Goal: Task Accomplishment & Management: Manage account settings

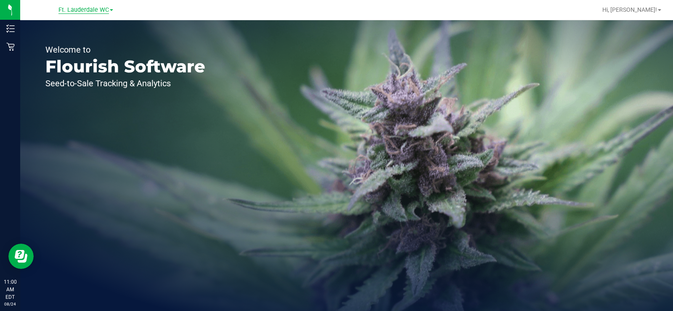
click at [87, 11] on span "Ft. Lauderdale WC" at bounding box center [83, 10] width 50 height 8
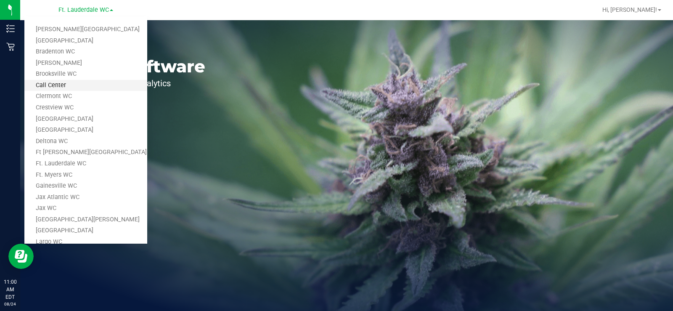
click at [84, 86] on link "Call Center" at bounding box center [85, 85] width 123 height 11
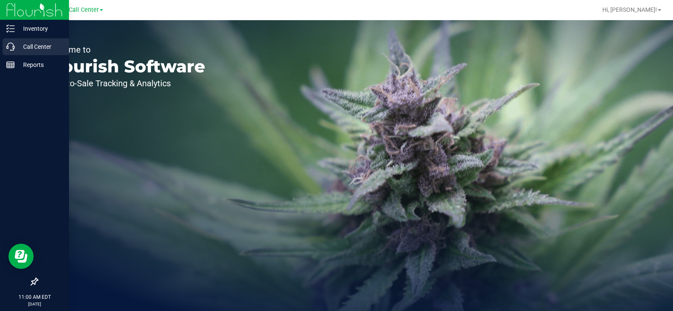
click at [11, 50] on icon at bounding box center [10, 46] width 8 height 8
click at [8, 46] on icon at bounding box center [10, 46] width 8 height 8
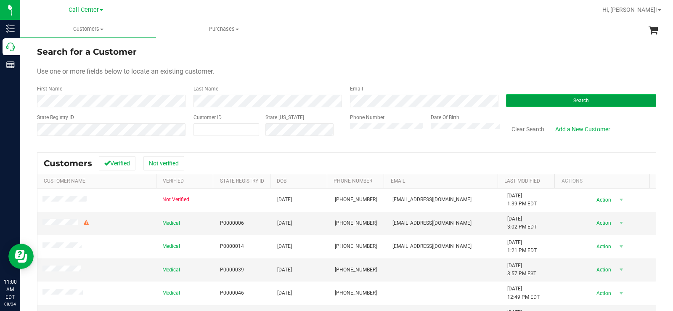
click at [540, 104] on button "Search" at bounding box center [581, 100] width 150 height 13
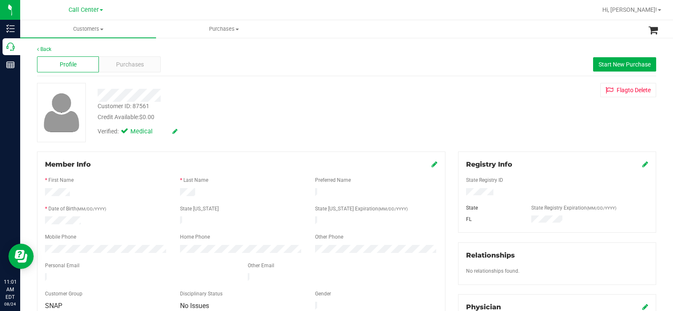
click at [494, 190] on div at bounding box center [556, 192] width 195 height 9
click at [466, 193] on div at bounding box center [556, 192] width 195 height 9
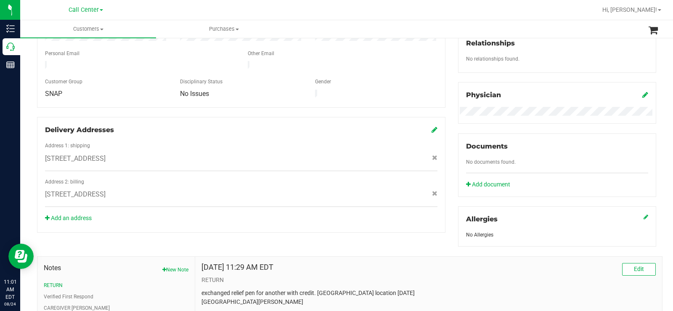
scroll to position [294, 0]
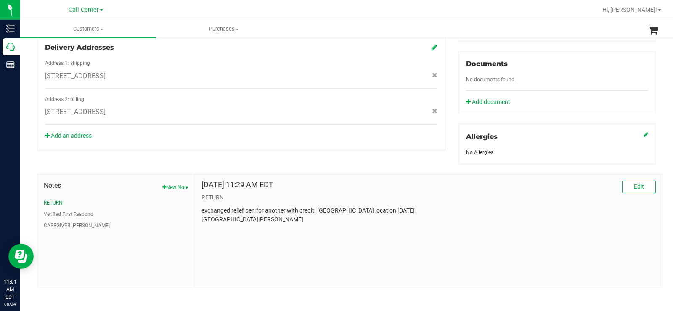
click at [224, 203] on div "Jul 20, 2024 11:29 AM EDT Edit RETURN exchanged relief pen for another with cre…" at bounding box center [428, 201] width 454 height 43
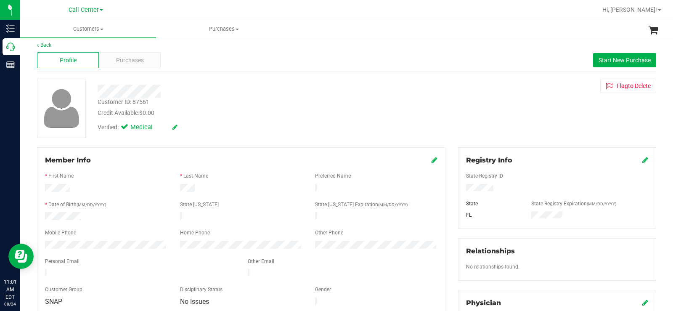
scroll to position [0, 0]
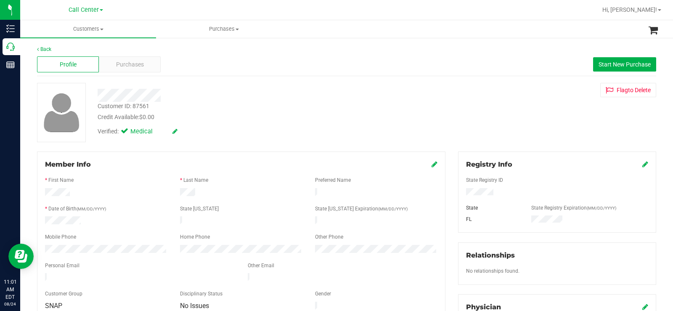
drag, startPoint x: 87, startPoint y: 220, endPoint x: 42, endPoint y: 220, distance: 44.6
click at [42, 220] on div at bounding box center [106, 221] width 135 height 10
click at [143, 63] on span "Purchases" at bounding box center [130, 64] width 28 height 9
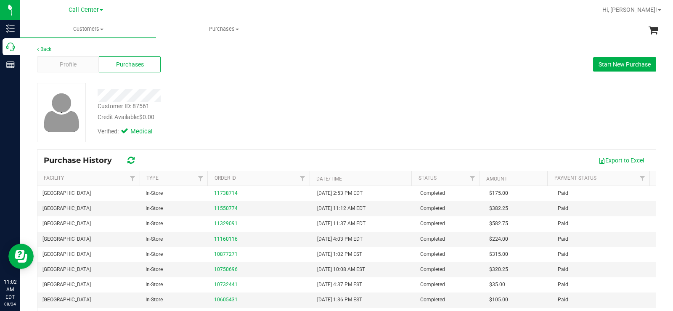
drag, startPoint x: 400, startPoint y: 103, endPoint x: 459, endPoint y: 88, distance: 61.4
click at [400, 103] on div "Customer ID: 87561 Credit Available: $0.00" at bounding box center [249, 112] width 316 height 20
drag, startPoint x: 627, startPoint y: 59, endPoint x: 621, endPoint y: 62, distance: 7.0
click at [628, 59] on button "Start New Purchase" at bounding box center [624, 64] width 63 height 14
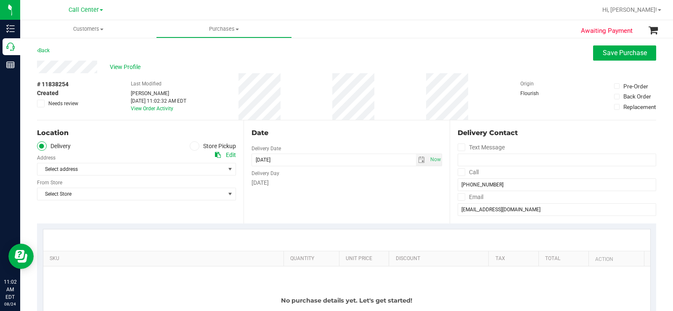
click at [193, 146] on icon at bounding box center [194, 146] width 5 height 0
click at [0, 0] on input "Store Pickup" at bounding box center [0, 0] width 0 height 0
click at [176, 174] on span "Select Store" at bounding box center [130, 169] width 187 height 12
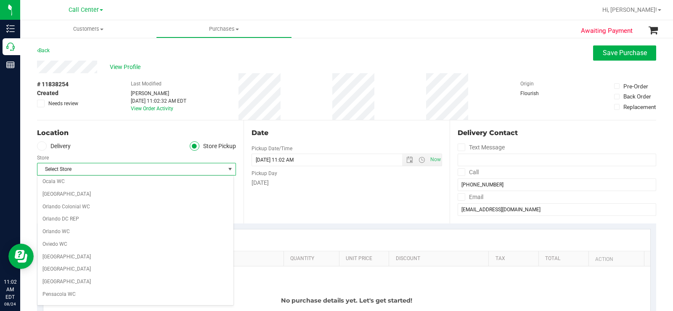
scroll to position [378, 0]
click at [121, 261] on li "[GEOGRAPHIC_DATA]" at bounding box center [135, 255] width 196 height 13
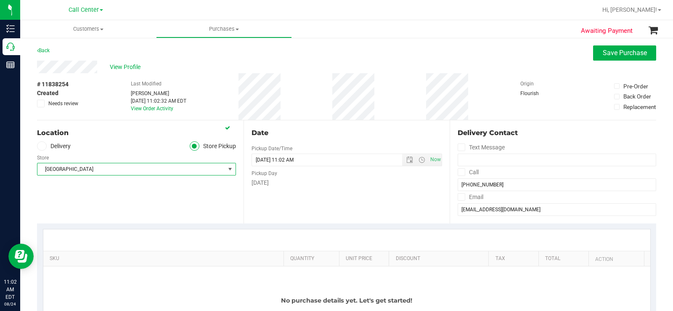
drag, startPoint x: 166, startPoint y: 169, endPoint x: 159, endPoint y: 186, distance: 18.4
click at [166, 169] on span "[GEOGRAPHIC_DATA]" at bounding box center [130, 169] width 187 height 12
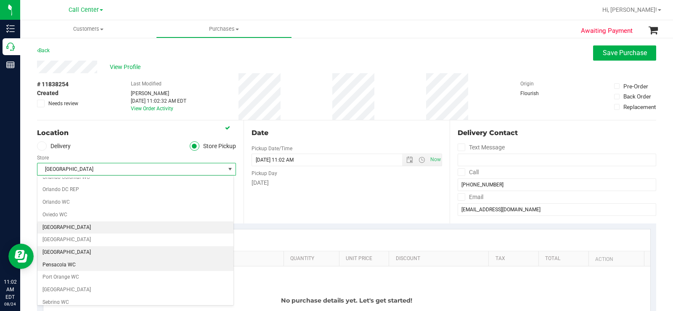
scroll to position [420, 0]
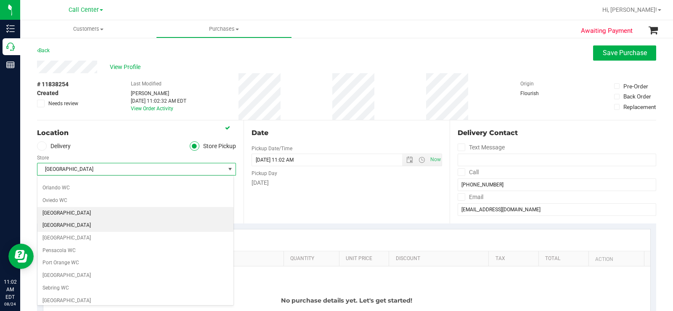
click at [118, 223] on li "[GEOGRAPHIC_DATA]" at bounding box center [135, 225] width 196 height 13
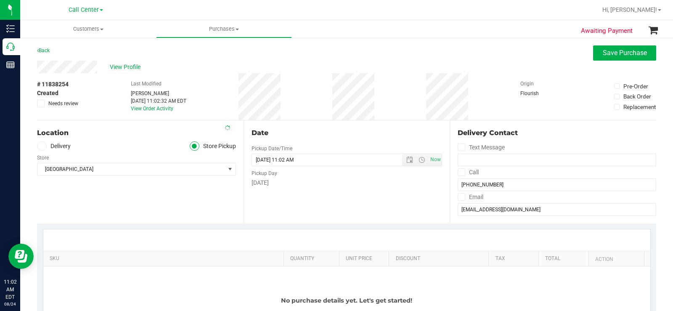
click at [340, 198] on div "Date Pickup Date/Time 08/24/2025 Now 08/24/2025 11:02 AM Now Pickup Day Sunday" at bounding box center [346, 171] width 206 height 103
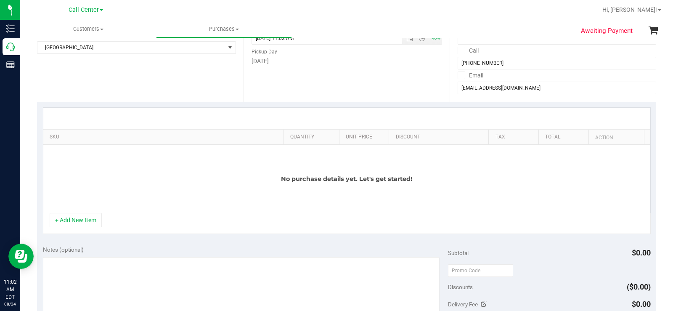
scroll to position [126, 0]
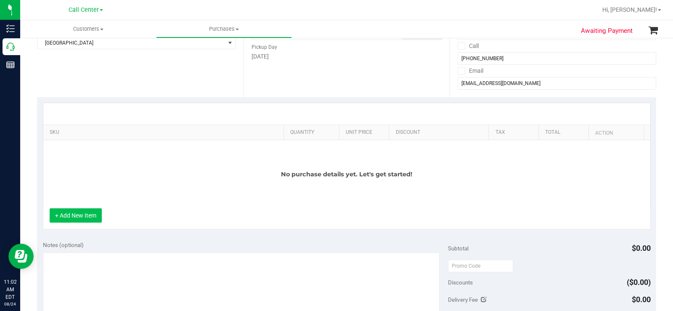
click at [82, 215] on button "+ Add New Item" at bounding box center [76, 215] width 52 height 14
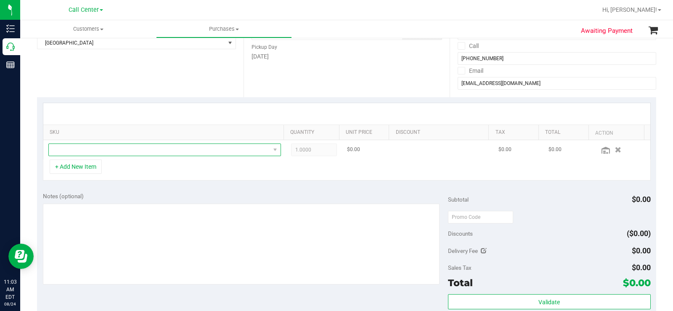
click at [127, 151] on span "NO DATA FOUND" at bounding box center [159, 150] width 221 height 12
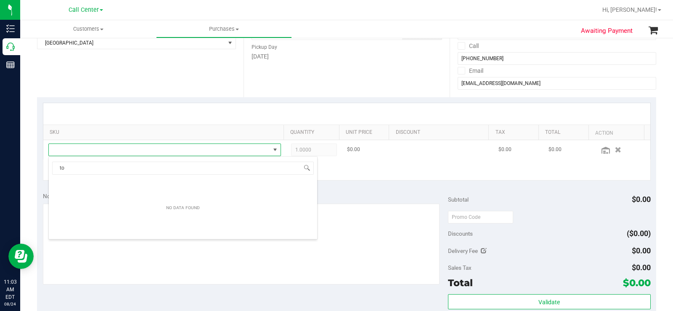
scroll to position [13, 225]
drag, startPoint x: 68, startPoint y: 166, endPoint x: 108, endPoint y: 171, distance: 40.3
click at [108, 171] on input "toaureus" at bounding box center [182, 167] width 261 height 13
type input "taur"
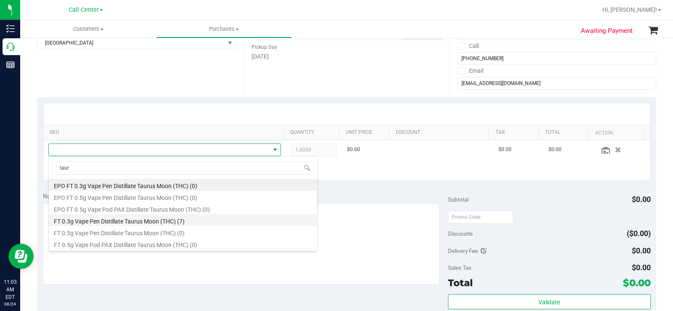
click at [185, 219] on li "FT 0.3g Vape Pen Distillate Taurus Moon (THC) (7)" at bounding box center [183, 220] width 268 height 12
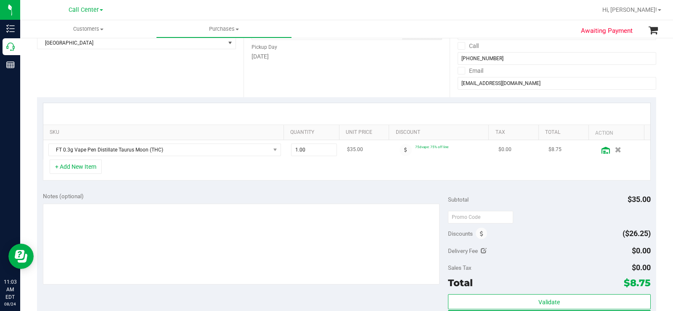
click at [601, 150] on icon at bounding box center [605, 150] width 8 height 7
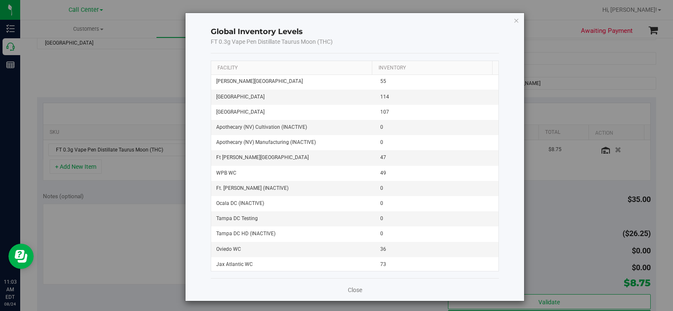
scroll to position [0, 0]
drag, startPoint x: 512, startPoint y: 20, endPoint x: 441, endPoint y: 77, distance: 90.9
click at [513, 21] on icon "button" at bounding box center [516, 20] width 6 height 10
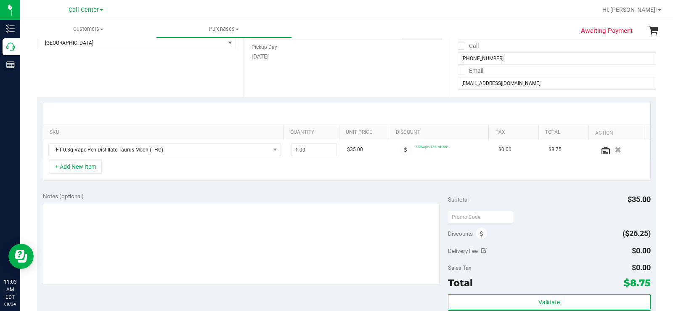
drag, startPoint x: 317, startPoint y: 197, endPoint x: 308, endPoint y: 180, distance: 18.8
click at [315, 194] on div "Notes (optional)" at bounding box center [245, 196] width 405 height 8
click at [315, 149] on span "1.00 1" at bounding box center [314, 149] width 46 height 13
click at [315, 149] on input "1" at bounding box center [313, 150] width 45 height 12
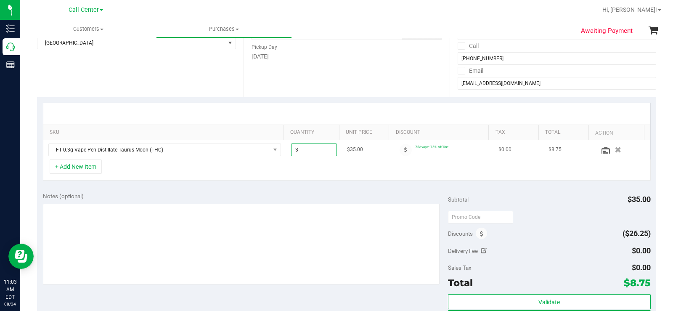
type input "30"
type input "30.00"
click at [363, 188] on div "Notes (optional) Subtotal $35.00 Discounts ($26.25) Delivery Fee $0.00 Sales Ta…" at bounding box center [346, 261] width 619 height 151
click at [291, 187] on div "Notes (optional) Subtotal $1,050.00 Discounts ($787.50) Delivery Fee $0.00 Sale…" at bounding box center [346, 261] width 619 height 151
click at [240, 192] on div "Notes (optional)" at bounding box center [245, 196] width 405 height 8
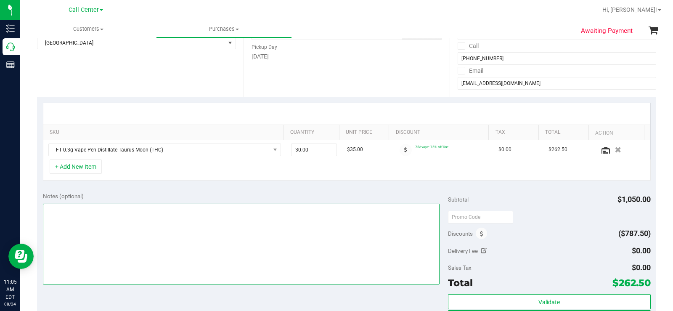
click at [184, 230] on textarea at bounding box center [241, 243] width 396 height 81
type textarea "CC MB"
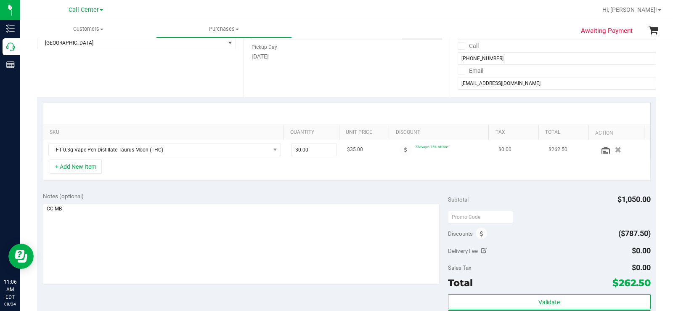
click at [334, 152] on td "30.00 30" at bounding box center [314, 149] width 56 height 19
click at [327, 152] on span "30.00 30" at bounding box center [314, 149] width 46 height 13
click at [327, 152] on input "30" at bounding box center [313, 150] width 45 height 12
type input "91"
type input "91.00"
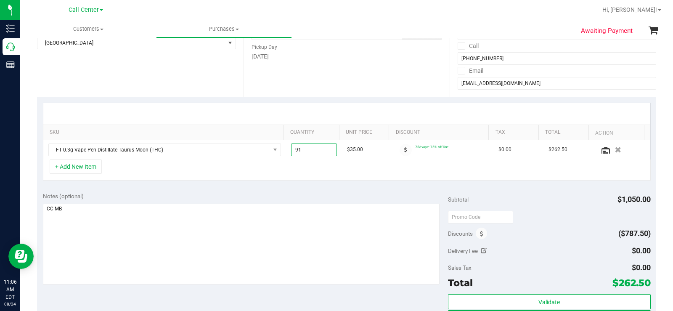
click at [335, 174] on div "+ Add New Item" at bounding box center [346, 169] width 607 height 21
click at [301, 153] on span "91.00 91" at bounding box center [314, 149] width 46 height 13
type input "90"
type input "90.00"
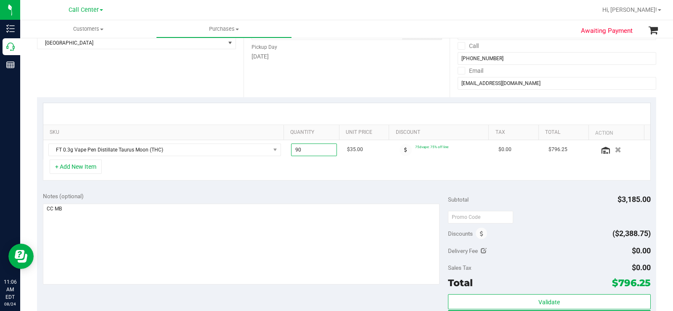
click at [315, 172] on div "+ Add New Item" at bounding box center [346, 169] width 607 height 21
click at [312, 149] on span "90.00 90" at bounding box center [314, 149] width 46 height 13
click at [312, 149] on input "90" at bounding box center [313, 150] width 45 height 12
type input "91"
type input "91.00"
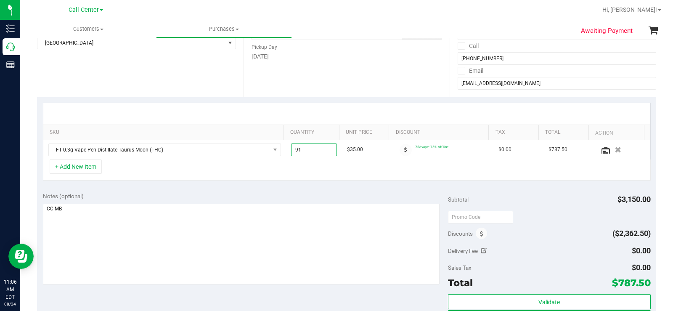
click at [356, 196] on div "Notes (optional)" at bounding box center [245, 196] width 405 height 8
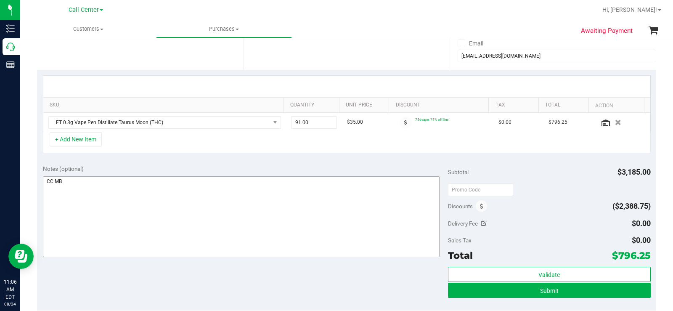
scroll to position [168, 0]
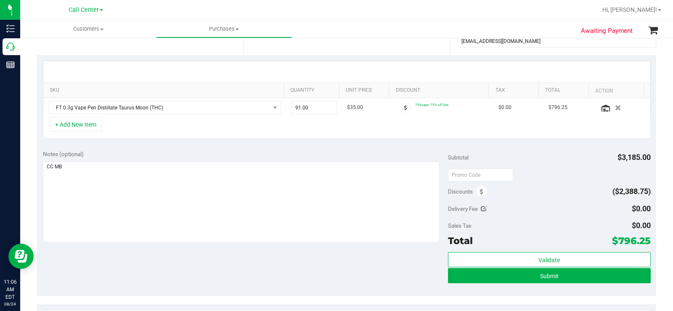
drag, startPoint x: 599, startPoint y: 239, endPoint x: 642, endPoint y: 239, distance: 43.7
click at [642, 239] on div "Total $796.25" at bounding box center [549, 240] width 203 height 15
click at [84, 174] on textarea at bounding box center [241, 201] width 396 height 81
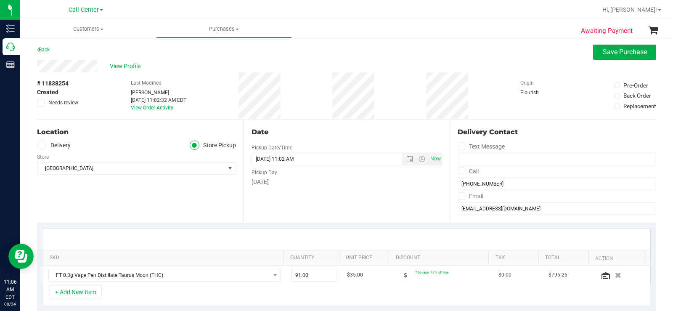
scroll to position [0, 0]
type textarea "CC MB 08/24"
click at [377, 195] on div "Date Pickup Date/Time 08/24/2025 Now 08/24/2025 11:02 AM Now Pickup Day Sunday" at bounding box center [346, 171] width 206 height 103
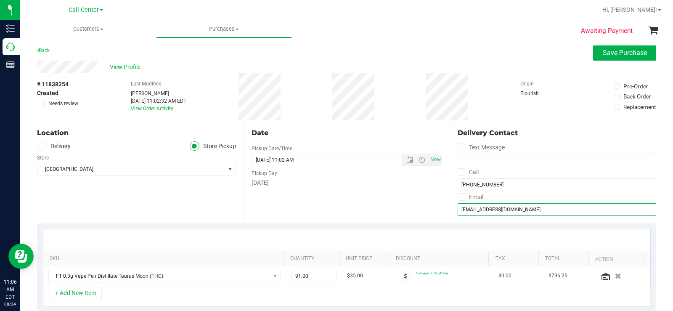
drag, startPoint x: 519, startPoint y: 209, endPoint x: 456, endPoint y: 209, distance: 63.1
click at [457, 209] on input "briankain53@gmail.com" at bounding box center [556, 209] width 198 height 13
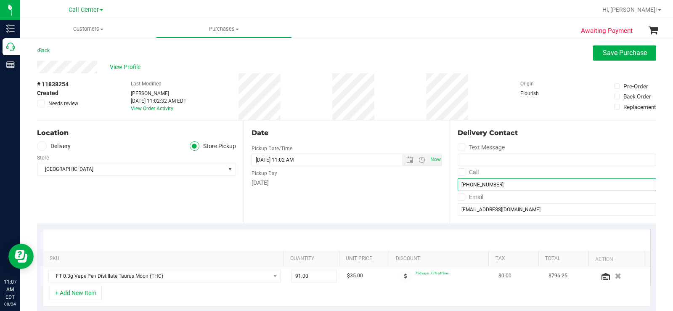
click at [481, 183] on input "(850) 512-9428" at bounding box center [556, 184] width 198 height 13
drag, startPoint x: 491, startPoint y: 183, endPoint x: 448, endPoint y: 184, distance: 42.9
click at [449, 184] on div "Delivery Contact Text Message Call (850) 512-9428 Email briankain53@gmail.com" at bounding box center [552, 171] width 206 height 103
click at [143, 64] on span "View Profile" at bounding box center [127, 67] width 34 height 9
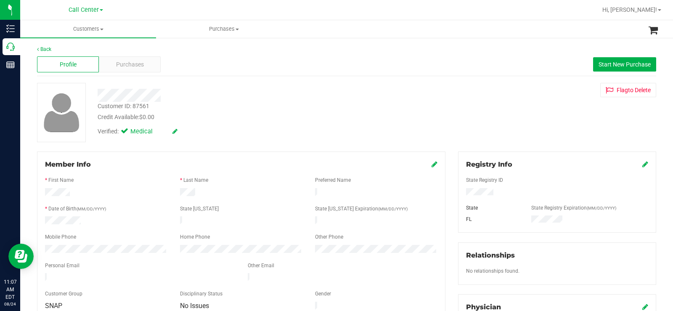
drag, startPoint x: 82, startPoint y: 193, endPoint x: 220, endPoint y: 144, distance: 146.0
click at [82, 192] on div at bounding box center [106, 193] width 135 height 10
drag, startPoint x: 504, startPoint y: 195, endPoint x: 456, endPoint y: 193, distance: 47.5
click at [459, 193] on div at bounding box center [556, 192] width 195 height 9
click at [137, 167] on div "Member Info" at bounding box center [241, 164] width 392 height 10
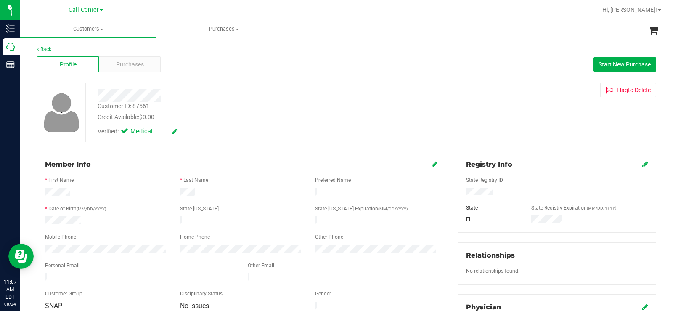
click at [164, 99] on div at bounding box center [249, 95] width 316 height 13
drag, startPoint x: 174, startPoint y: 94, endPoint x: 96, endPoint y: 97, distance: 78.7
click at [96, 97] on div at bounding box center [249, 95] width 316 height 13
click at [127, 226] on div at bounding box center [241, 229] width 392 height 7
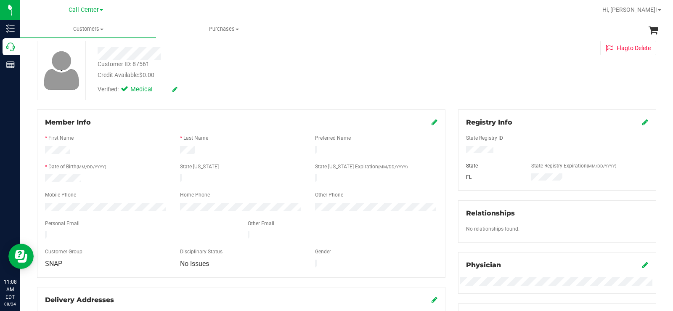
drag, startPoint x: 196, startPoint y: 148, endPoint x: 156, endPoint y: 150, distance: 40.0
click at [40, 148] on div at bounding box center [241, 151] width 405 height 10
click at [241, 148] on div at bounding box center [241, 151] width 135 height 10
click at [39, 206] on div at bounding box center [106, 208] width 135 height 10
click at [168, 193] on div "Mobile Phone" at bounding box center [106, 196] width 135 height 10
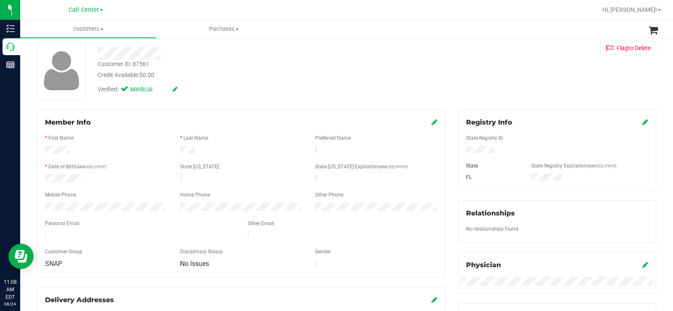
click at [199, 141] on label "Last Name" at bounding box center [195, 138] width 25 height 8
click at [506, 144] on div "State Registry ID State State Registry Expiration (MM/DD/YYYY) FL" at bounding box center [557, 154] width 182 height 55
drag, startPoint x: 500, startPoint y: 150, endPoint x: 460, endPoint y: 150, distance: 40.4
click at [460, 150] on div at bounding box center [556, 150] width 195 height 9
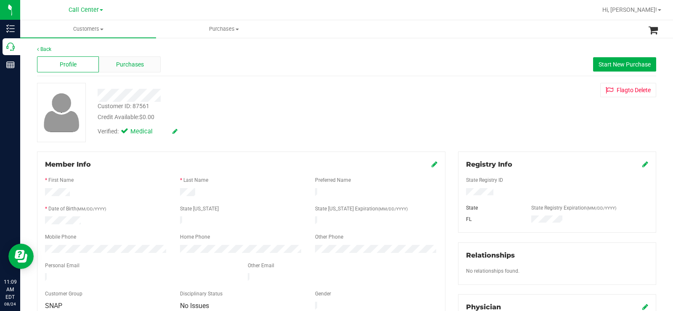
click at [150, 64] on div "Purchases" at bounding box center [130, 64] width 62 height 16
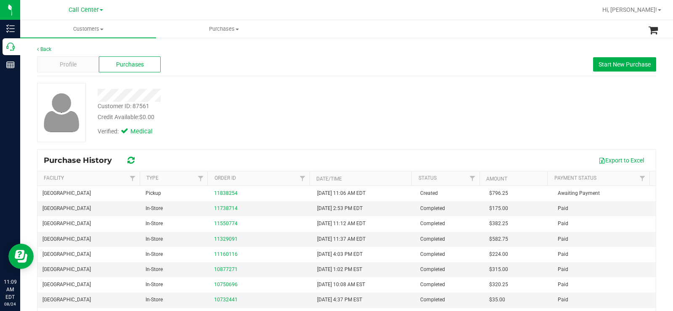
scroll to position [42, 0]
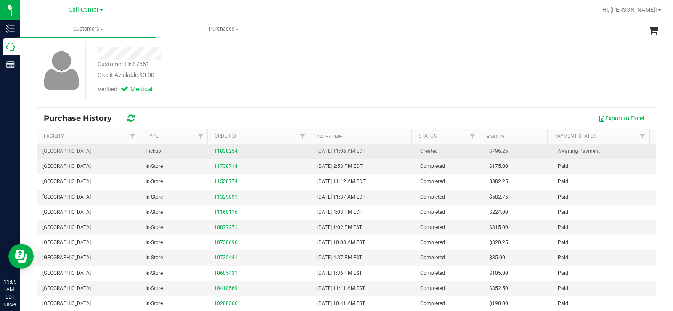
click at [226, 150] on link "11838254" at bounding box center [226, 151] width 24 height 6
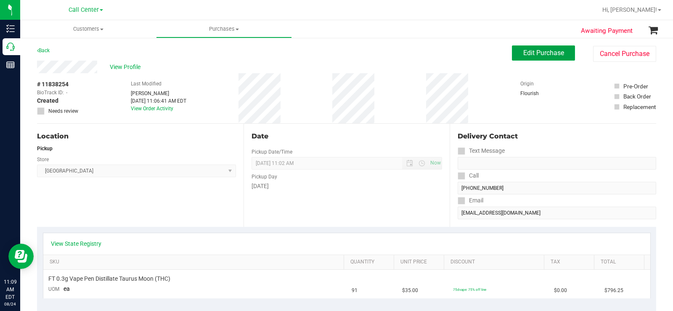
click at [523, 55] on span "Edit Purchase" at bounding box center [543, 53] width 41 height 8
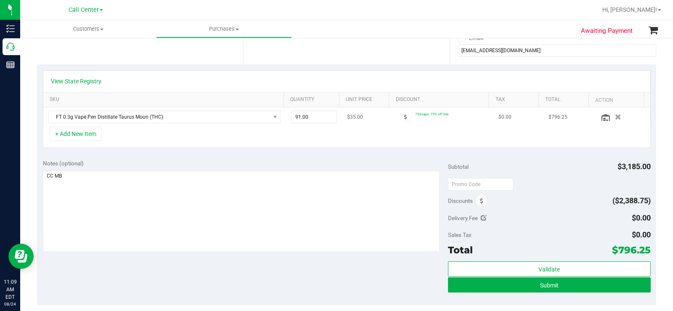
scroll to position [168, 0]
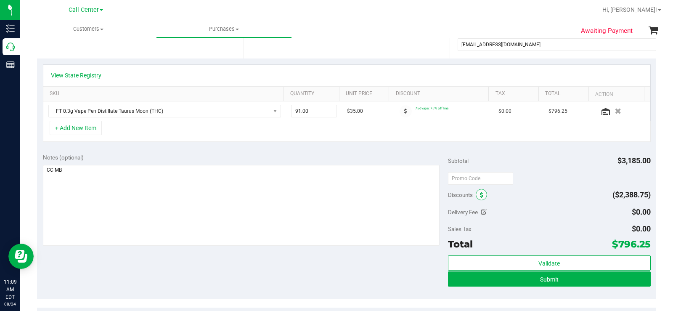
click at [480, 198] on span at bounding box center [480, 194] width 11 height 11
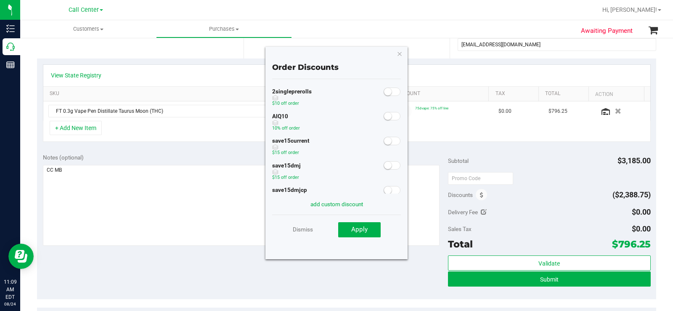
click at [386, 116] on span at bounding box center [391, 116] width 17 height 8
click at [368, 224] on button "Apply" at bounding box center [359, 229] width 42 height 15
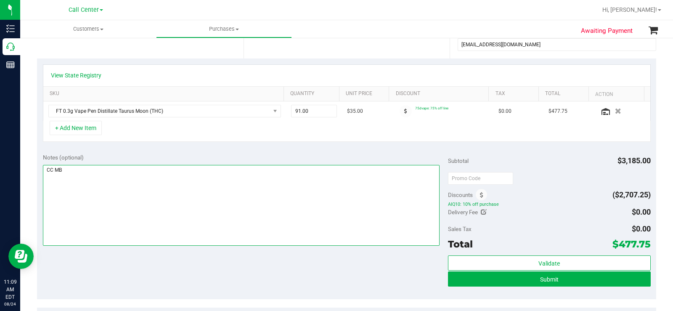
click at [348, 199] on textarea at bounding box center [241, 205] width 396 height 81
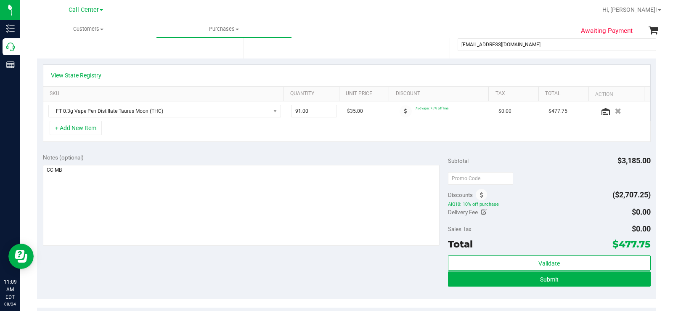
drag, startPoint x: 609, startPoint y: 245, endPoint x: 644, endPoint y: 247, distance: 35.4
click at [644, 247] on div "Notes (optional) Subtotal $3,185.00 Discounts ($2,707.25) AIQ10: 10% off purcha…" at bounding box center [346, 223] width 619 height 151
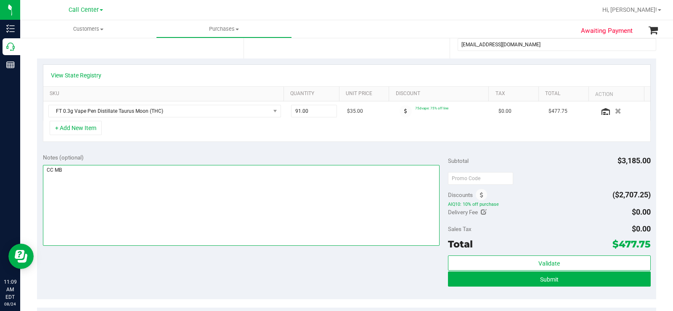
click at [236, 202] on textarea at bounding box center [241, 205] width 396 height 81
click at [225, 210] on textarea at bounding box center [241, 205] width 396 height 81
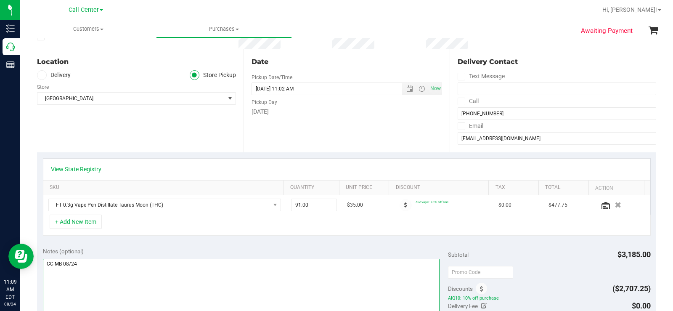
scroll to position [126, 0]
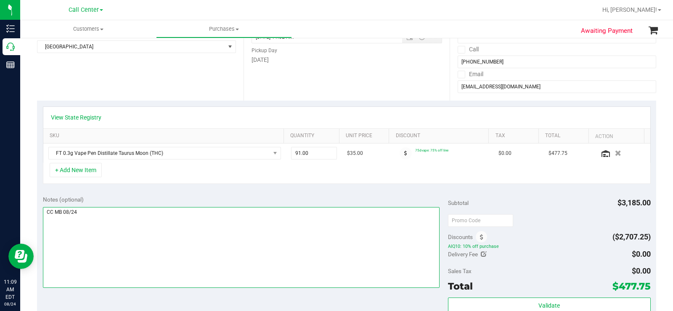
click at [225, 210] on textarea at bounding box center [241, 247] width 396 height 81
click at [328, 219] on textarea at bounding box center [241, 247] width 396 height 81
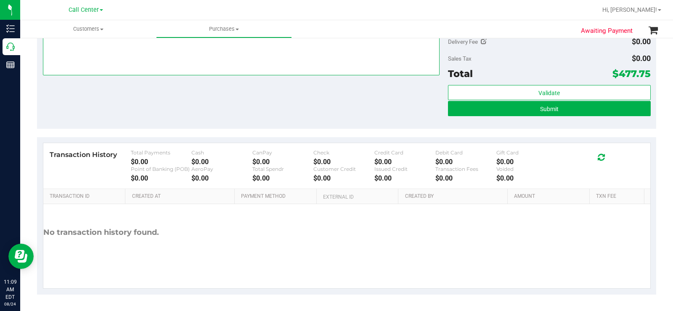
scroll to position [339, 0]
type textarea "CC MB 08/24"
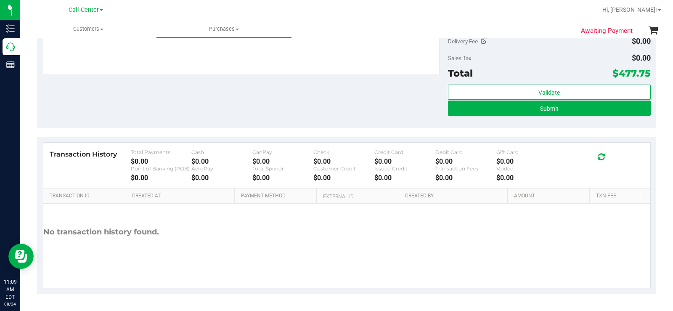
click at [332, 118] on div "Notes (optional) Subtotal $3,185.00 Discounts ($2,707.25) AIQ10: 10% off purcha…" at bounding box center [346, 52] width 619 height 151
click at [489, 111] on button "Submit" at bounding box center [549, 107] width 203 height 15
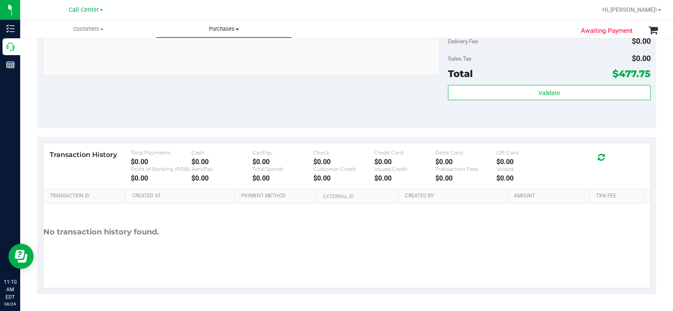
scroll to position [327, 0]
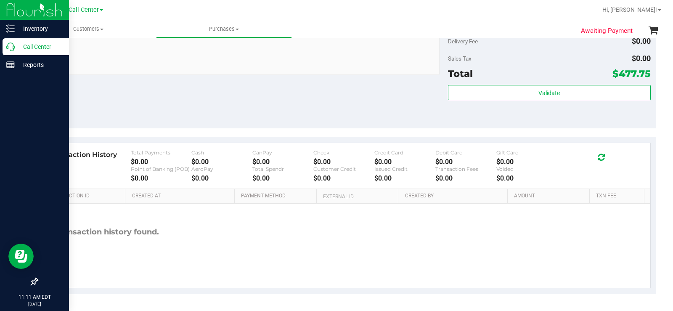
click at [8, 44] on icon at bounding box center [10, 46] width 8 height 8
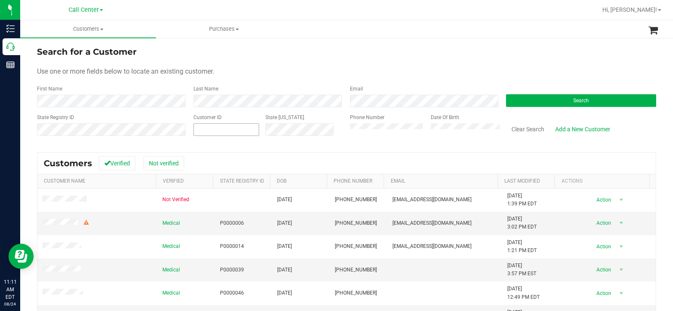
click at [231, 127] on span at bounding box center [226, 129] width 66 height 13
paste input "1596526"
type input "1596526"
click at [531, 102] on button "Search" at bounding box center [581, 100] width 150 height 13
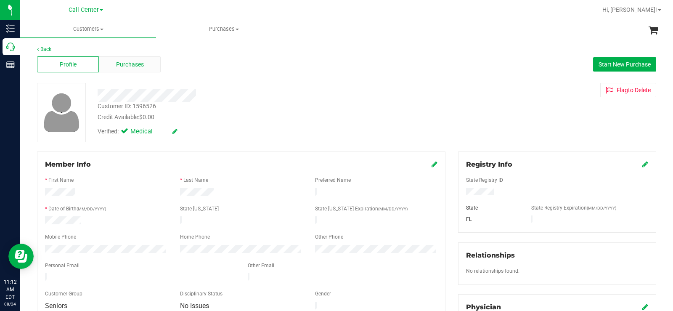
click at [143, 64] on div "Purchases" at bounding box center [130, 64] width 62 height 16
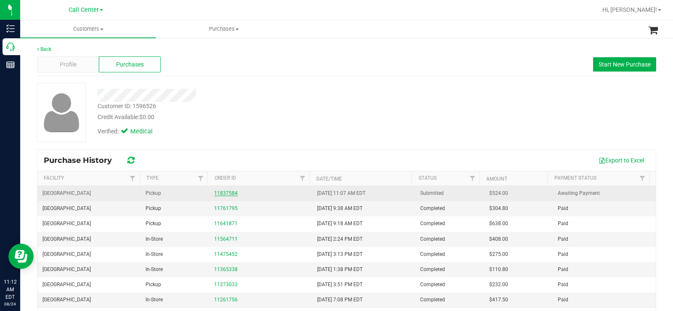
click at [227, 193] on link "11837584" at bounding box center [226, 193] width 24 height 6
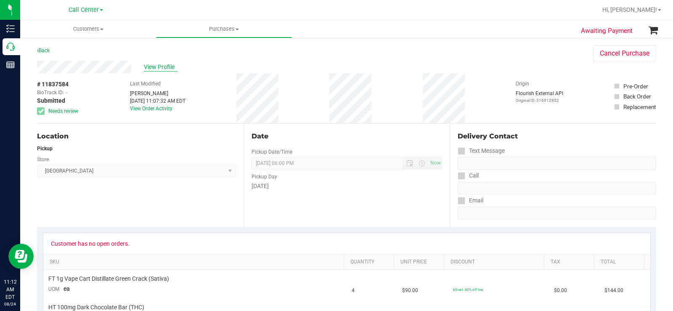
click at [164, 67] on span "View Profile" at bounding box center [161, 67] width 34 height 9
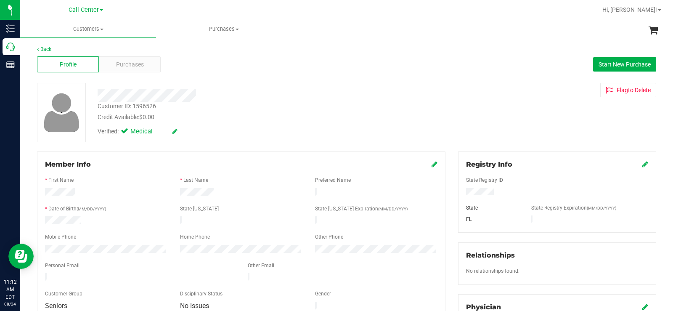
click at [87, 221] on div at bounding box center [106, 221] width 135 height 10
click at [76, 216] on div at bounding box center [106, 221] width 135 height 10
drag, startPoint x: 84, startPoint y: 216, endPoint x: 43, endPoint y: 247, distance: 51.0
click at [43, 247] on div at bounding box center [106, 250] width 135 height 10
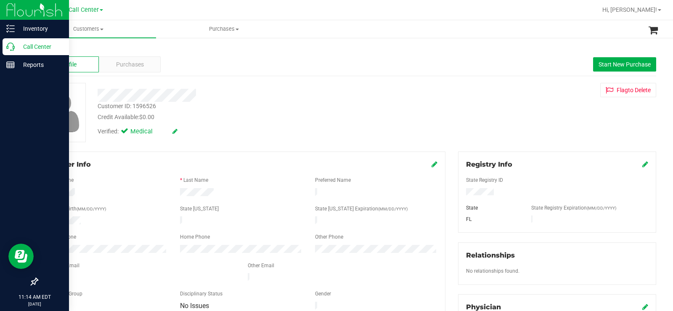
click at [10, 45] on icon at bounding box center [10, 46] width 8 height 8
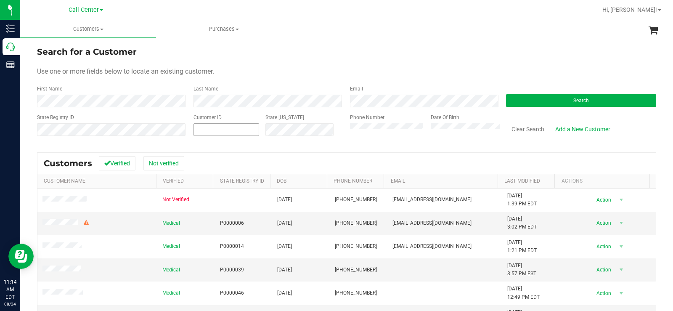
click at [246, 133] on span at bounding box center [226, 129] width 66 height 13
paste input "681254"
type input "681254"
click at [534, 101] on button "Search" at bounding box center [581, 100] width 150 height 13
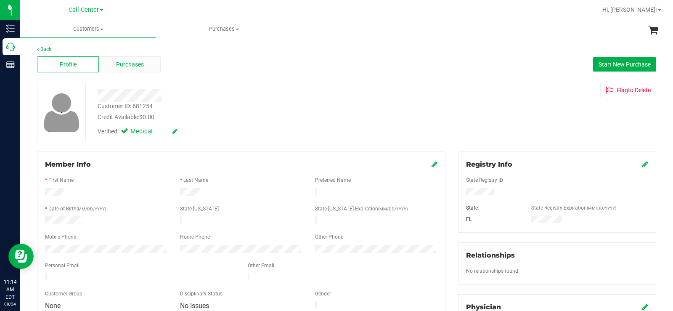
click at [134, 63] on span "Purchases" at bounding box center [130, 64] width 28 height 9
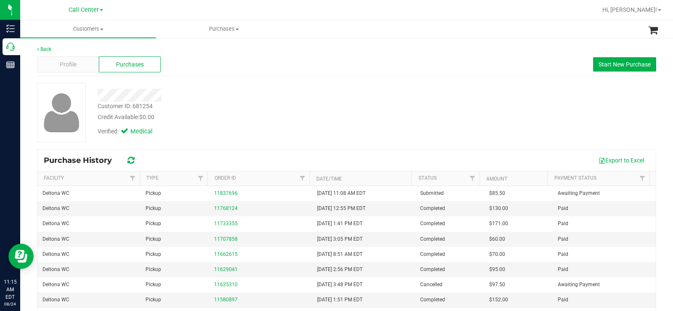
click at [369, 107] on div "Customer ID: 681254 Credit Available: $0.00" at bounding box center [249, 112] width 316 height 20
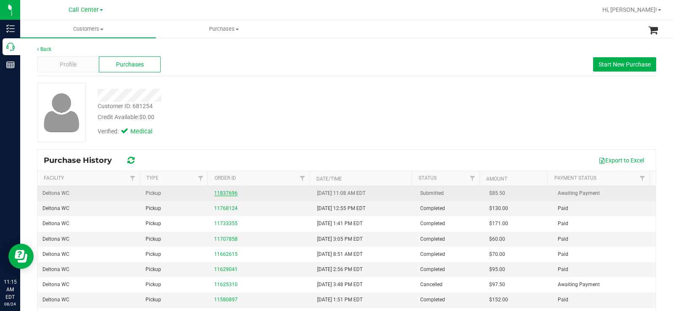
click at [226, 194] on link "11837696" at bounding box center [226, 193] width 24 height 6
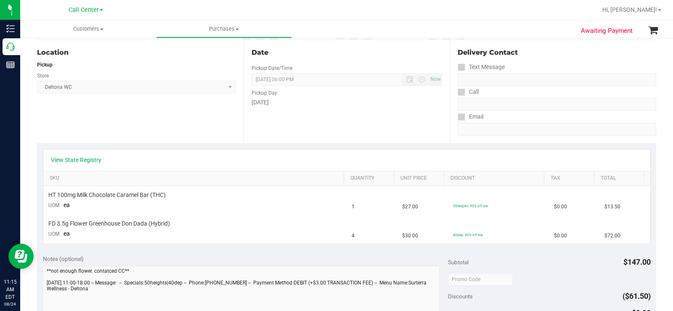
scroll to position [84, 0]
click at [82, 159] on link "View State Registry" at bounding box center [76, 159] width 50 height 8
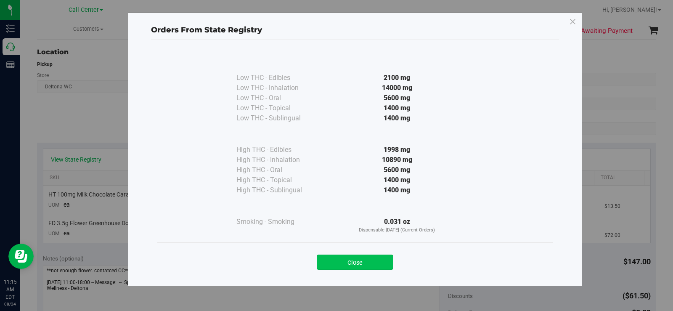
click at [356, 261] on button "Close" at bounding box center [355, 261] width 77 height 15
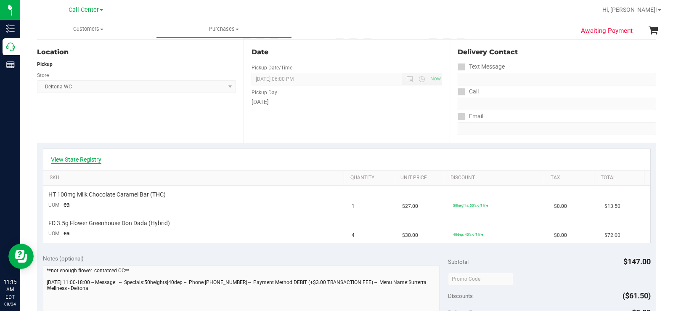
click at [80, 161] on link "View State Registry" at bounding box center [76, 159] width 50 height 8
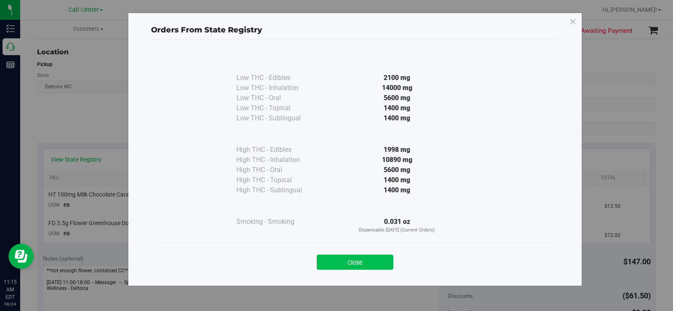
click at [340, 264] on button "Close" at bounding box center [355, 261] width 77 height 15
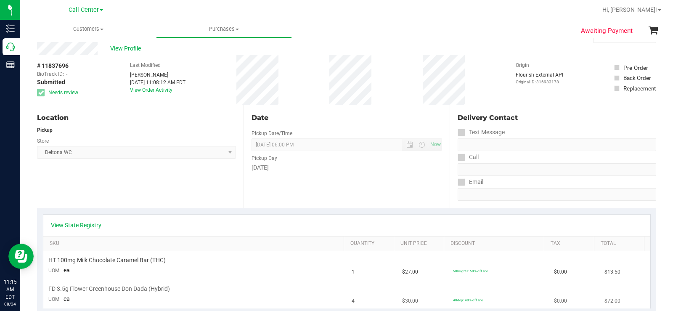
scroll to position [0, 0]
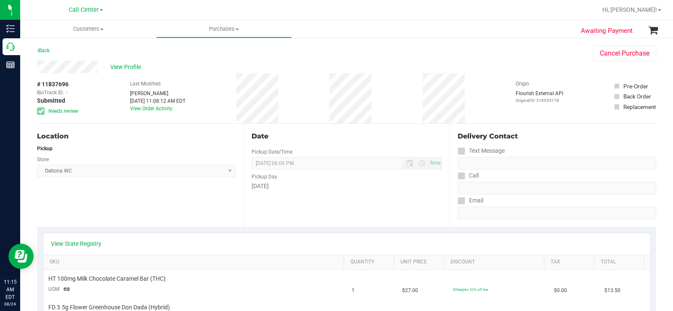
click at [332, 94] on div "# 11837696 BioTrack ID: - Submitted Needs review Last Modified Adriana Mazadieg…" at bounding box center [346, 98] width 619 height 50
click at [119, 66] on span "View Profile" at bounding box center [127, 67] width 34 height 9
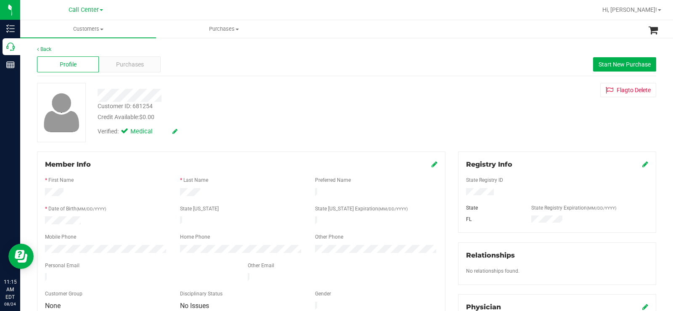
drag, startPoint x: 86, startPoint y: 215, endPoint x: 42, endPoint y: 218, distance: 44.2
click at [42, 218] on div at bounding box center [106, 221] width 135 height 10
click at [45, 245] on div at bounding box center [106, 250] width 135 height 10
click at [140, 74] on div "Profile Purchases Start New Purchase" at bounding box center [346, 64] width 619 height 23
click at [142, 67] on span "Purchases" at bounding box center [130, 64] width 28 height 9
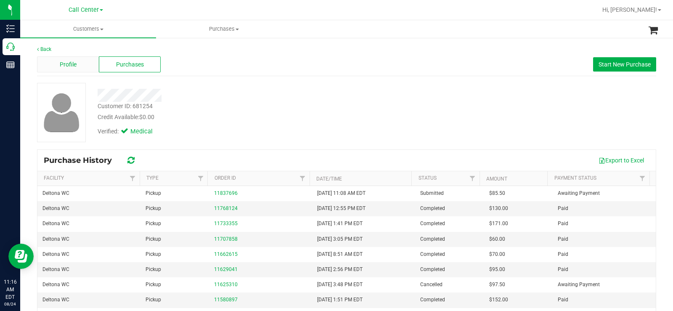
click at [73, 63] on span "Profile" at bounding box center [68, 64] width 17 height 9
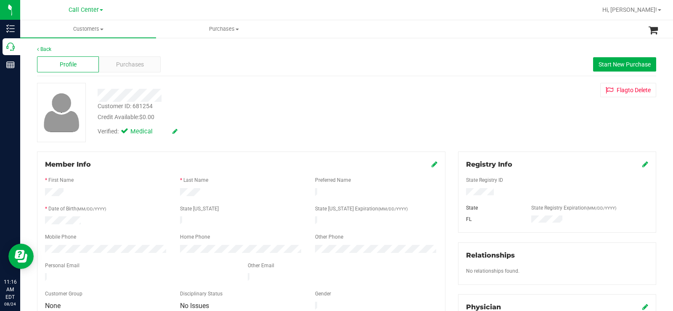
drag, startPoint x: 202, startPoint y: 193, endPoint x: 164, endPoint y: 161, distance: 49.8
click at [173, 185] on form "Member Info * First Name * Last Name Preferred Name * Date of Birth (MM/DD/YYYY…" at bounding box center [241, 235] width 392 height 152
click at [137, 64] on span "Purchases" at bounding box center [130, 64] width 28 height 9
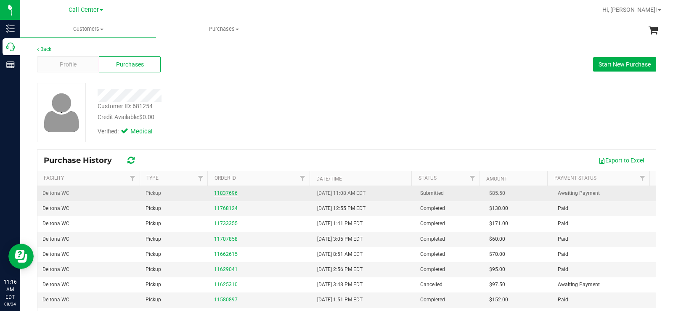
click at [225, 193] on link "11837696" at bounding box center [226, 193] width 24 height 6
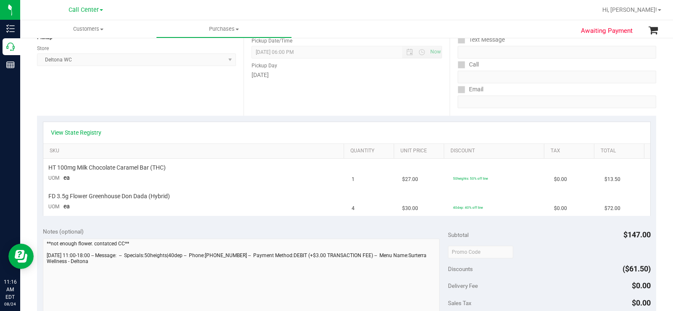
scroll to position [126, 0]
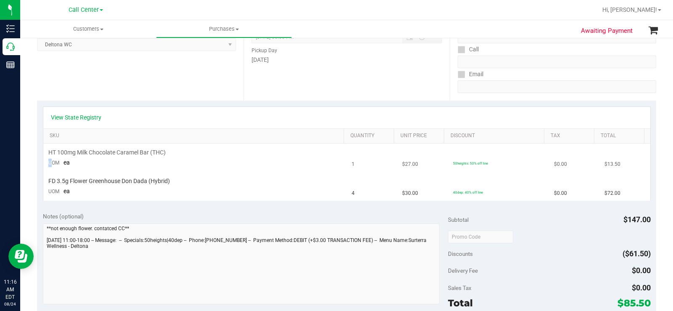
drag, startPoint x: 106, startPoint y: 153, endPoint x: 51, endPoint y: 160, distance: 55.0
click at [52, 159] on td "HT 100mg Milk Chocolate Caramel Bar (THC) UOM ea" at bounding box center [195, 157] width 304 height 29
click at [121, 181] on span "FD 3.5g Flower Greenhouse Don Dada (Hybrid)" at bounding box center [108, 181] width 121 height 8
drag, startPoint x: 182, startPoint y: 180, endPoint x: 47, endPoint y: 177, distance: 134.6
click at [47, 177] on td "FD 3.5g Flower Greenhouse Don Dada (Hybrid) UOM ea" at bounding box center [195, 186] width 304 height 28
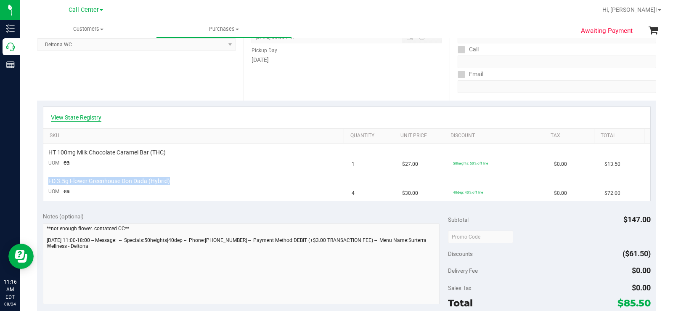
click at [83, 119] on link "View State Registry" at bounding box center [76, 117] width 50 height 8
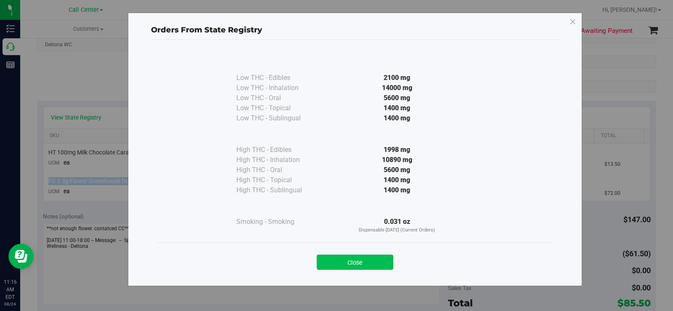
click at [377, 261] on button "Close" at bounding box center [355, 261] width 77 height 15
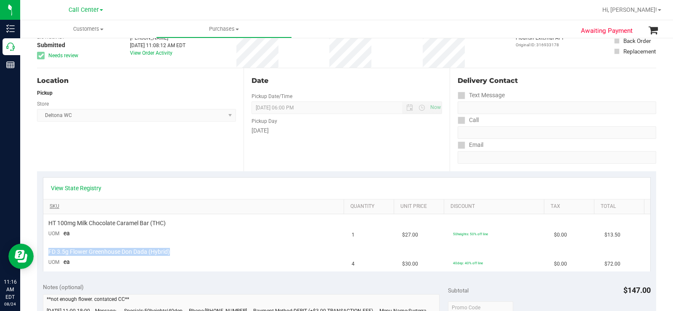
scroll to position [42, 0]
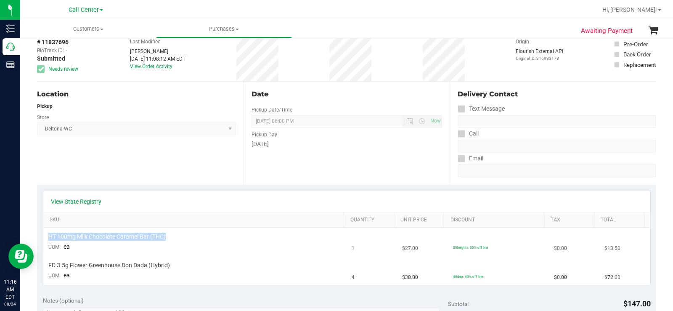
drag, startPoint x: 172, startPoint y: 239, endPoint x: 46, endPoint y: 238, distance: 125.3
click at [46, 238] on td "HT 100mg Milk Chocolate Caramel Bar (THC) UOM ea" at bounding box center [195, 241] width 304 height 29
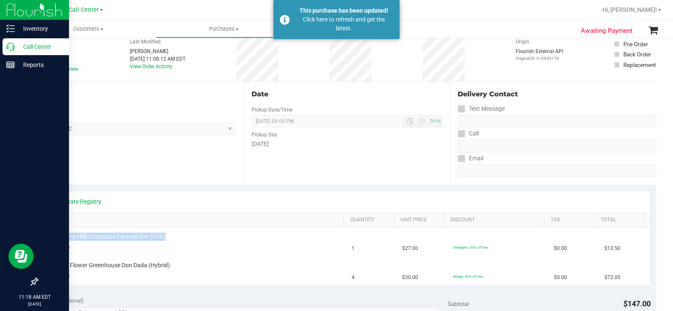
click at [13, 45] on icon at bounding box center [10, 46] width 8 height 8
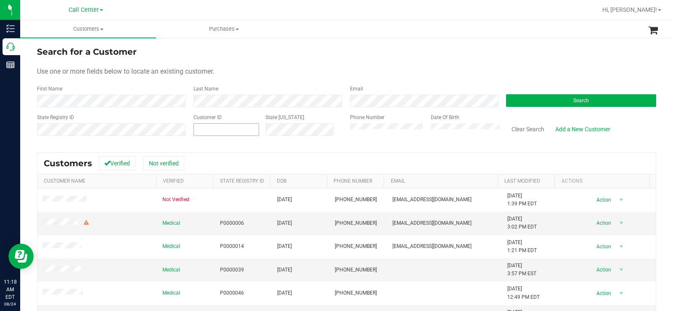
drag, startPoint x: 220, startPoint y: 129, endPoint x: 251, endPoint y: 132, distance: 31.3
click at [222, 131] on span at bounding box center [226, 129] width 66 height 13
paste input "355850"
type input "355850"
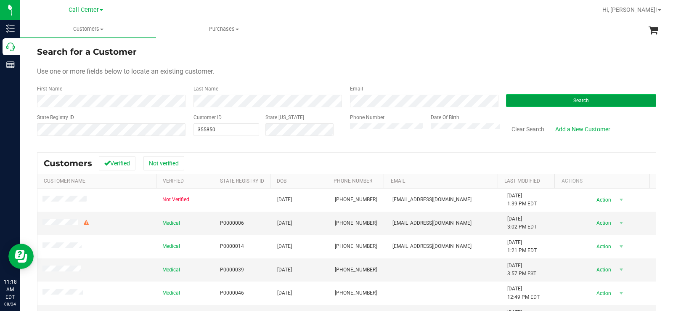
click at [544, 100] on button "Search" at bounding box center [581, 100] width 150 height 13
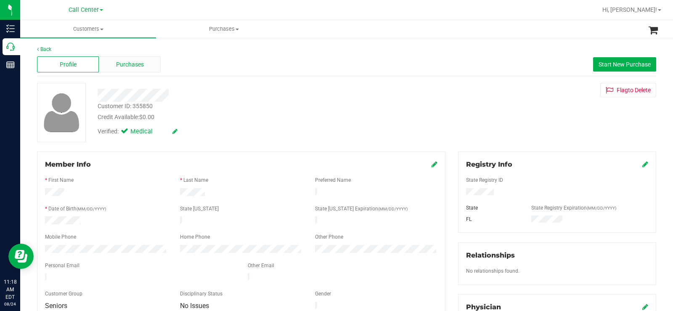
click at [124, 65] on span "Purchases" at bounding box center [130, 64] width 28 height 9
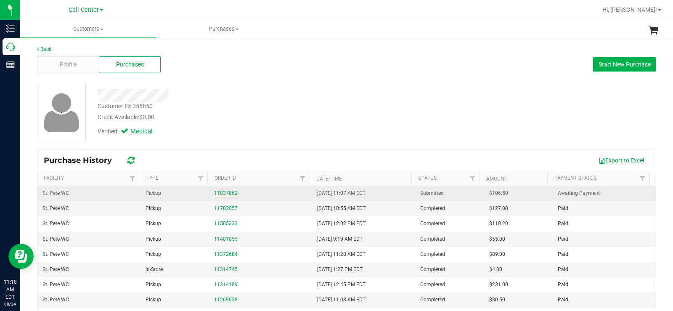
click at [219, 195] on link "11837862" at bounding box center [226, 193] width 24 height 6
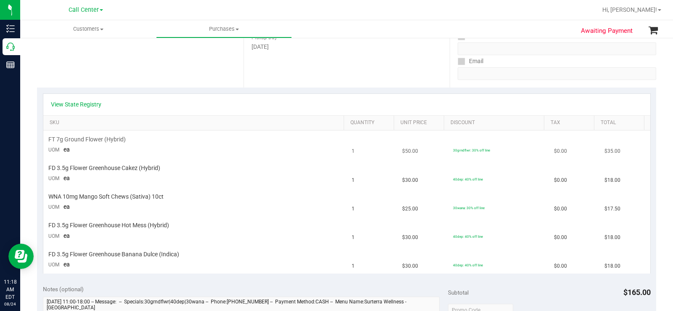
scroll to position [126, 0]
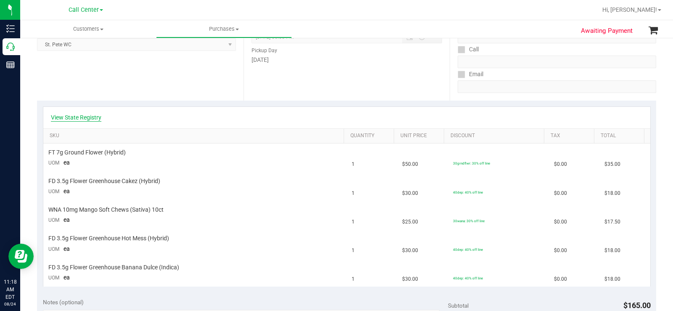
click at [89, 114] on link "View State Registry" at bounding box center [76, 117] width 50 height 8
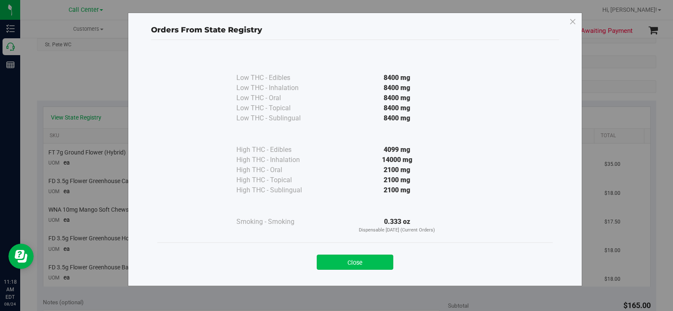
click at [362, 260] on button "Close" at bounding box center [355, 261] width 77 height 15
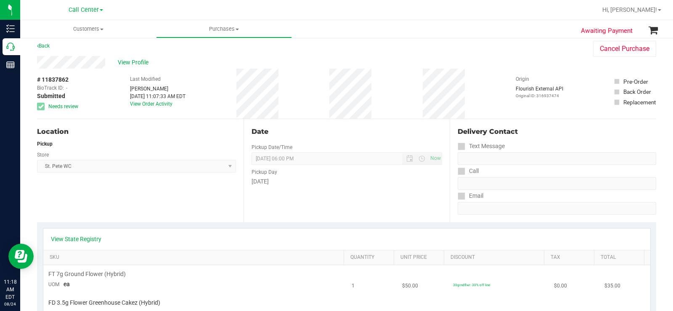
scroll to position [0, 0]
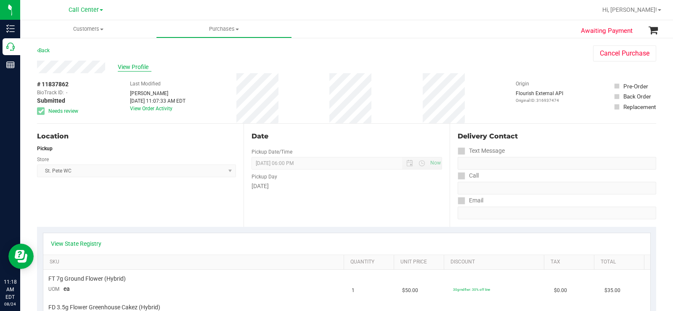
click at [140, 66] on span "View Profile" at bounding box center [135, 67] width 34 height 9
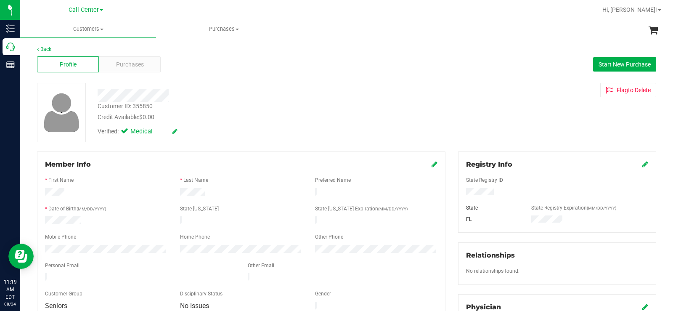
click at [278, 97] on div at bounding box center [249, 95] width 316 height 13
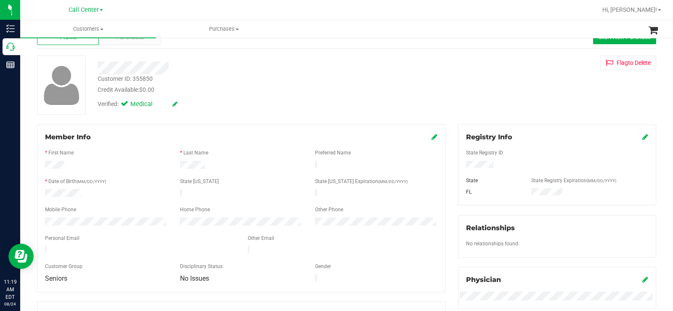
scroll to position [42, 0]
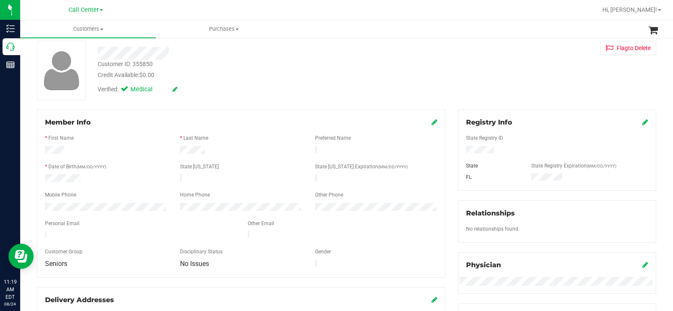
click at [40, 204] on div at bounding box center [106, 208] width 135 height 10
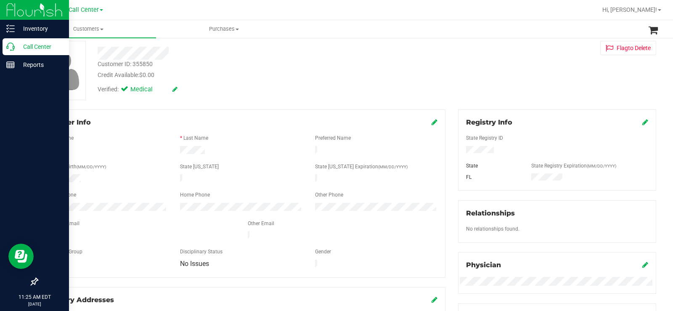
click at [13, 47] on icon at bounding box center [10, 46] width 8 height 8
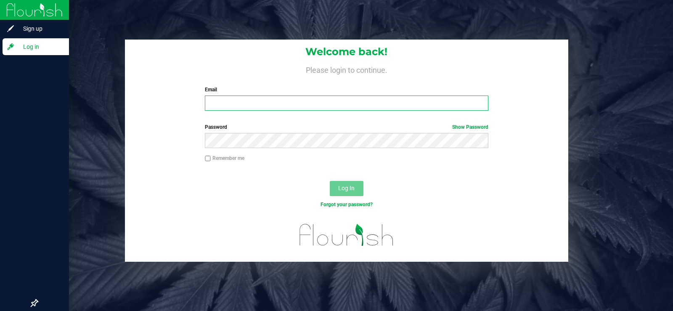
click at [310, 99] on input "Email" at bounding box center [346, 102] width 283 height 15
type input "mcameron@liveparallel.com"
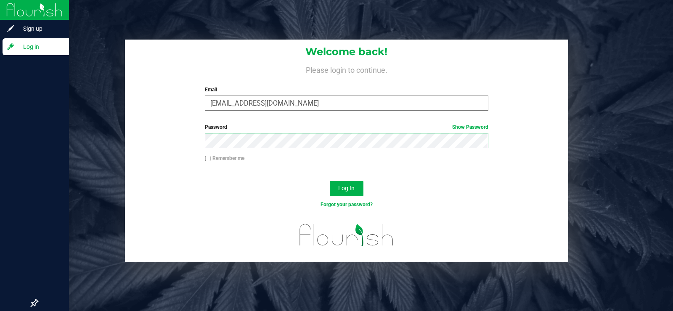
click at [330, 181] on button "Log In" at bounding box center [347, 188] width 34 height 15
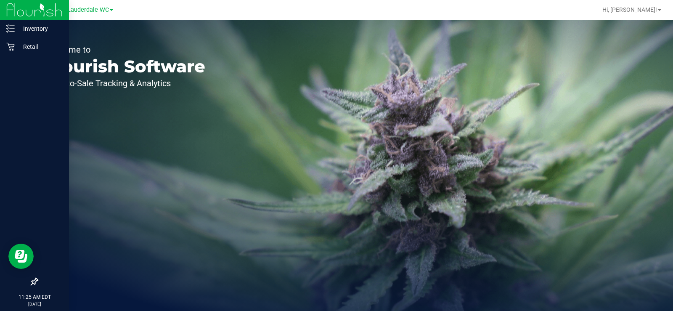
click at [82, 15] on div "Ft. Lauderdale WC" at bounding box center [85, 10] width 55 height 10
click at [83, 13] on span "Ft. Lauderdale WC" at bounding box center [83, 10] width 50 height 8
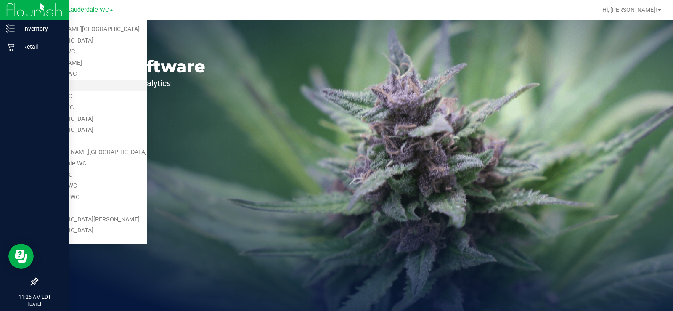
click at [76, 80] on link "Call Center" at bounding box center [85, 85] width 123 height 11
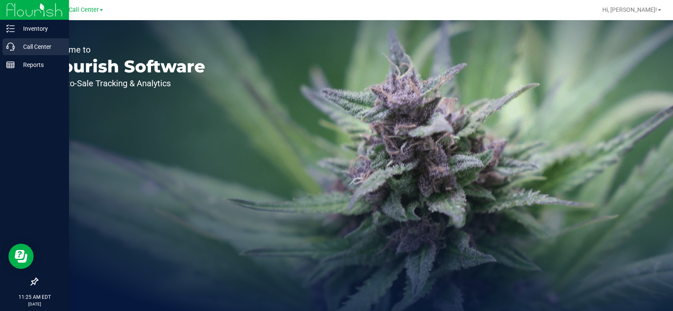
click at [13, 46] on icon at bounding box center [10, 46] width 8 height 8
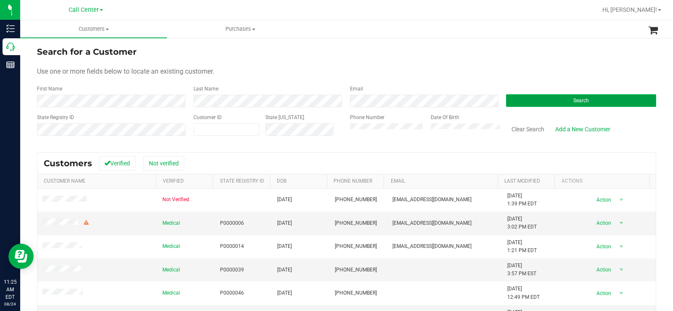
click at [556, 96] on button "Search" at bounding box center [581, 100] width 150 height 13
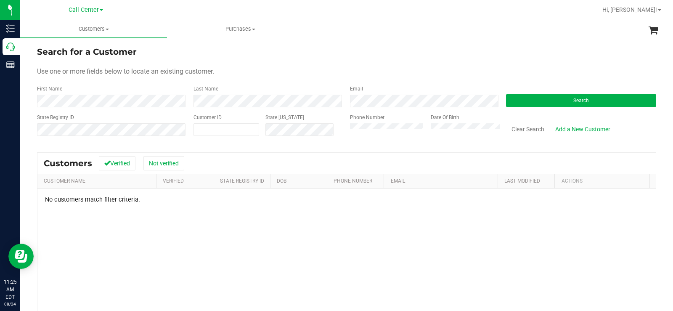
click at [424, 129] on div "Date Of Birth" at bounding box center [462, 128] width 76 height 30
click at [598, 103] on button "Search" at bounding box center [581, 100] width 150 height 13
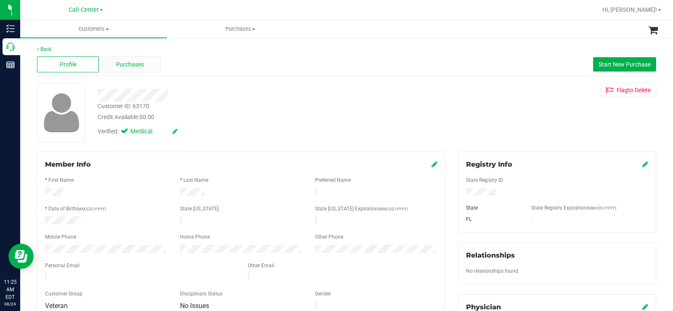
click at [154, 61] on div "Purchases" at bounding box center [130, 64] width 62 height 16
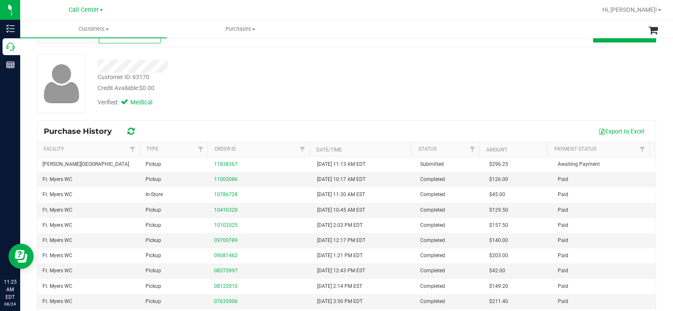
scroll to position [42, 0]
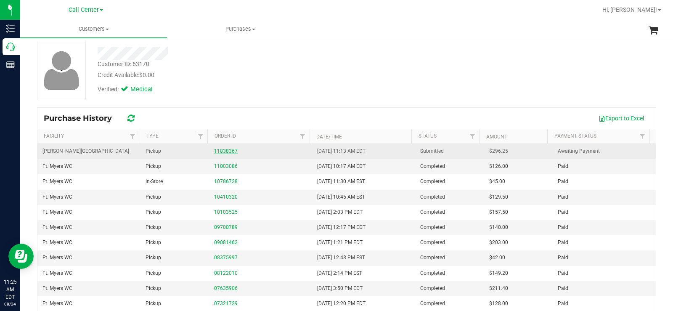
drag, startPoint x: 233, startPoint y: 147, endPoint x: 229, endPoint y: 151, distance: 5.7
click at [232, 149] on div "11838367" at bounding box center [260, 151] width 93 height 8
click at [229, 151] on link "11838367" at bounding box center [226, 151] width 24 height 6
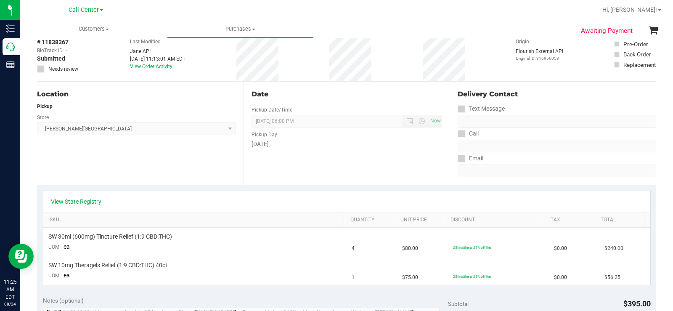
scroll to position [84, 0]
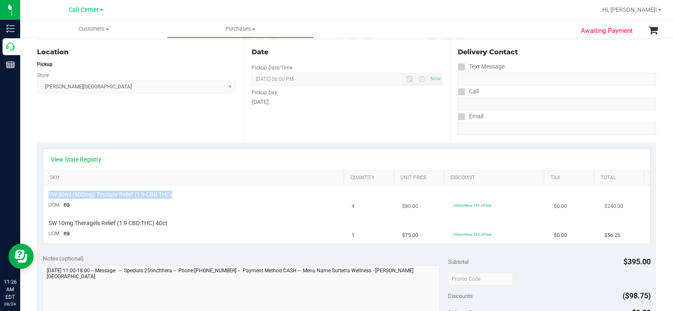
copy span "SW 30ml (600mg) Tincture Relief (1:9 CBD:THC)"
drag, startPoint x: 175, startPoint y: 196, endPoint x: 45, endPoint y: 198, distance: 129.9
click at [45, 198] on td "SW 30ml (600mg) Tincture Relief (1:9 CBD:THC) UOM ea" at bounding box center [195, 199] width 304 height 29
click at [198, 219] on td "SW 10mg Theragels Relief (1:9 CBD:THC) 40ct UOM ea" at bounding box center [195, 228] width 304 height 28
copy span "W 10mg Theragels Relief (1:9 CBD:THC) 40ct"
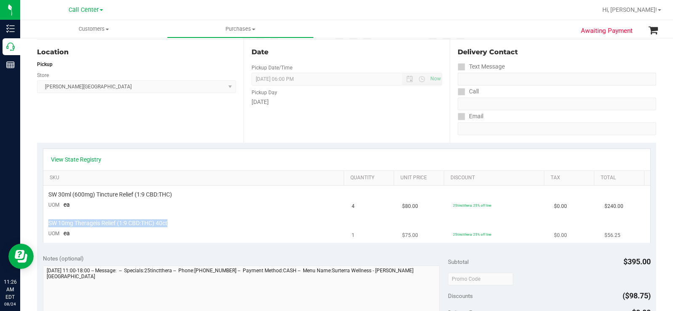
copy span "SW 10mg Theragels Relief (1:9 CBD:THC) 40ct"
drag, startPoint x: 184, startPoint y: 221, endPoint x: 47, endPoint y: 224, distance: 137.5
click at [47, 224] on td "SW 10mg Theragels Relief (1:9 CBD:THC) 40ct UOM ea" at bounding box center [195, 228] width 304 height 28
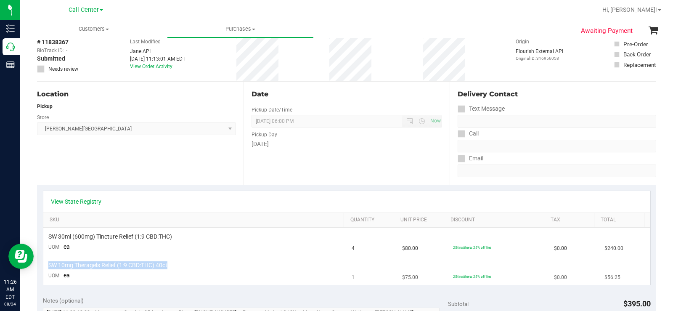
scroll to position [0, 0]
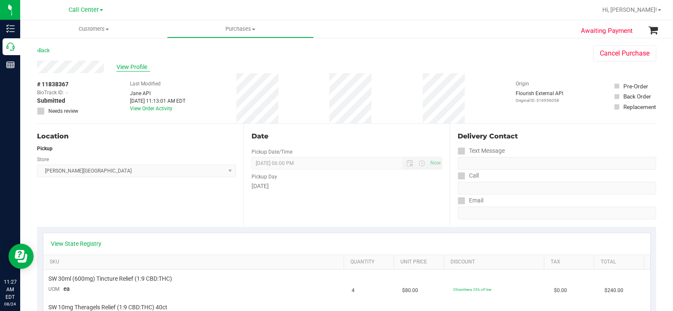
click at [137, 65] on span "View Profile" at bounding box center [133, 67] width 34 height 9
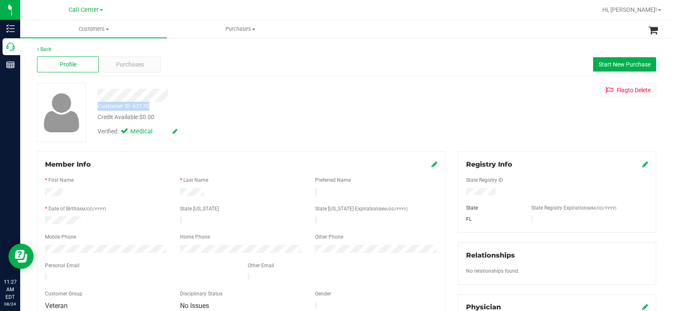
copy div "Customer ID: 63170"
drag, startPoint x: 128, startPoint y: 108, endPoint x: 92, endPoint y: 108, distance: 35.7
click at [92, 108] on div "Customer ID: 63170 Credit Available: $0.00" at bounding box center [249, 112] width 316 height 20
click at [145, 66] on div "Purchases" at bounding box center [130, 64] width 62 height 16
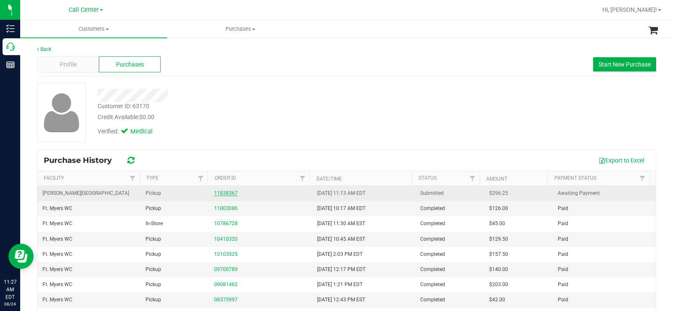
click at [227, 193] on link "11838367" at bounding box center [226, 193] width 24 height 6
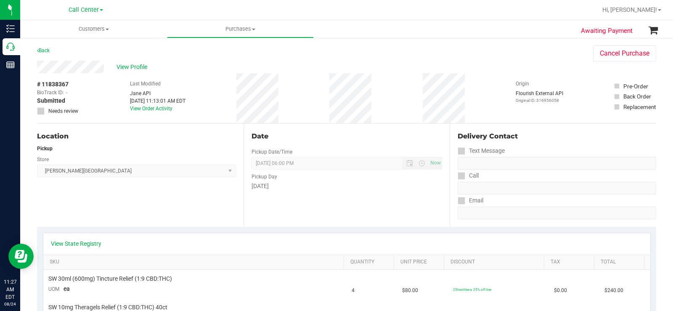
copy div "# 11838367"
drag, startPoint x: 72, startPoint y: 84, endPoint x: 35, endPoint y: 87, distance: 36.7
click at [329, 95] on div "# 11838367 BioTrack ID: - Submitted Needs review Last Modified Jane API Aug 24,…" at bounding box center [346, 98] width 619 height 50
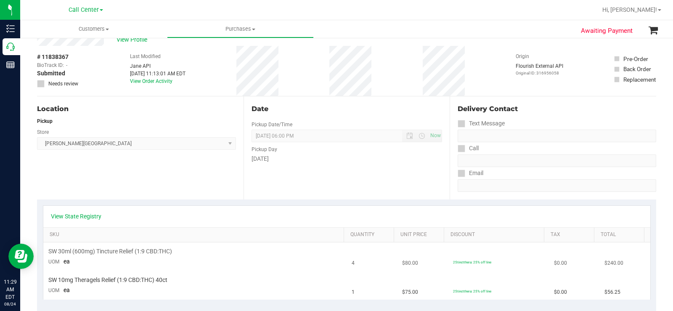
scroll to position [42, 0]
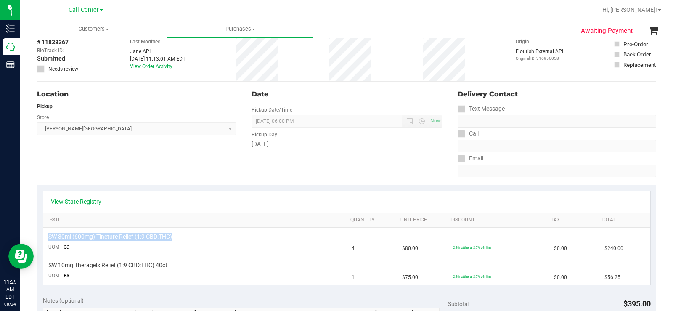
copy table "SW 30ml (600mg) Tincture Relief (1:9 CBD:THC)"
drag, startPoint x: 175, startPoint y: 238, endPoint x: 40, endPoint y: 237, distance: 134.9
click at [40, 237] on div "View State Registry SKU Quantity Unit Price Discount Tax Total SW 30ml (600mg) …" at bounding box center [346, 238] width 619 height 106
click at [142, 257] on tbody "SW 30ml (600mg) Tincture Relief (1:9 CBD:THC) UOM ea 4 $80.00 25tinctthera: 25%…" at bounding box center [346, 255] width 607 height 57
click at [178, 266] on div "SW 10mg Theragels Relief (1:9 CBD:THC) 40ct" at bounding box center [194, 265] width 293 height 8
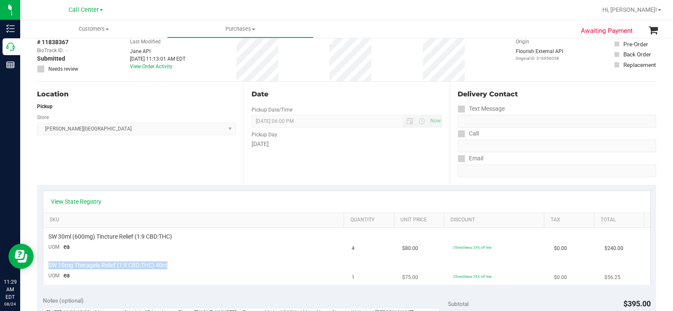
drag, startPoint x: 174, startPoint y: 266, endPoint x: 45, endPoint y: 267, distance: 129.5
click at [45, 267] on td "SW 10mg Theragels Relief (1:9 CBD:THC) 40ct UOM ea" at bounding box center [195, 270] width 304 height 28
copy span "SW 10mg Theragels Relief (1:9 CBD:THC) 40ct"
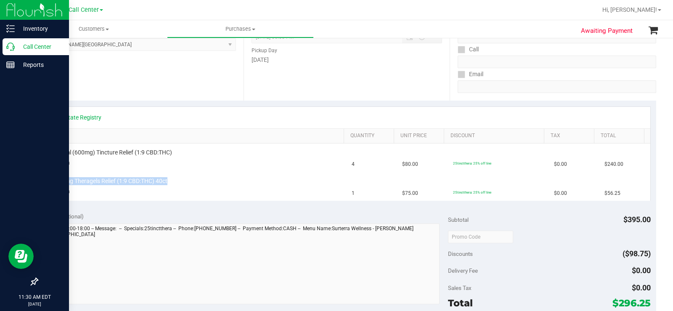
click at [12, 49] on icon at bounding box center [10, 46] width 8 height 8
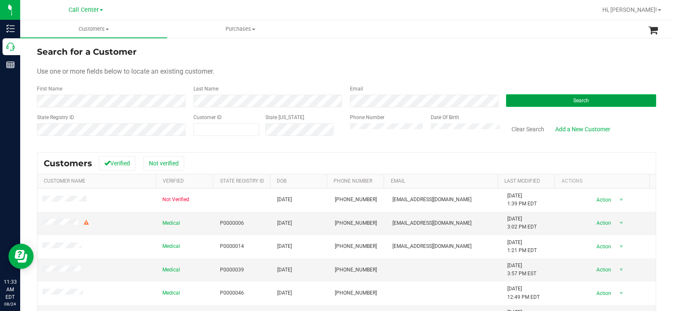
click at [574, 96] on button "Search" at bounding box center [581, 100] width 150 height 13
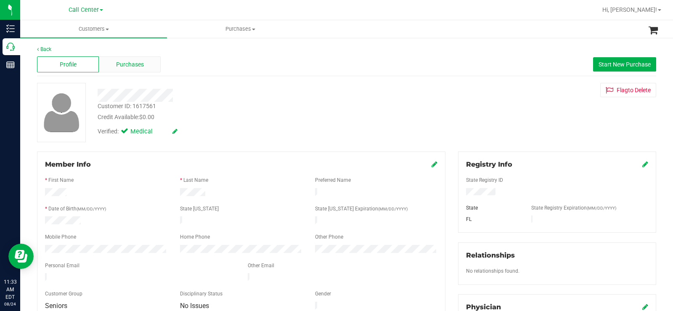
click at [136, 63] on span "Purchases" at bounding box center [130, 64] width 28 height 9
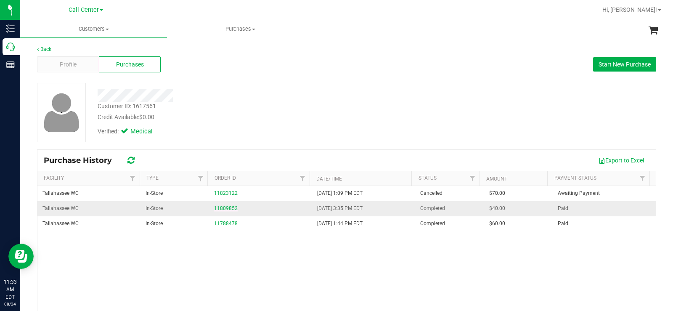
click at [225, 209] on link "11809852" at bounding box center [226, 208] width 24 height 6
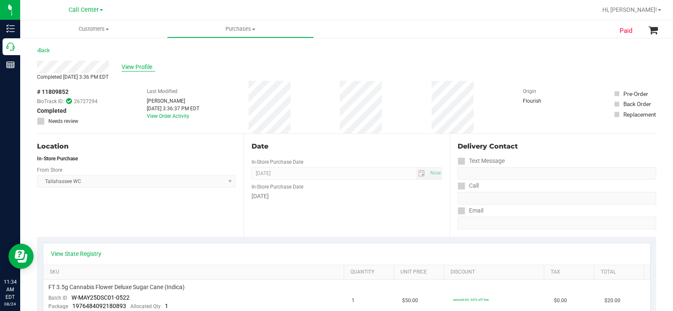
click at [142, 65] on span "View Profile" at bounding box center [138, 67] width 34 height 9
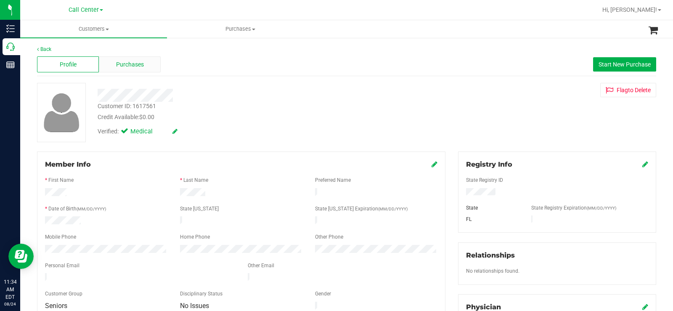
click at [157, 69] on div "Purchases" at bounding box center [130, 64] width 62 height 16
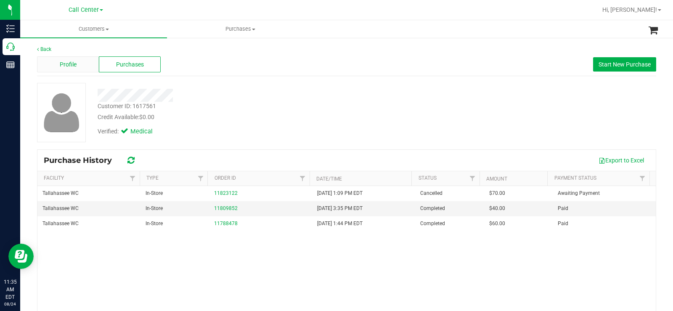
click at [70, 66] on span "Profile" at bounding box center [68, 64] width 17 height 9
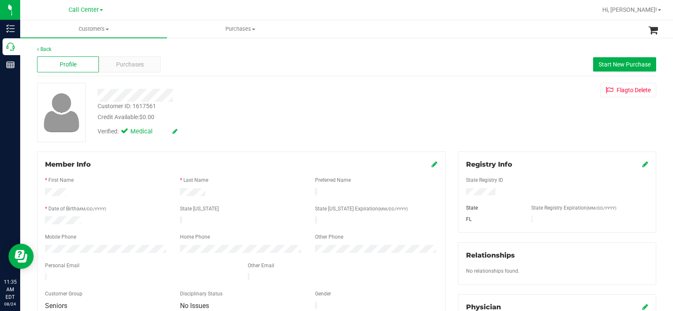
scroll to position [84, 0]
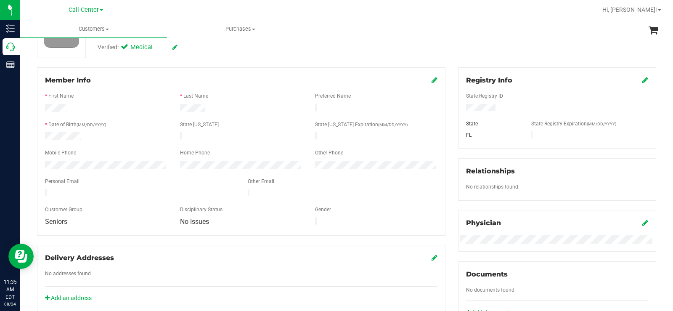
drag, startPoint x: 132, startPoint y: 187, endPoint x: 43, endPoint y: 187, distance: 88.3
click at [43, 189] on div at bounding box center [140, 194] width 203 height 10
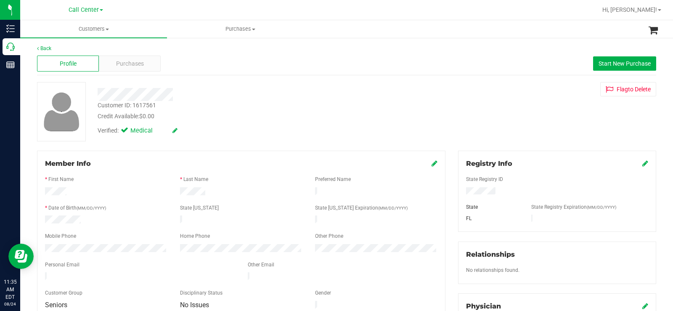
scroll to position [0, 0]
click at [145, 63] on div "Purchases" at bounding box center [130, 64] width 62 height 16
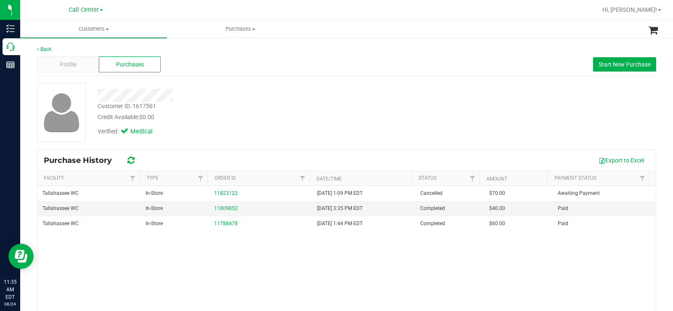
click at [312, 101] on div at bounding box center [249, 95] width 316 height 13
click at [71, 69] on div "Profile" at bounding box center [68, 64] width 62 height 16
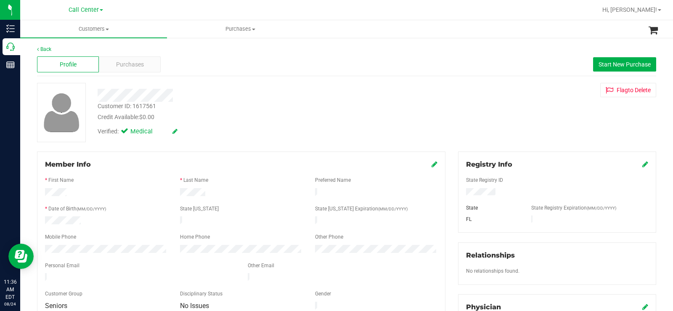
drag, startPoint x: 82, startPoint y: 219, endPoint x: 37, endPoint y: 219, distance: 44.6
click at [37, 219] on div "Member Info * First Name * Last Name Preferred Name * Date of Birth (MM/DD/YYYY…" at bounding box center [241, 235] width 408 height 168
click at [142, 68] on span "Purchases" at bounding box center [130, 64] width 28 height 9
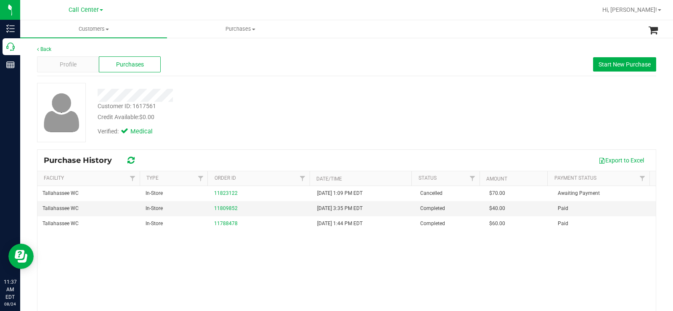
click at [272, 115] on div "Credit Available: $0.00" at bounding box center [249, 117] width 303 height 9
click at [227, 208] on link "11809852" at bounding box center [226, 208] width 24 height 6
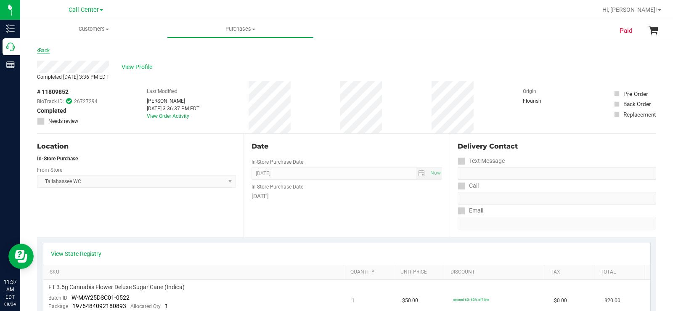
click at [41, 48] on link "Back" at bounding box center [43, 51] width 13 height 6
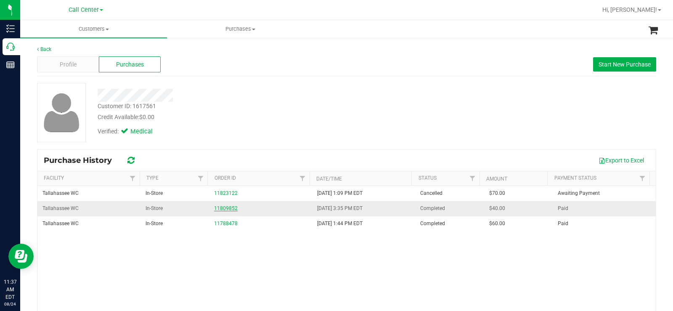
click at [227, 208] on link "11809852" at bounding box center [226, 208] width 24 height 6
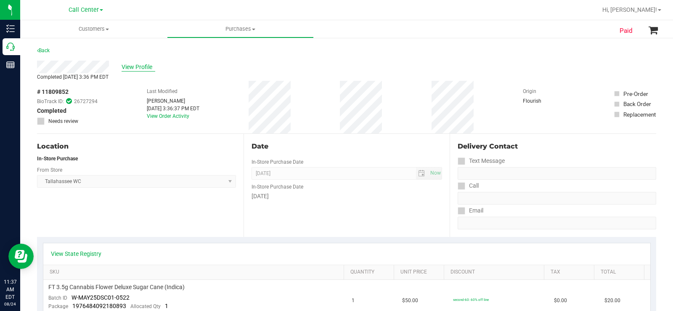
click at [134, 68] on span "View Profile" at bounding box center [138, 67] width 34 height 9
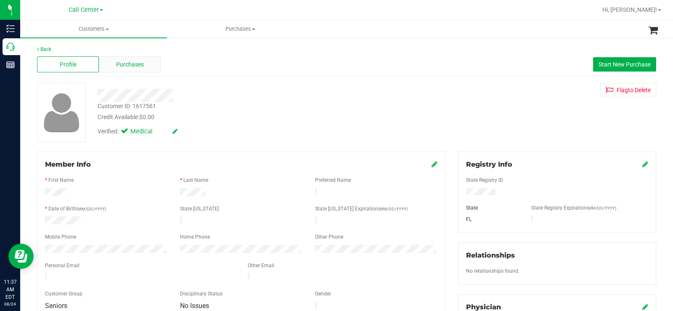
click at [150, 63] on div "Purchases" at bounding box center [130, 64] width 62 height 16
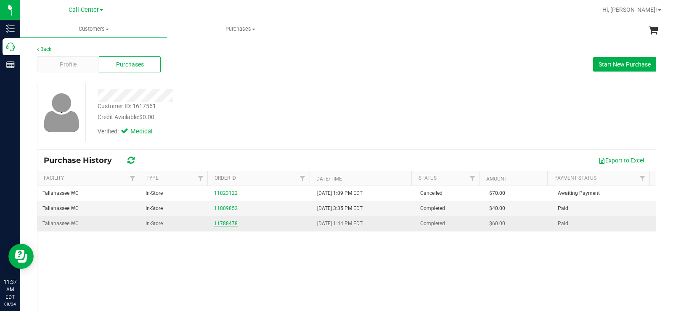
click at [221, 223] on link "11788478" at bounding box center [226, 223] width 24 height 6
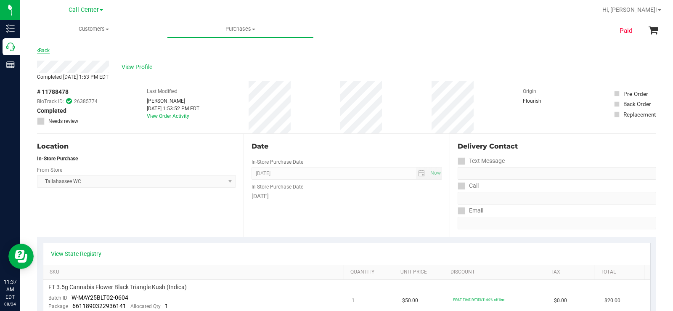
click at [42, 48] on link "Back" at bounding box center [43, 51] width 13 height 6
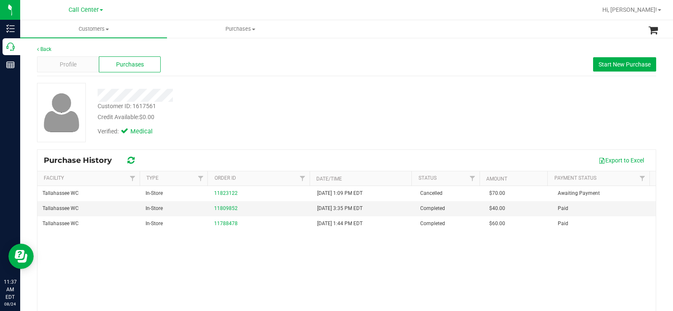
click at [230, 115] on div "Credit Available: $0.00" at bounding box center [249, 117] width 303 height 9
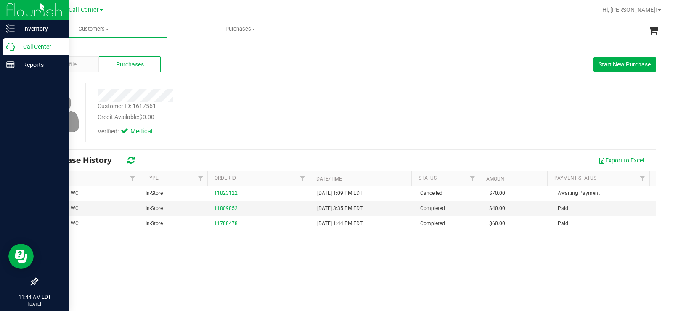
click at [11, 45] on icon at bounding box center [10, 46] width 8 height 8
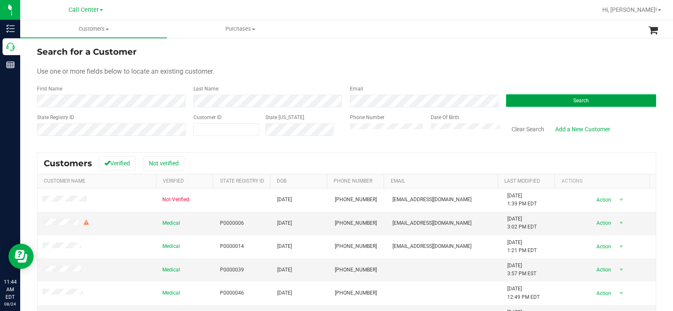
click at [532, 99] on button "Search" at bounding box center [581, 100] width 150 height 13
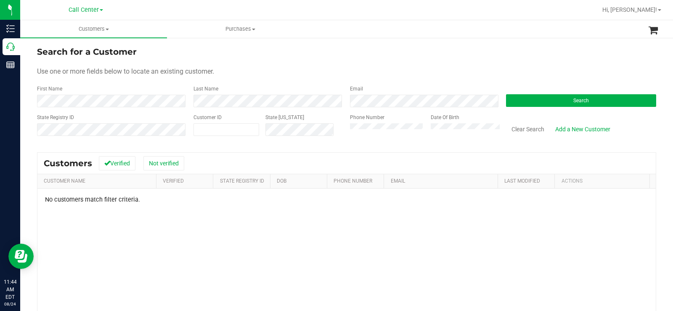
click at [384, 53] on div "Search for a Customer" at bounding box center [346, 51] width 619 height 13
click at [338, 133] on div "State Registry ID Customer ID State ID Phone Number Date Of Birth Clear Search …" at bounding box center [346, 128] width 619 height 30
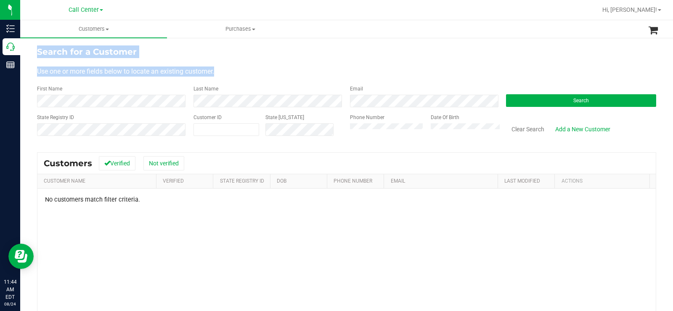
drag, startPoint x: 215, startPoint y: 71, endPoint x: 37, endPoint y: 46, distance: 179.6
click at [37, 46] on form "Search for a Customer Use one or more fields below to locate an existing custom…" at bounding box center [346, 94] width 619 height 98
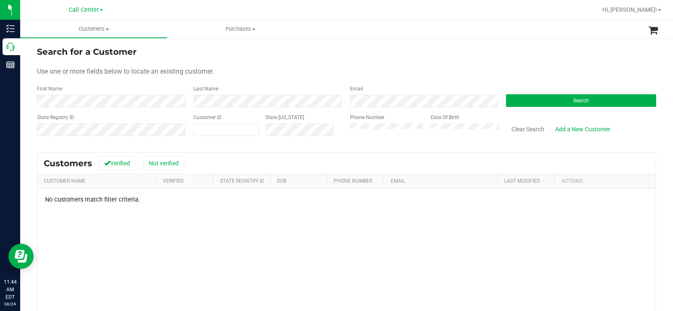
click at [265, 81] on form "Search for a Customer Use one or more fields below to locate an existing custom…" at bounding box center [346, 94] width 619 height 98
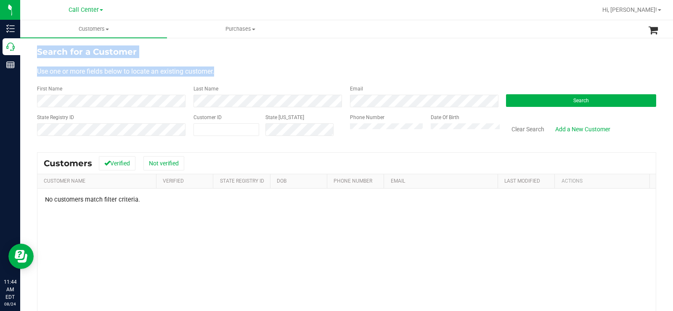
drag, startPoint x: 236, startPoint y: 75, endPoint x: 37, endPoint y: 48, distance: 200.8
click at [37, 48] on form "Search for a Customer Use one or more fields below to locate an existing custom…" at bounding box center [346, 94] width 619 height 98
click at [224, 69] on div "Use one or more fields below to locate an existing customer." at bounding box center [346, 71] width 619 height 10
drag, startPoint x: 221, startPoint y: 71, endPoint x: 37, endPoint y: 51, distance: 184.7
click at [37, 51] on form "Search for a Customer Use one or more fields below to locate an existing custom…" at bounding box center [346, 94] width 619 height 98
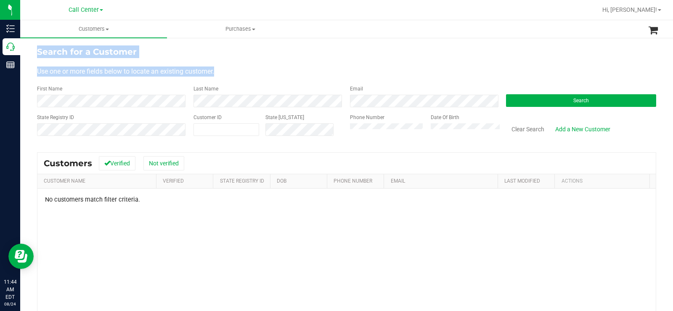
click at [244, 63] on form "Search for a Customer Use one or more fields below to locate an existing custom…" at bounding box center [346, 94] width 619 height 98
drag, startPoint x: 224, startPoint y: 70, endPoint x: 80, endPoint y: 59, distance: 143.8
click at [36, 48] on div "Search for a Customer Use one or more fields below to locate an existing custom…" at bounding box center [346, 225] width 652 height 376
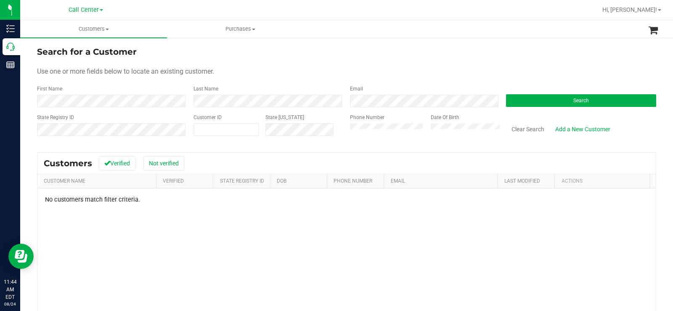
click at [242, 83] on form "Search for a Customer Use one or more fields below to locate an existing custom…" at bounding box center [346, 94] width 619 height 98
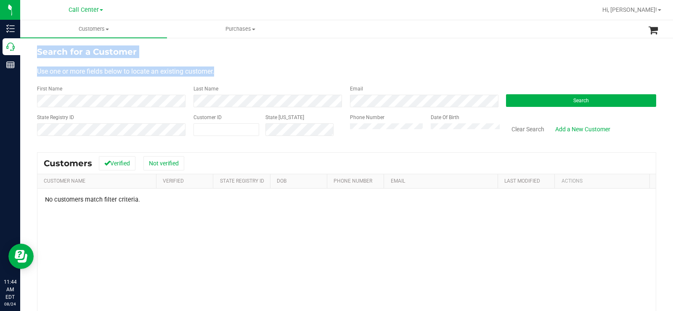
drag, startPoint x: 226, startPoint y: 76, endPoint x: 38, endPoint y: 48, distance: 189.9
click at [38, 48] on form "Search for a Customer Use one or more fields below to locate an existing custom…" at bounding box center [346, 94] width 619 height 98
click at [232, 74] on div "Use one or more fields below to locate an existing customer." at bounding box center [346, 71] width 619 height 10
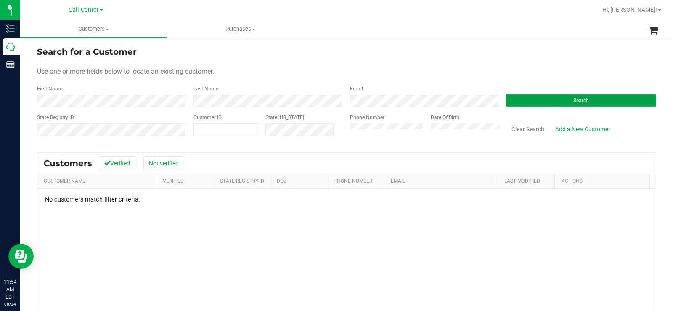
click at [549, 99] on button "Search" at bounding box center [581, 100] width 150 height 13
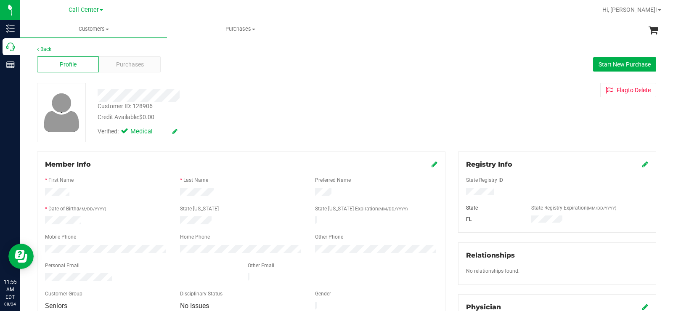
click at [110, 283] on div at bounding box center [241, 286] width 392 height 7
drag, startPoint x: 115, startPoint y: 273, endPoint x: 42, endPoint y: 272, distance: 72.3
click at [42, 273] on div at bounding box center [140, 278] width 203 height 10
click at [145, 67] on div "Purchases" at bounding box center [130, 64] width 62 height 16
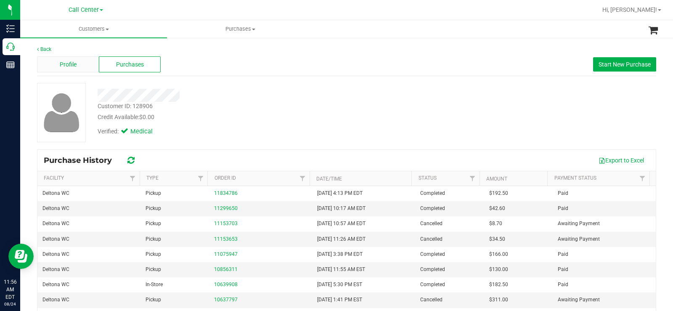
click at [75, 66] on span "Profile" at bounding box center [68, 64] width 17 height 9
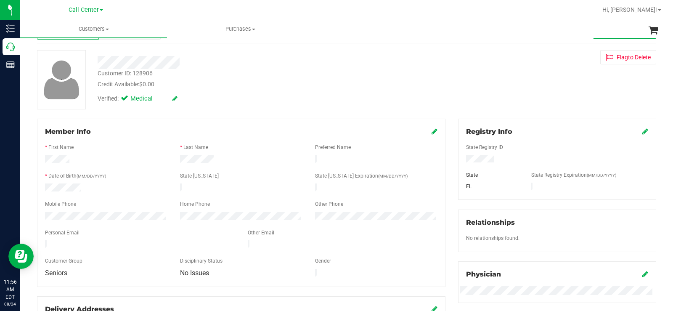
scroll to position [84, 0]
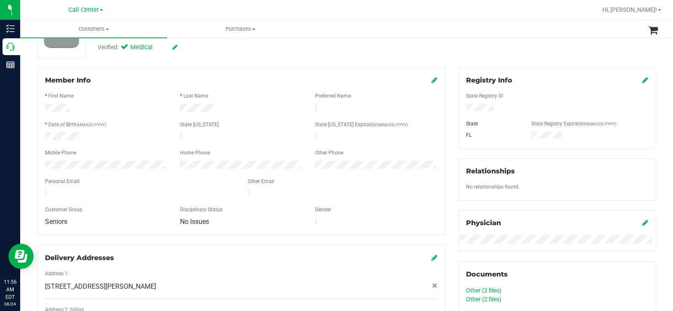
click at [121, 199] on div at bounding box center [241, 202] width 392 height 7
drag, startPoint x: 117, startPoint y: 188, endPoint x: 42, endPoint y: 184, distance: 74.9
click at [42, 189] on div at bounding box center [140, 194] width 203 height 10
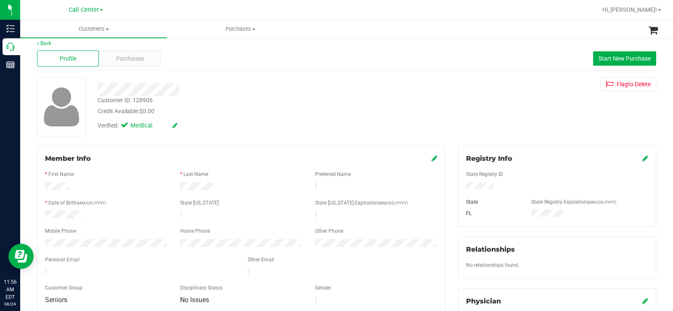
scroll to position [0, 0]
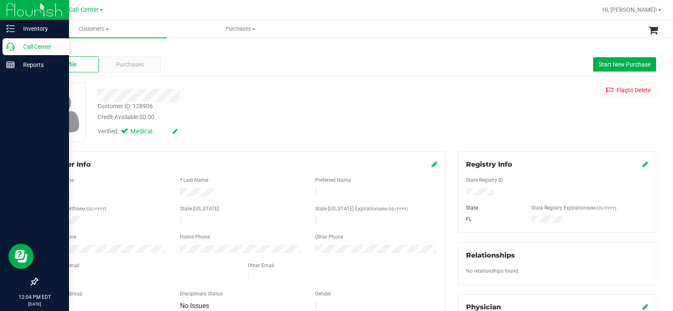
click at [12, 47] on icon at bounding box center [10, 46] width 8 height 8
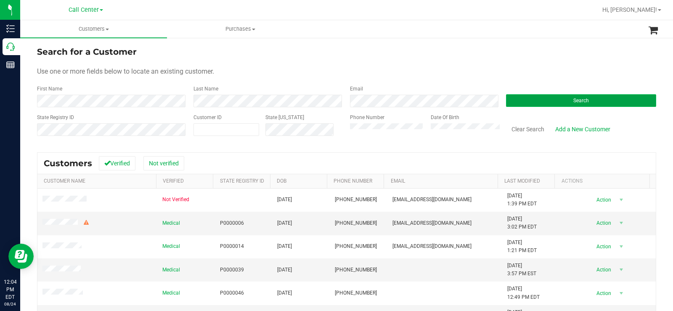
click at [544, 95] on button "Search" at bounding box center [581, 100] width 150 height 13
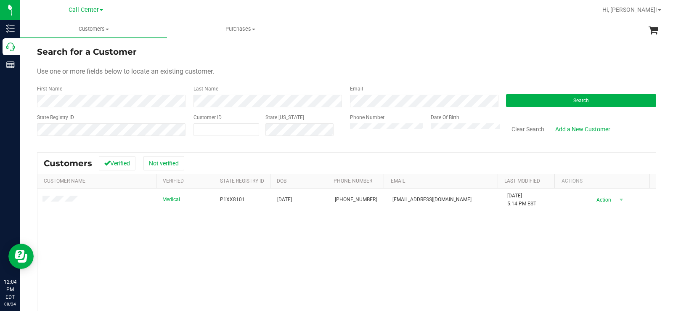
click at [537, 92] on div "Search" at bounding box center [577, 96] width 156 height 22
click at [536, 98] on button "Search" at bounding box center [581, 100] width 150 height 13
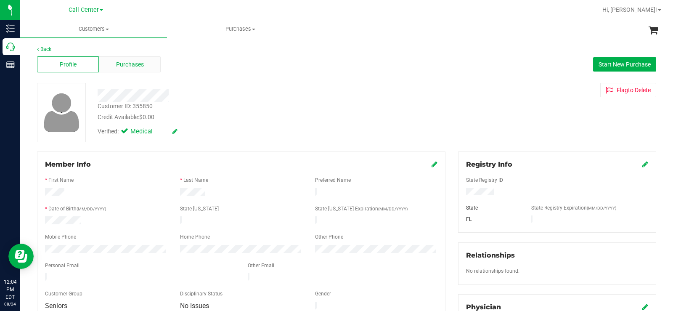
click at [145, 62] on div "Purchases" at bounding box center [130, 64] width 62 height 16
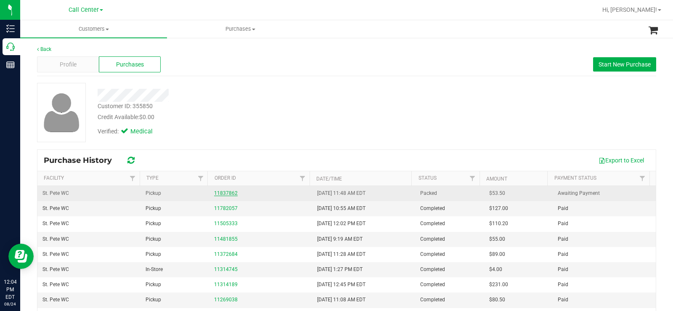
click at [214, 193] on link "11837862" at bounding box center [226, 193] width 24 height 6
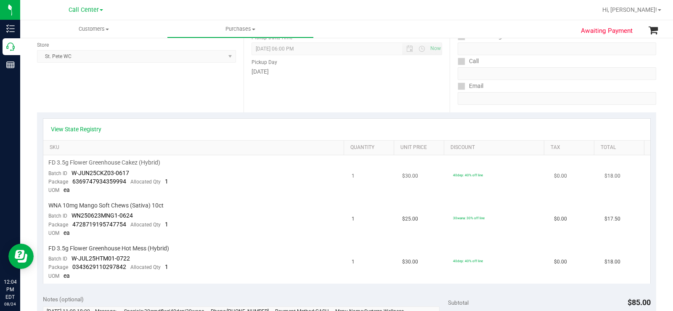
scroll to position [126, 0]
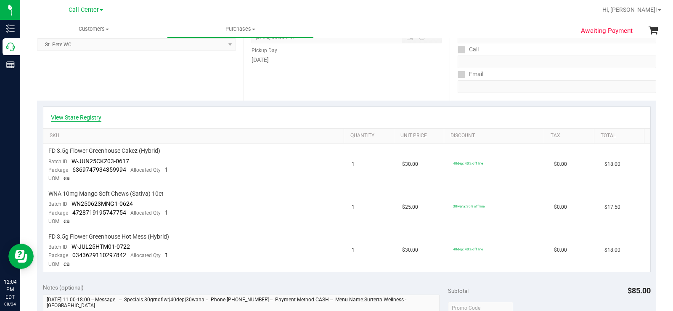
click at [74, 116] on link "View State Registry" at bounding box center [76, 117] width 50 height 8
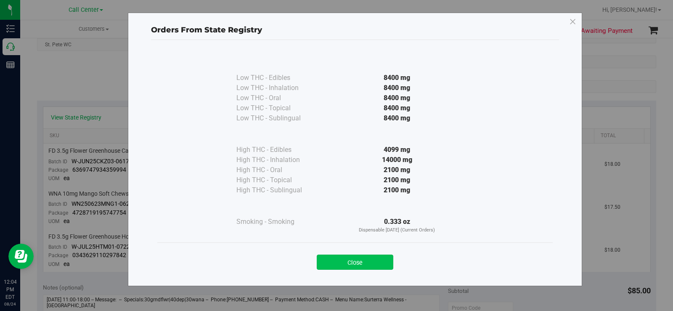
click at [356, 259] on button "Close" at bounding box center [355, 261] width 77 height 15
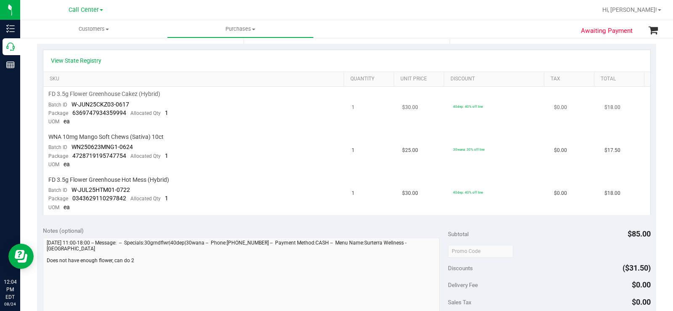
scroll to position [168, 0]
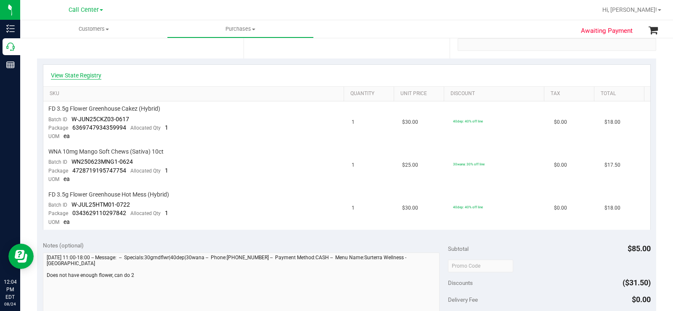
click at [84, 73] on link "View State Registry" at bounding box center [76, 75] width 50 height 8
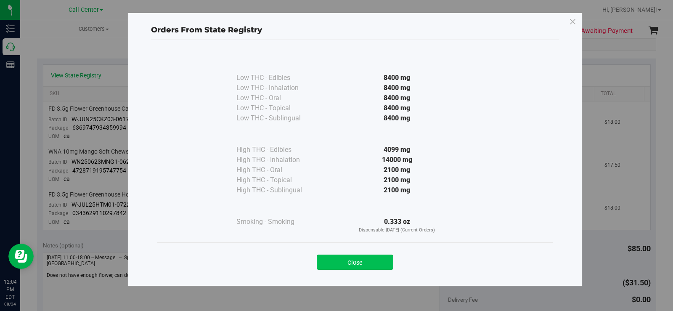
click at [379, 262] on button "Close" at bounding box center [355, 261] width 77 height 15
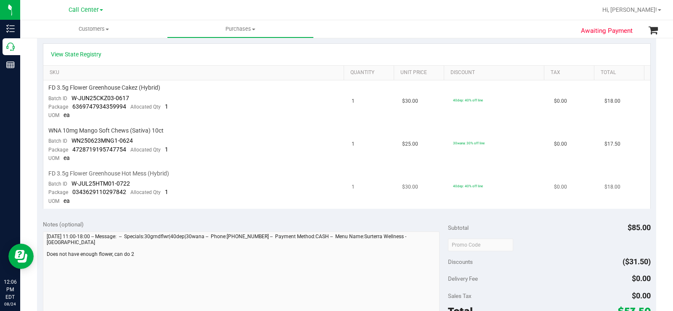
scroll to position [210, 0]
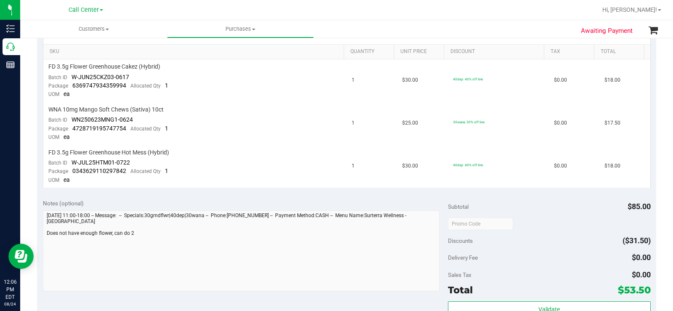
click at [38, 208] on div "Notes (optional) Subtotal $85.00 Discounts ($31.50) Delivery Fee $0.00 Sales Ta…" at bounding box center [346, 268] width 619 height 151
click at [37, 214] on div "Notes (optional) Subtotal $85.00 Discounts ($31.50) Delivery Fee $0.00 Sales Ta…" at bounding box center [346, 268] width 619 height 151
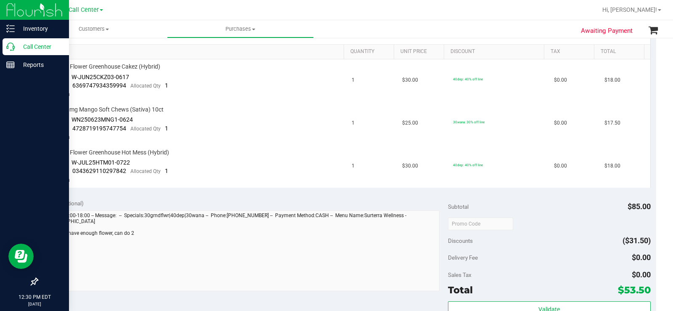
click at [6, 42] on div "Call Center" at bounding box center [36, 46] width 66 height 17
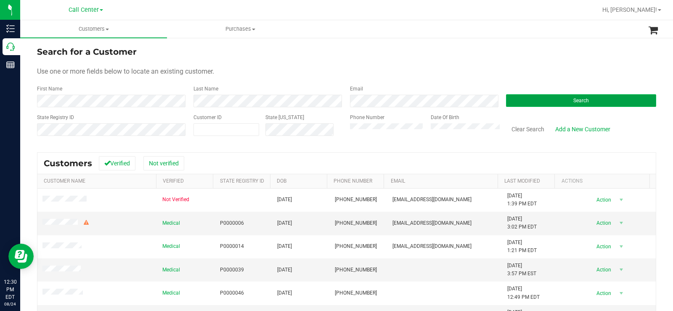
click at [586, 97] on button "Search" at bounding box center [581, 100] width 150 height 13
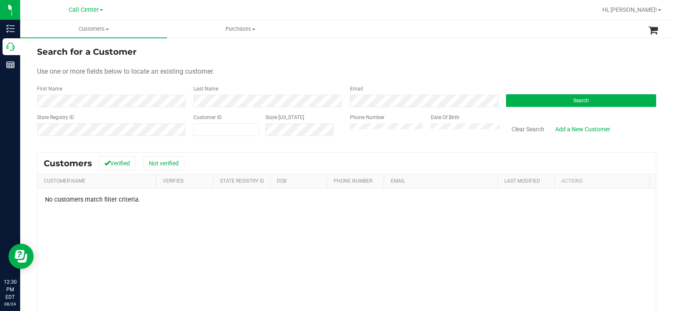
click at [343, 135] on div "Phone Number Date Of Birth" at bounding box center [421, 128] width 156 height 30
drag, startPoint x: 406, startPoint y: 65, endPoint x: 422, endPoint y: 93, distance: 33.0
click at [406, 65] on form "Search for a Customer Use one or more fields below to locate an existing custom…" at bounding box center [346, 94] width 619 height 98
click at [407, 59] on form "Search for a Customer Use one or more fields below to locate an existing custom…" at bounding box center [346, 94] width 619 height 98
click at [425, 133] on div "Date Of Birth" at bounding box center [462, 128] width 76 height 30
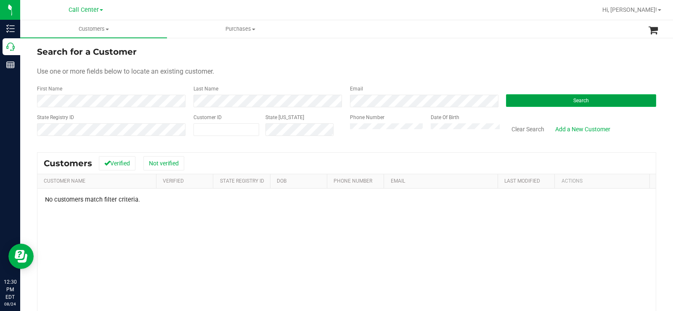
click at [565, 101] on button "Search" at bounding box center [581, 100] width 150 height 13
click at [554, 94] on div "Search" at bounding box center [577, 96] width 156 height 22
drag, startPoint x: 556, startPoint y: 105, endPoint x: 454, endPoint y: 122, distance: 102.8
click at [553, 104] on button "Search" at bounding box center [581, 100] width 150 height 13
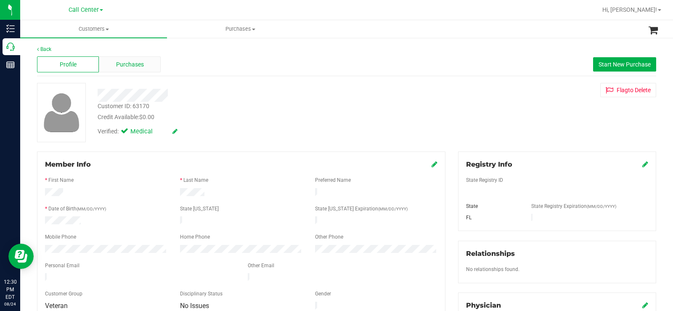
click at [119, 64] on span "Purchases" at bounding box center [130, 64] width 28 height 9
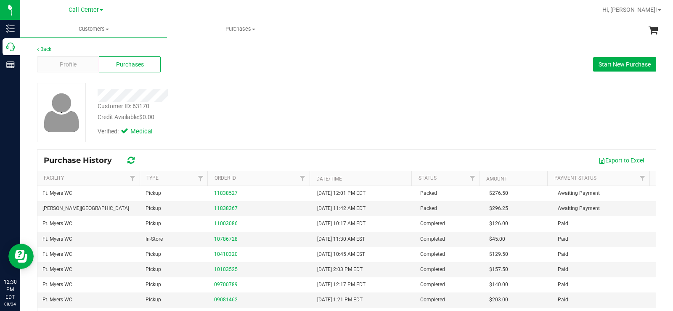
click at [356, 102] on div "Customer ID: 63170 Credit Available: $0.00" at bounding box center [249, 112] width 316 height 20
drag, startPoint x: 564, startPoint y: 194, endPoint x: 130, endPoint y: 167, distance: 434.3
click at [33, 190] on div "Back Profile Purchases Start New Purchase Customer ID: 63170 Credit Available: …" at bounding box center [346, 210] width 652 height 346
click at [279, 127] on div "Verified: Medical" at bounding box center [249, 130] width 316 height 18
click at [382, 124] on div "Verified: Medical" at bounding box center [249, 130] width 316 height 18
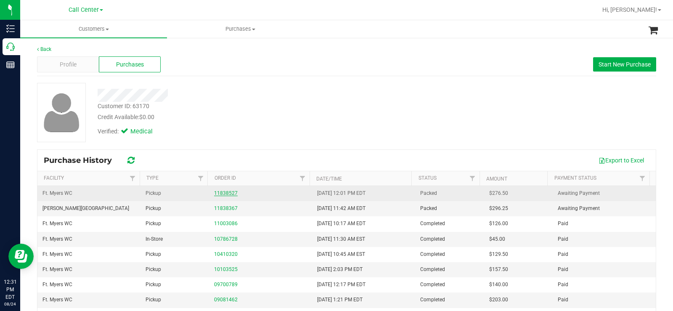
click at [226, 194] on link "11838527" at bounding box center [226, 193] width 24 height 6
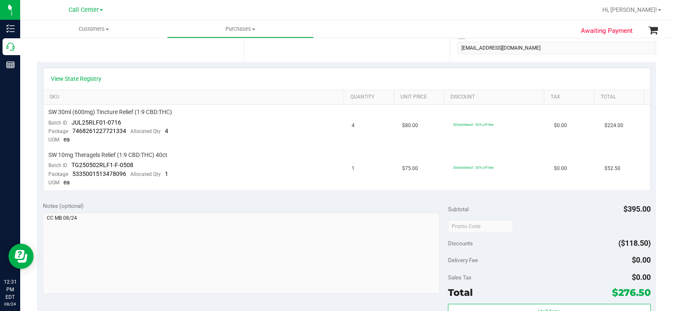
scroll to position [168, 0]
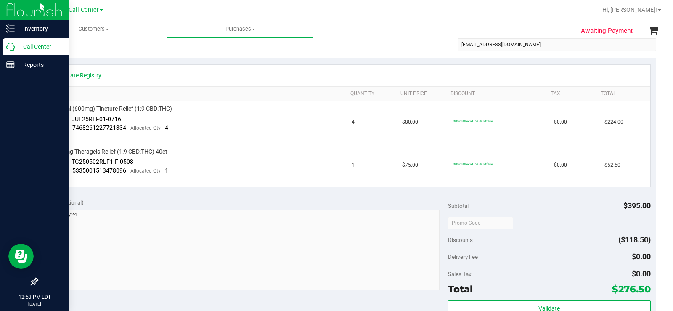
click at [10, 45] on icon at bounding box center [10, 46] width 8 height 8
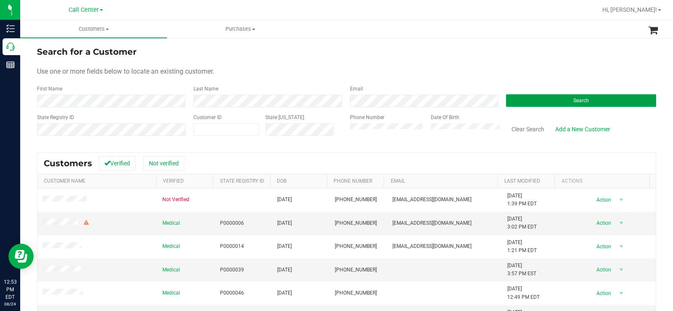
click at [550, 102] on button "Search" at bounding box center [581, 100] width 150 height 13
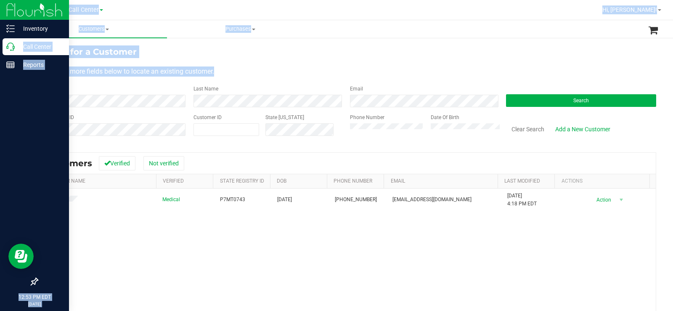
drag, startPoint x: 217, startPoint y: 73, endPoint x: 21, endPoint y: 50, distance: 196.7
click at [21, 50] on div "Inventory Call Center Reports 12:53 PM EDT 08/24/2025 08/24 Call Center Bonita …" at bounding box center [336, 155] width 673 height 311
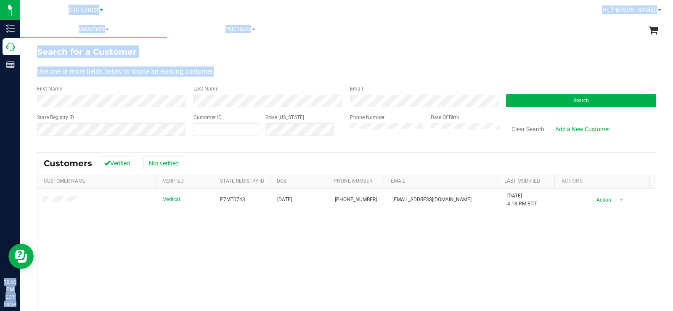
click at [250, 63] on form "Search for a Customer Use one or more fields below to locate an existing custom…" at bounding box center [346, 94] width 619 height 98
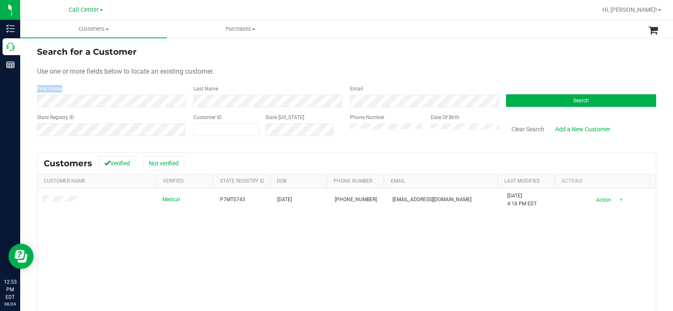
drag, startPoint x: 229, startPoint y: 71, endPoint x: 187, endPoint y: 79, distance: 42.6
click at [187, 78] on form "Search for a Customer Use one or more fields below to locate an existing custom…" at bounding box center [346, 94] width 619 height 98
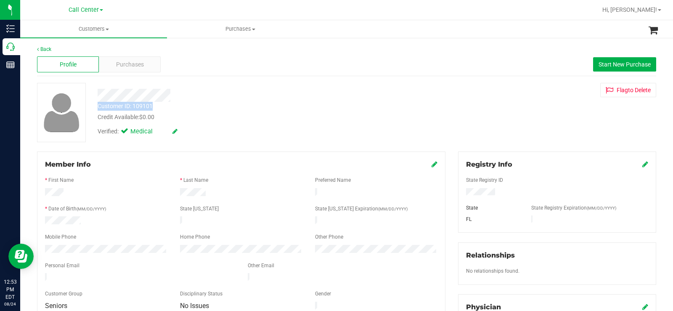
drag, startPoint x: 158, startPoint y: 107, endPoint x: 95, endPoint y: 97, distance: 63.9
click at [95, 97] on div "Customer ID: 109101 Credit Available: $0.00 Verified: Medical" at bounding box center [249, 111] width 316 height 57
click at [260, 108] on div "Customer ID: 109101 Credit Available: $0.00" at bounding box center [249, 112] width 316 height 20
click at [98, 94] on div "Customer ID: 109101 Credit Available: $0.00 Verified: Medical" at bounding box center [249, 111] width 316 height 57
click at [219, 115] on div "Credit Available: $0.00" at bounding box center [249, 117] width 303 height 9
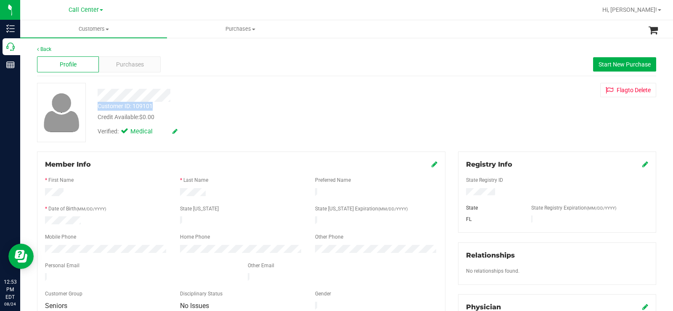
drag, startPoint x: 147, startPoint y: 107, endPoint x: 96, endPoint y: 95, distance: 52.6
click at [96, 95] on div "Customer ID: 109101 Credit Available: $0.00 Verified: Medical" at bounding box center [249, 111] width 316 height 57
click at [193, 100] on div at bounding box center [249, 95] width 316 height 13
click at [99, 91] on div "Customer ID: 109101 Credit Available: $0.00 Verified: Medical" at bounding box center [249, 111] width 316 height 57
click at [226, 97] on div at bounding box center [249, 95] width 316 height 13
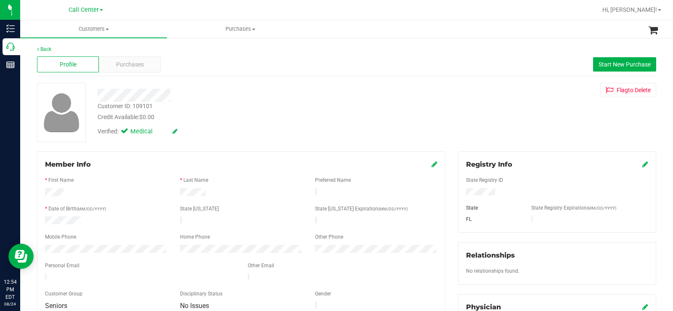
drag, startPoint x: 173, startPoint y: 115, endPoint x: 93, endPoint y: 90, distance: 83.6
click at [93, 90] on div "Customer ID: 109101 Credit Available: $0.00 Verified: Medical" at bounding box center [249, 111] width 316 height 57
click at [184, 100] on div at bounding box center [249, 95] width 316 height 13
drag, startPoint x: 170, startPoint y: 116, endPoint x: 95, endPoint y: 93, distance: 78.6
click at [95, 93] on div "Customer ID: 109101 Credit Available: $0.00 Verified: Medical" at bounding box center [249, 111] width 316 height 57
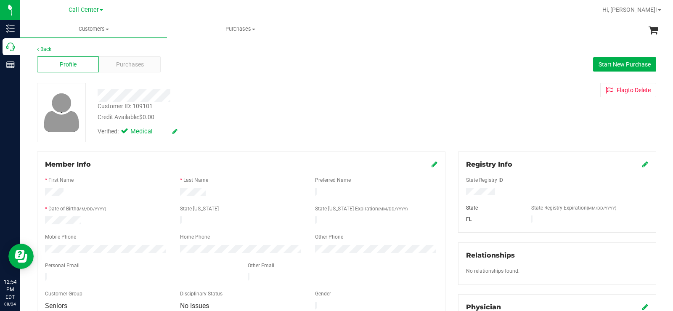
click at [213, 94] on div at bounding box center [249, 95] width 316 height 13
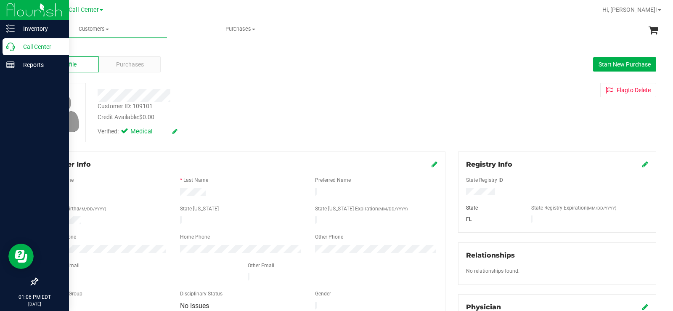
click at [21, 47] on p "Call Center" at bounding box center [40, 47] width 50 height 10
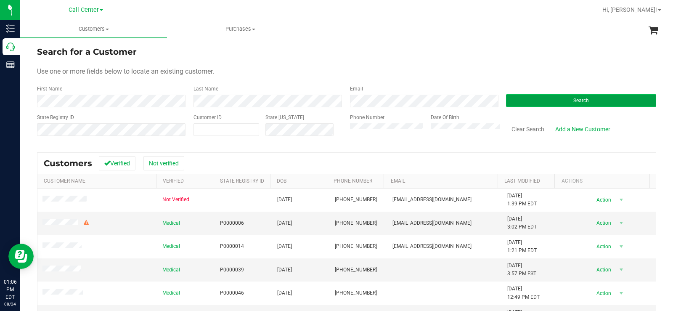
drag, startPoint x: 539, startPoint y: 102, endPoint x: 430, endPoint y: 73, distance: 113.2
click at [535, 103] on button "Search" at bounding box center [581, 100] width 150 height 13
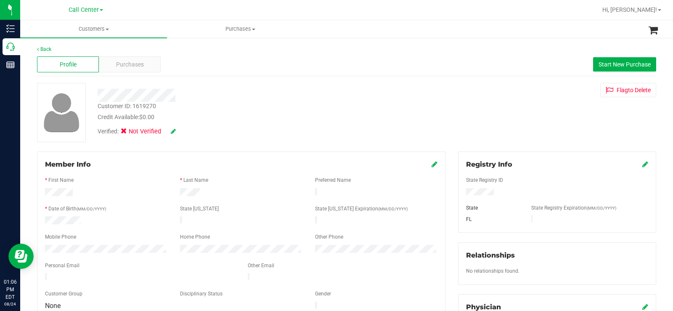
drag, startPoint x: 490, startPoint y: 193, endPoint x: 459, endPoint y: 194, distance: 31.1
click at [459, 194] on div at bounding box center [556, 192] width 195 height 9
click at [105, 211] on div "* Date of Birth (MM/DD/YYYY)" at bounding box center [106, 210] width 135 height 10
drag, startPoint x: 90, startPoint y: 216, endPoint x: 43, endPoint y: 216, distance: 46.7
click at [43, 216] on div at bounding box center [106, 221] width 135 height 10
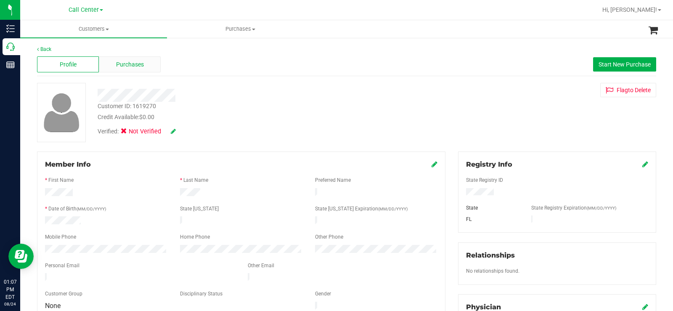
click at [139, 59] on div "Purchases" at bounding box center [130, 64] width 62 height 16
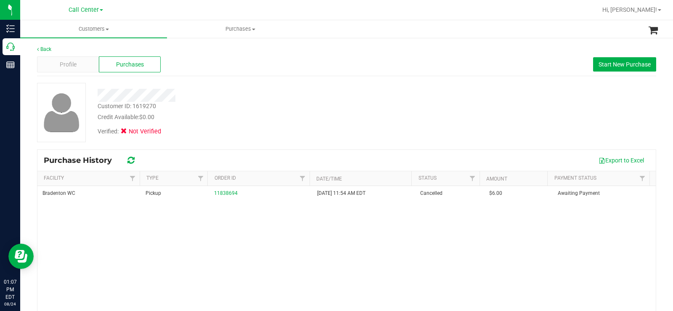
click at [284, 90] on div at bounding box center [249, 95] width 316 height 13
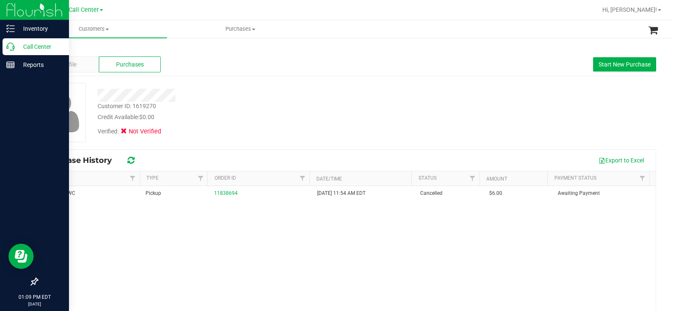
click at [8, 48] on icon at bounding box center [10, 46] width 8 height 8
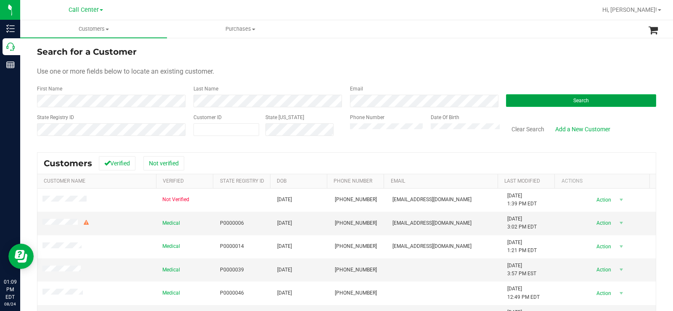
click at [524, 99] on button "Search" at bounding box center [581, 100] width 150 height 13
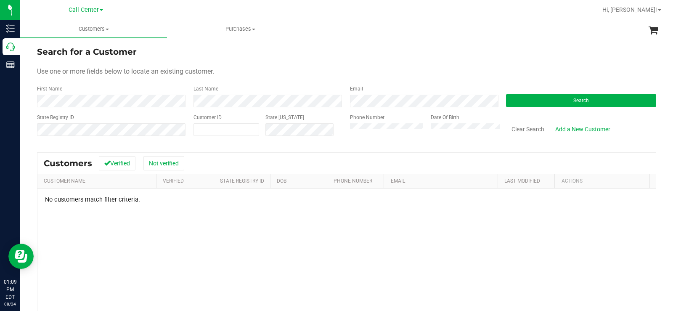
click at [336, 129] on div "State Registry ID Customer ID State ID Phone Number Date Of Birth Clear Search …" at bounding box center [346, 128] width 619 height 30
click at [591, 94] on button "Search" at bounding box center [581, 100] width 150 height 13
click at [551, 99] on button "Search" at bounding box center [581, 100] width 150 height 13
click at [553, 102] on button "Search" at bounding box center [581, 100] width 150 height 13
click at [424, 131] on div "Date Of Birth" at bounding box center [462, 128] width 76 height 30
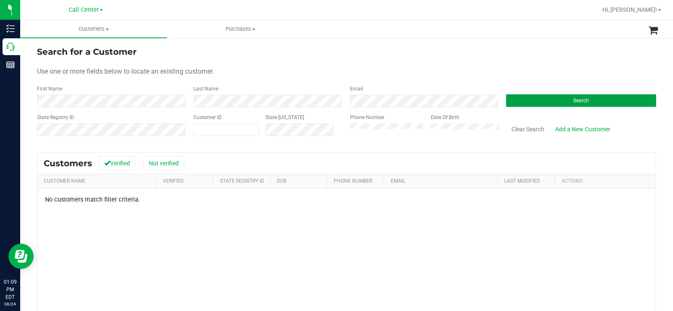
click at [615, 105] on button "Search" at bounding box center [581, 100] width 150 height 13
click at [544, 102] on button "Search" at bounding box center [581, 100] width 150 height 13
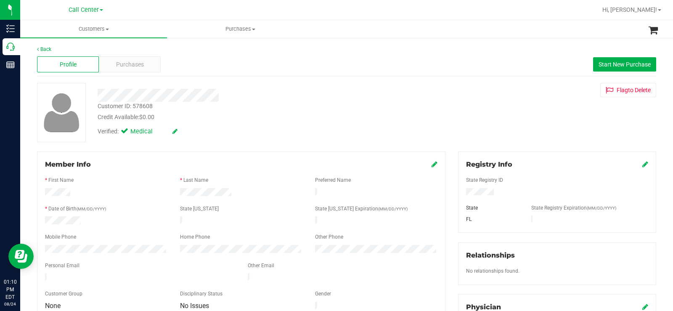
drag, startPoint x: 447, startPoint y: 183, endPoint x: 454, endPoint y: 194, distance: 12.8
click at [447, 184] on div "Member Info * First Name * Last Name Preferred Name * Date of Birth (MM/DD/YYYY…" at bounding box center [241, 279] width 421 height 257
drag, startPoint x: 497, startPoint y: 194, endPoint x: 457, endPoint y: 190, distance: 39.7
click at [459, 190] on div at bounding box center [556, 192] width 195 height 9
click at [95, 220] on div at bounding box center [106, 221] width 135 height 10
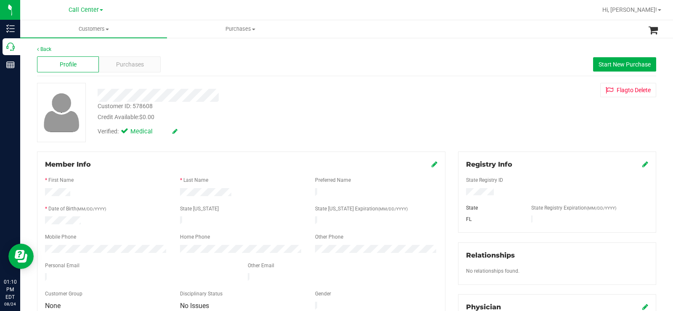
drag, startPoint x: 89, startPoint y: 217, endPoint x: 35, endPoint y: 219, distance: 53.8
click at [35, 219] on div "Member Info * First Name * Last Name Preferred Name * Date of Birth (MM/DD/YYYY…" at bounding box center [241, 279] width 421 height 257
drag, startPoint x: 230, startPoint y: 98, endPoint x: 86, endPoint y: 96, distance: 143.8
click at [86, 96] on div "Customer ID: 578608 Credit Available: $0.00 Verified: Medical Flag to Delete" at bounding box center [346, 112] width 631 height 59
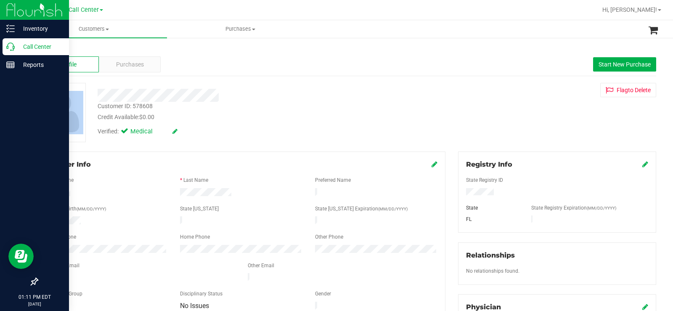
click at [18, 50] on p "Call Center" at bounding box center [40, 47] width 50 height 10
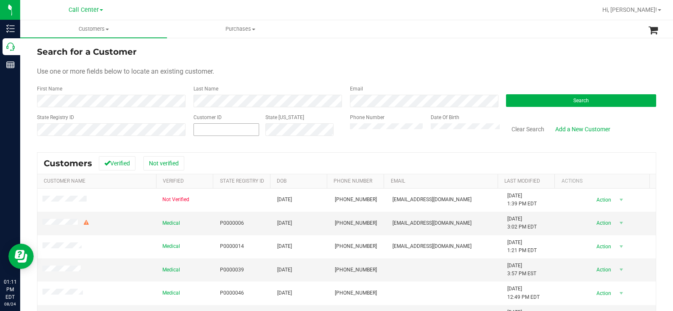
click at [250, 124] on span at bounding box center [226, 129] width 66 height 13
paste input "212754"
type input "212754"
click at [525, 100] on button "Search" at bounding box center [581, 100] width 150 height 13
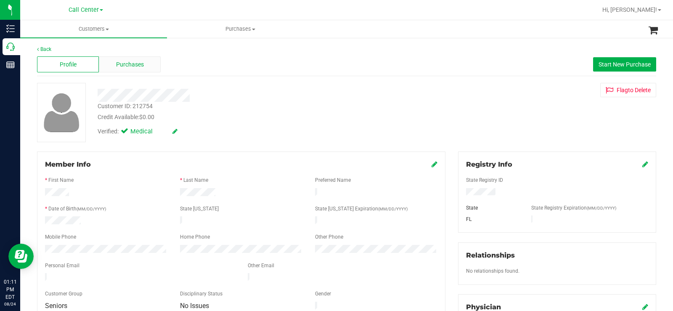
click at [127, 63] on span "Purchases" at bounding box center [130, 64] width 28 height 9
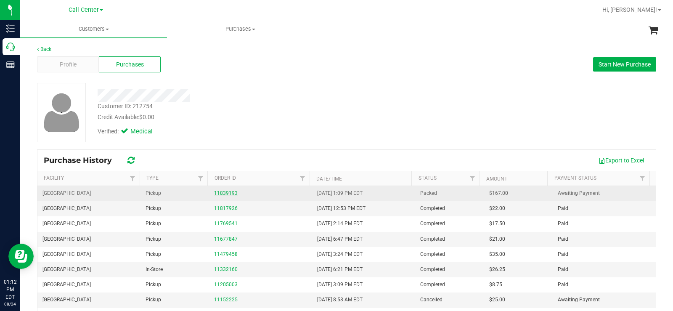
click at [227, 195] on link "11839193" at bounding box center [226, 193] width 24 height 6
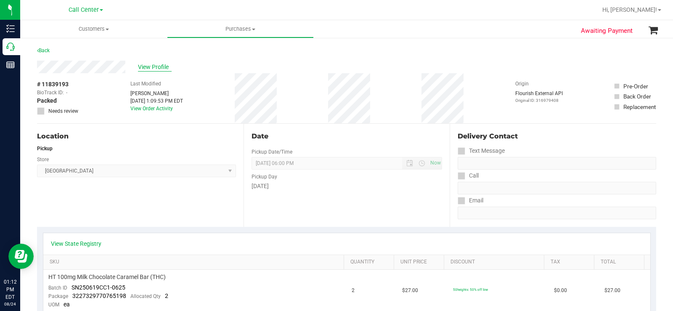
click at [153, 68] on span "View Profile" at bounding box center [155, 67] width 34 height 9
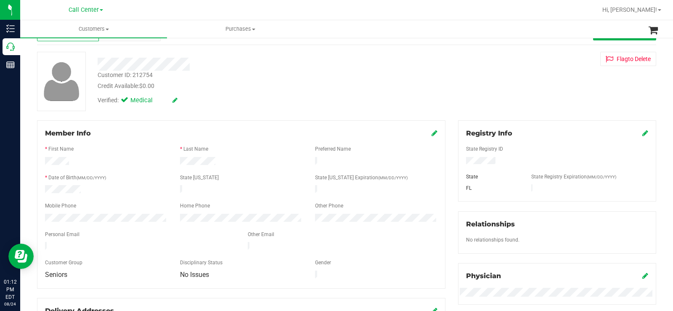
scroll to position [84, 0]
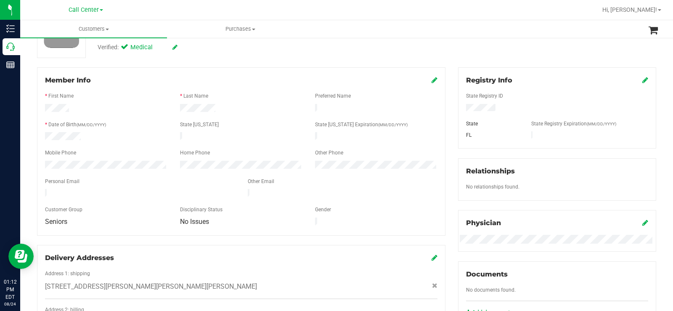
drag, startPoint x: 121, startPoint y: 198, endPoint x: 114, endPoint y: 170, distance: 28.1
click at [121, 199] on div at bounding box center [241, 202] width 392 height 7
click at [40, 161] on div at bounding box center [106, 166] width 135 height 10
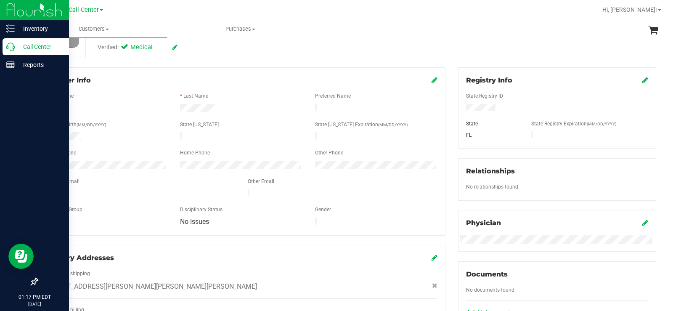
click at [15, 47] on p "Call Center" at bounding box center [40, 47] width 50 height 10
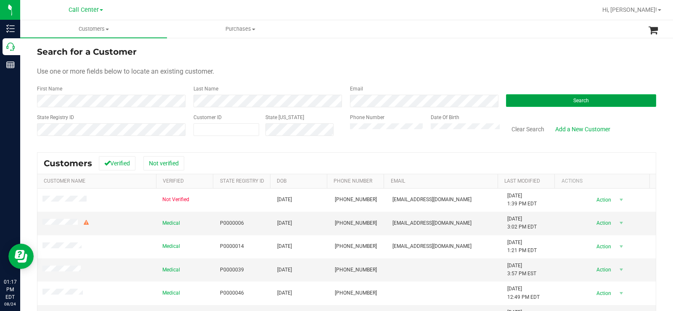
drag, startPoint x: 552, startPoint y: 106, endPoint x: 526, endPoint y: 106, distance: 26.5
click at [551, 106] on button "Search" at bounding box center [581, 100] width 150 height 13
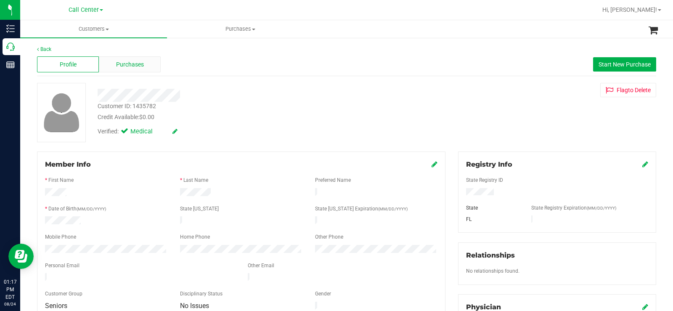
click at [143, 66] on span "Purchases" at bounding box center [130, 64] width 28 height 9
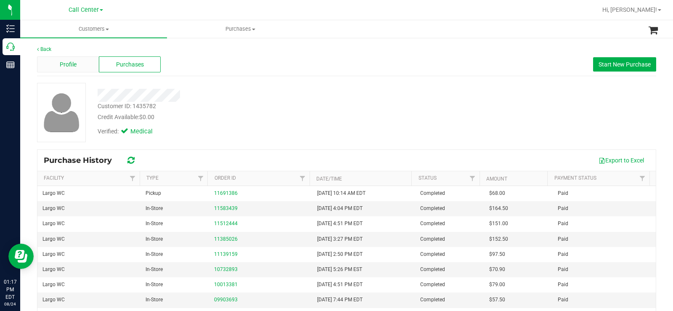
click at [76, 69] on div "Profile" at bounding box center [68, 64] width 62 height 16
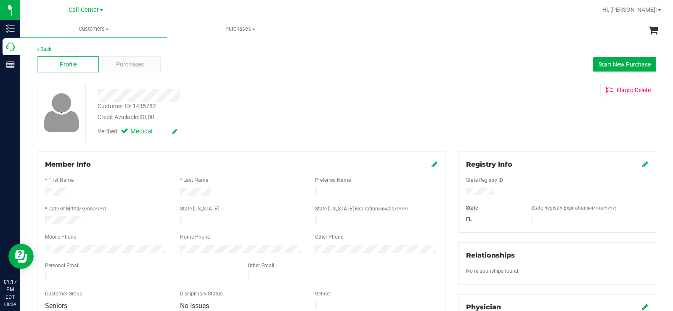
click at [98, 95] on div "Customer ID: 1435782 Credit Available: $0.00 Verified: Medical" at bounding box center [249, 111] width 316 height 57
drag, startPoint x: 173, startPoint y: 115, endPoint x: 150, endPoint y: 115, distance: 23.1
click at [172, 115] on div "Credit Available: $0.00" at bounding box center [249, 117] width 303 height 9
click at [171, 113] on div "Credit Available: $0.00" at bounding box center [249, 117] width 303 height 9
drag, startPoint x: 161, startPoint y: 115, endPoint x: 93, endPoint y: 91, distance: 72.1
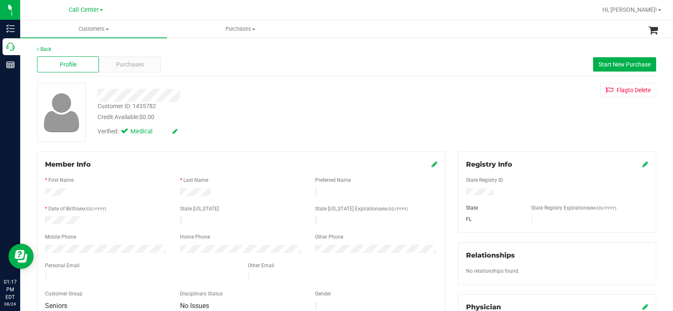
click at [93, 91] on div "Customer ID: 1435782 Credit Available: $0.00 Verified: Medical" at bounding box center [249, 111] width 316 height 57
click at [203, 120] on div "Credit Available: $0.00" at bounding box center [249, 117] width 303 height 9
drag, startPoint x: 177, startPoint y: 120, endPoint x: 90, endPoint y: 96, distance: 90.8
click at [90, 96] on div "Customer ID: 1435782 Credit Available: $0.00 Verified: Medical Flag to Delete" at bounding box center [346, 112] width 631 height 59
click at [323, 136] on div "Verified: Medical" at bounding box center [249, 130] width 316 height 18
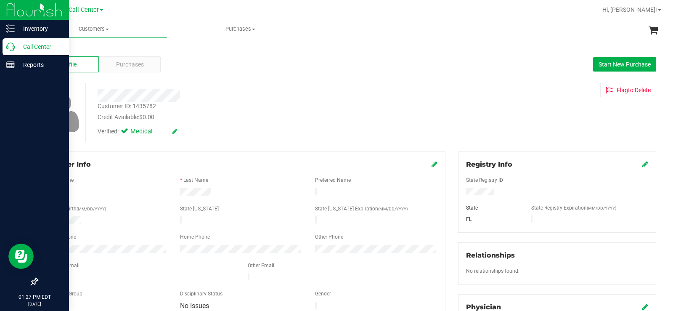
click at [3, 48] on div "Call Center" at bounding box center [36, 46] width 66 height 17
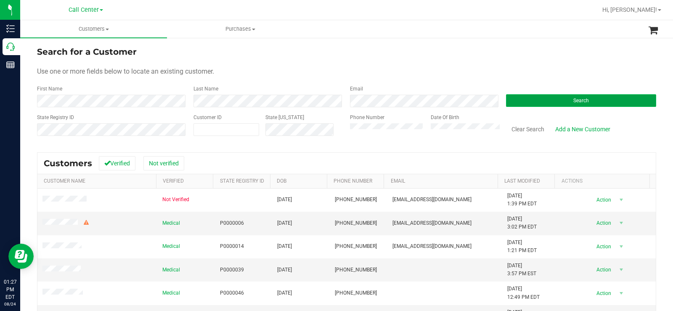
drag, startPoint x: 535, startPoint y: 105, endPoint x: 515, endPoint y: 103, distance: 20.3
click at [536, 105] on button "Search" at bounding box center [581, 100] width 150 height 13
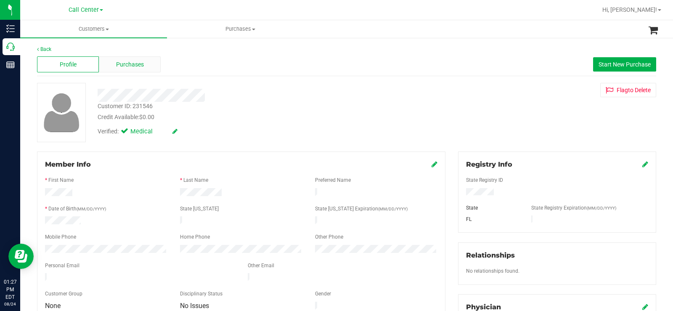
click at [127, 66] on span "Purchases" at bounding box center [130, 64] width 28 height 9
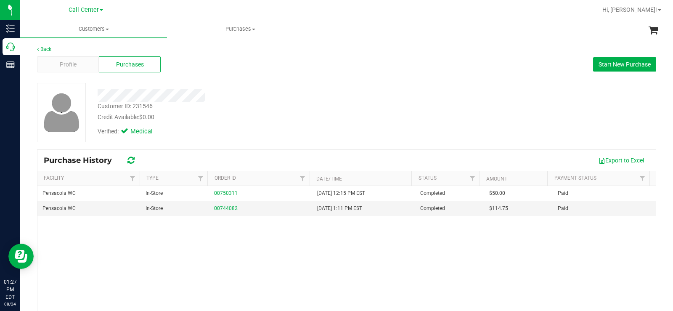
click at [211, 120] on div "Credit Available: $0.00" at bounding box center [249, 117] width 303 height 9
click at [214, 119] on div "Credit Available: $0.00" at bounding box center [249, 117] width 303 height 9
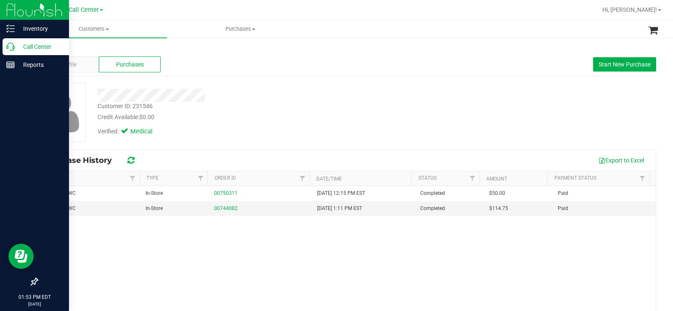
click at [10, 45] on icon at bounding box center [10, 46] width 8 height 8
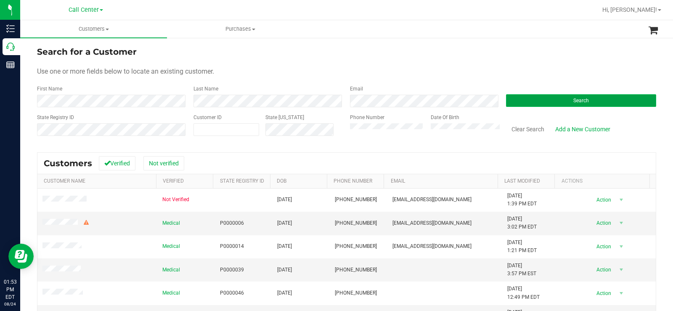
click at [509, 104] on button "Search" at bounding box center [581, 100] width 150 height 13
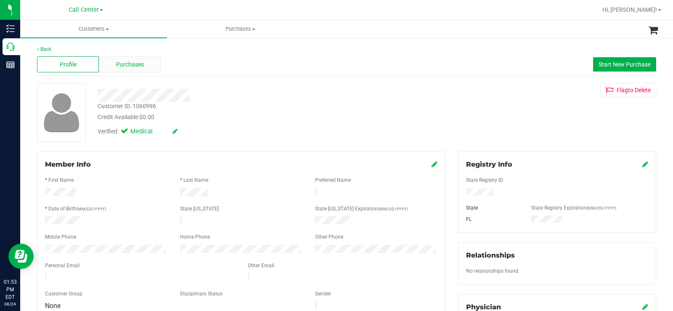
click at [154, 67] on div "Purchases" at bounding box center [130, 64] width 62 height 16
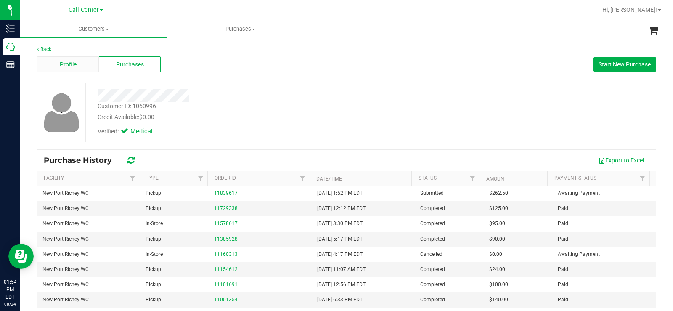
click at [76, 59] on div "Profile" at bounding box center [68, 64] width 62 height 16
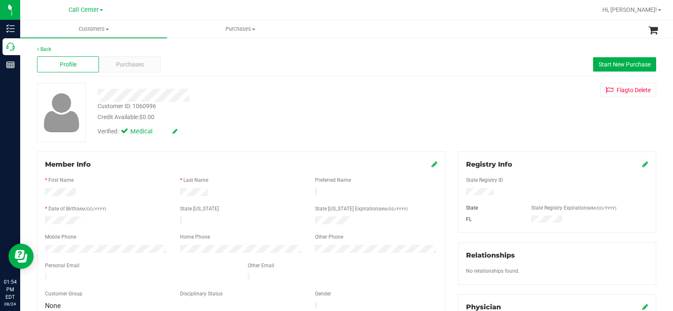
drag, startPoint x: 230, startPoint y: 100, endPoint x: 211, endPoint y: 100, distance: 19.3
click at [231, 102] on div "Customer ID: 1060996 Credit Available: $0.00 Verified: Medical" at bounding box center [249, 111] width 316 height 57
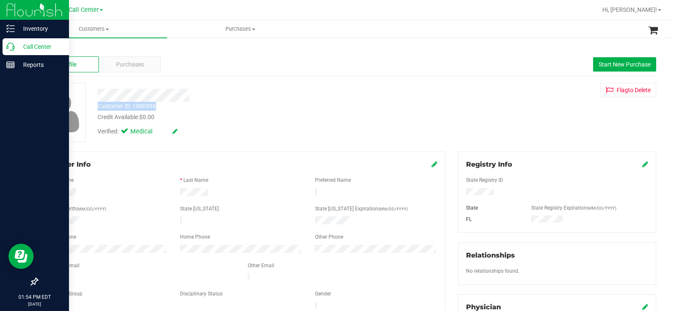
click at [8, 47] on icon at bounding box center [10, 46] width 8 height 8
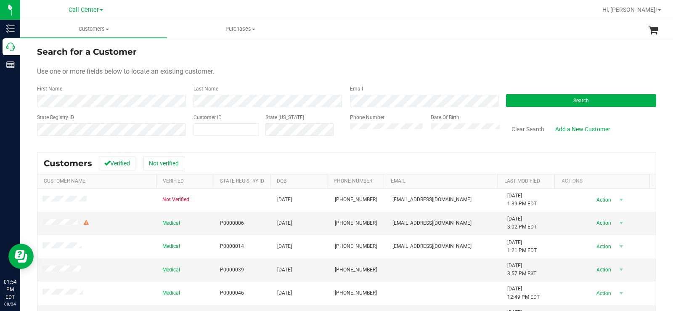
drag, startPoint x: 223, startPoint y: 83, endPoint x: 139, endPoint y: 93, distance: 84.6
click at [218, 87] on form "Search for a Customer Use one or more fields below to locate an existing custom…" at bounding box center [346, 94] width 619 height 98
click at [139, 93] on div "First Name" at bounding box center [112, 96] width 150 height 22
click at [583, 97] on button "Search" at bounding box center [581, 100] width 150 height 13
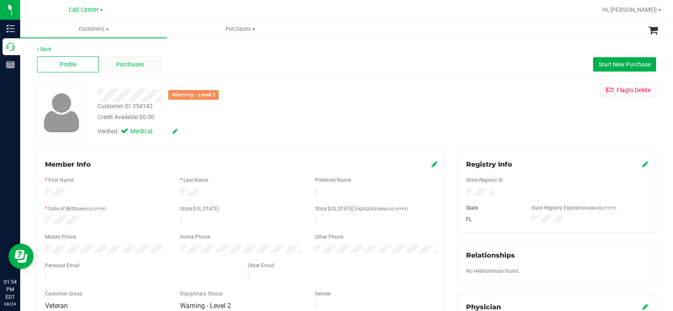
click at [136, 60] on span "Purchases" at bounding box center [130, 64] width 28 height 9
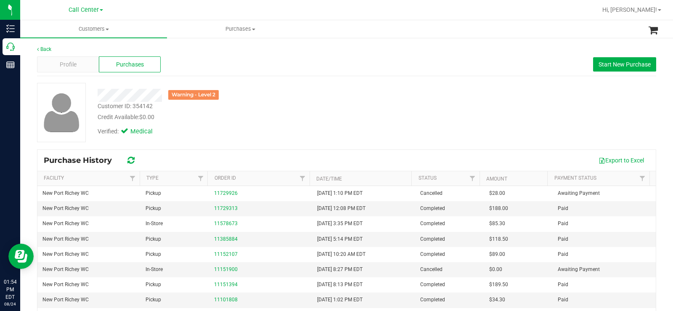
click at [297, 79] on div "Back Profile Purchases Start New Purchase Warning - Level 2 Customer ID: 354142…" at bounding box center [346, 209] width 619 height 329
click at [64, 66] on span "Profile" at bounding box center [68, 64] width 17 height 9
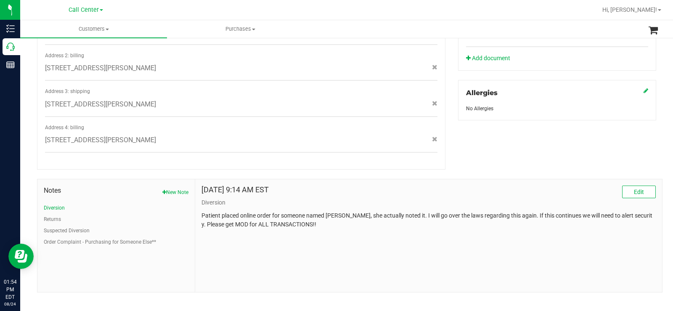
scroll to position [339, 0]
click at [71, 226] on button "Suspected Diversion" at bounding box center [67, 230] width 46 height 8
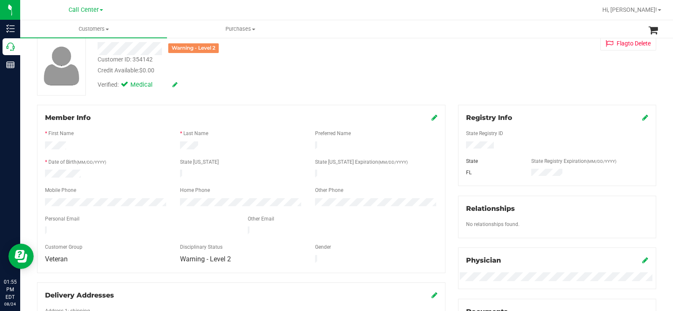
scroll to position [0, 0]
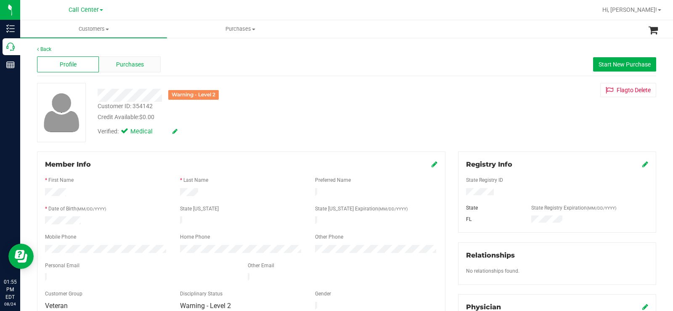
click at [118, 62] on span "Purchases" at bounding box center [130, 64] width 28 height 9
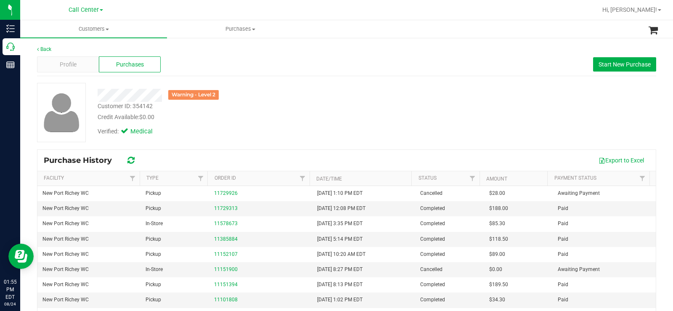
click at [276, 142] on div "Warning - Level 2 Customer ID: 354142 Credit Available: $0.00 Verified: Medical" at bounding box center [346, 112] width 631 height 59
click at [315, 140] on div "Warning - Level 2 Customer ID: 354142 Credit Available: $0.00 Verified: Medical" at bounding box center [346, 112] width 631 height 59
click at [82, 62] on div "Profile" at bounding box center [68, 64] width 62 height 16
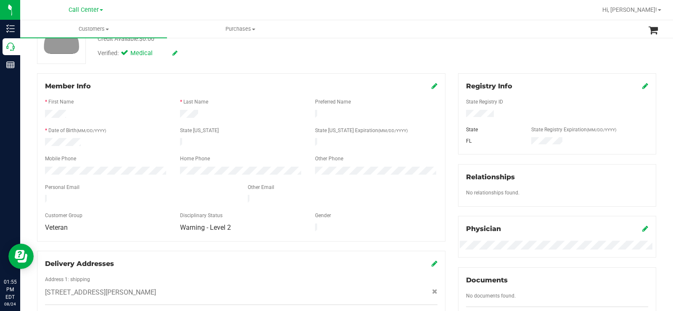
scroll to position [84, 0]
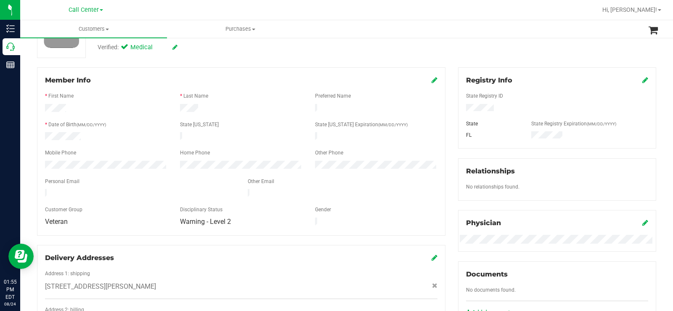
click at [137, 182] on div "Personal Email" at bounding box center [140, 182] width 203 height 10
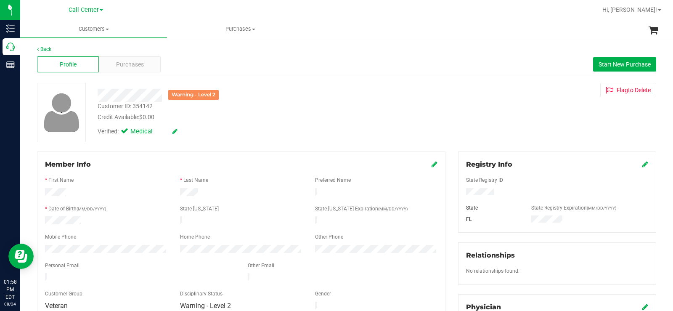
click at [271, 89] on div "Warning - Level 2" at bounding box center [249, 95] width 316 height 13
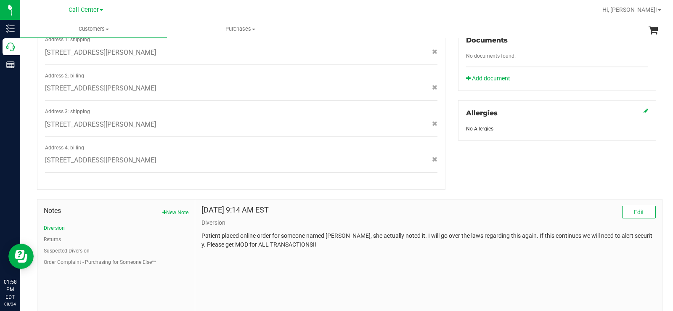
scroll to position [339, 0]
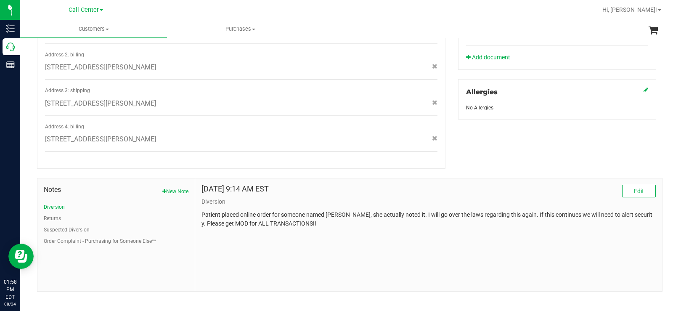
drag, startPoint x: 314, startPoint y: 217, endPoint x: 217, endPoint y: 267, distance: 109.4
click at [40, 178] on div "Notes New Note Diversion Returns Suspected Diversion Order Complaint - Purchasi…" at bounding box center [349, 234] width 625 height 113
click at [261, 293] on div "Back Profile Purchases Start New Purchase Warning - Level 2 Customer ID: 354142…" at bounding box center [346, 8] width 652 height 620
drag, startPoint x: 184, startPoint y: 242, endPoint x: 124, endPoint y: 162, distance: 99.7
click at [39, 169] on div "Notes New Note Diversion Returns Suspected Diversion Order Complaint - Purchasi…" at bounding box center [346, 230] width 631 height 123
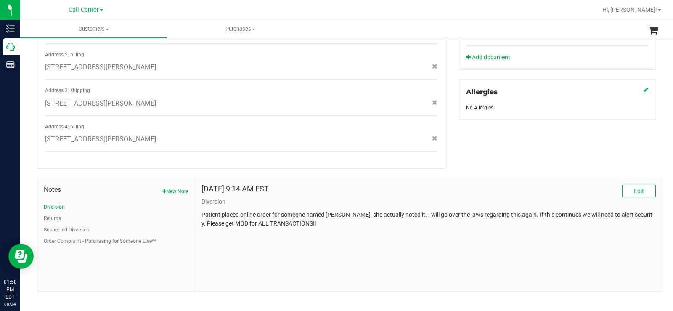
click at [308, 248] on div "Jan 16, 2025 9:14 AM EST Edit Diversion Patient placed online order for someone…" at bounding box center [428, 234] width 467 height 113
drag, startPoint x: 331, startPoint y: 223, endPoint x: 40, endPoint y: 164, distance: 297.6
click at [40, 169] on div "Notes New Note Diversion Returns Suspected Diversion Order Complaint - Purchasi…" at bounding box center [346, 230] width 631 height 123
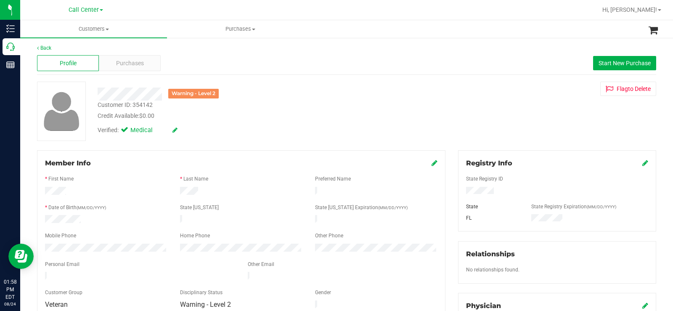
scroll to position [0, 0]
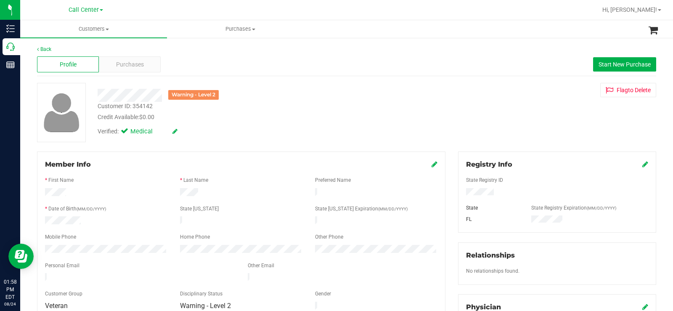
click at [310, 127] on div "Verified: Medical" at bounding box center [249, 130] width 316 height 18
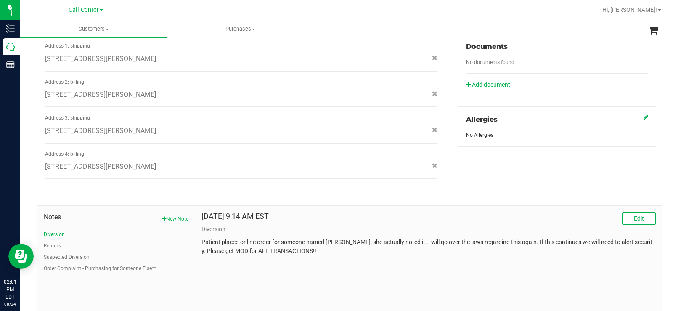
scroll to position [297, 0]
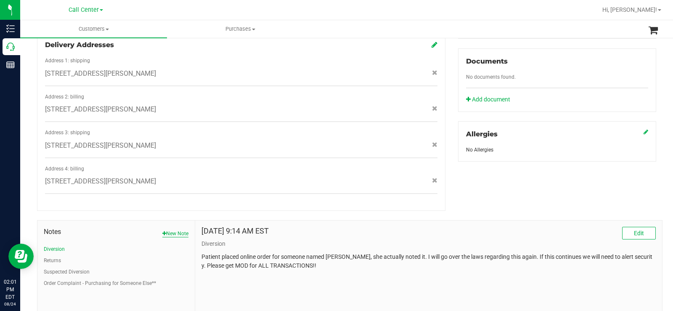
click at [175, 230] on button "New Note" at bounding box center [175, 234] width 26 height 8
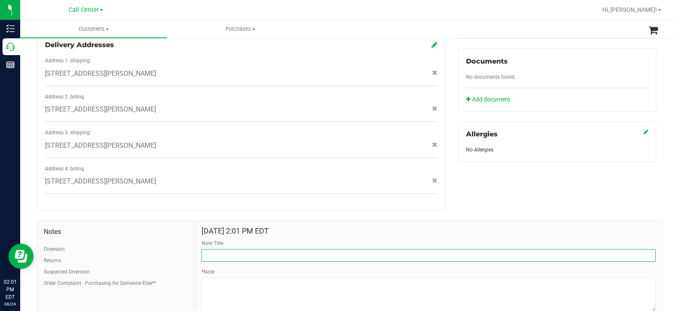
click at [244, 250] on input "Note Title" at bounding box center [428, 255] width 454 height 13
type input "Sttated they placed an order on accident."
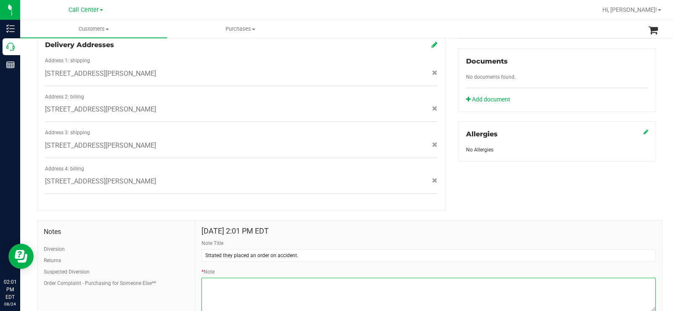
click at [216, 277] on textarea "* Note" at bounding box center [428, 294] width 454 height 34
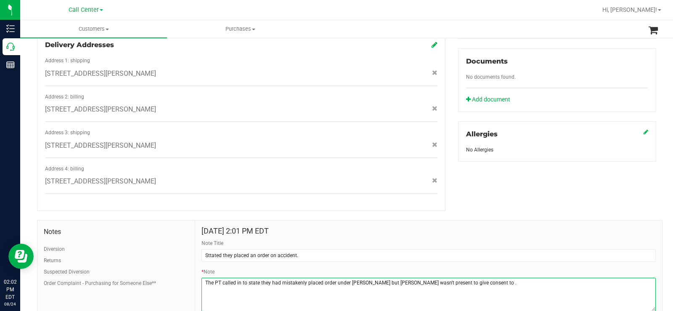
click at [485, 281] on textarea "* Note" at bounding box center [428, 294] width 454 height 34
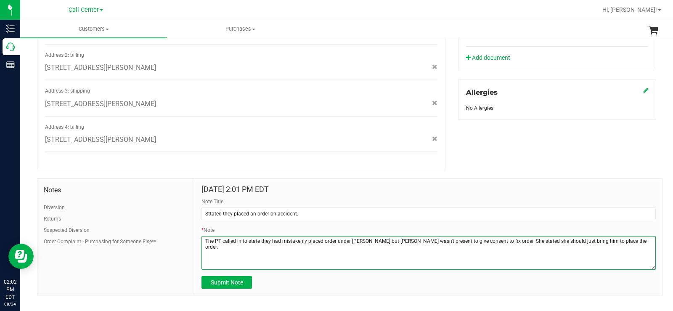
scroll to position [342, 0]
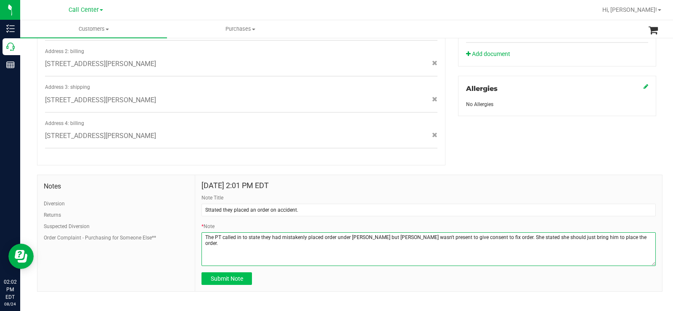
type textarea "The PT called in to state they had mistakenly placed order under Anthony but An…"
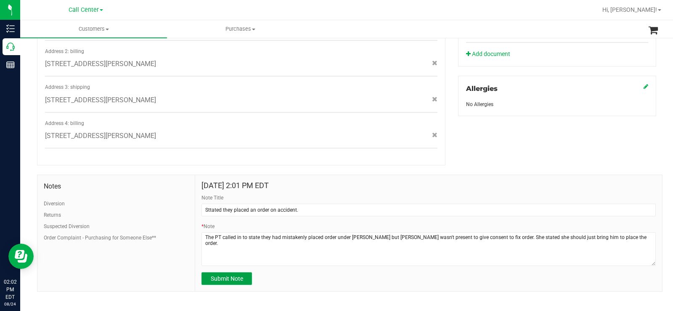
click at [230, 275] on span "Submit Note" at bounding box center [227, 278] width 32 height 7
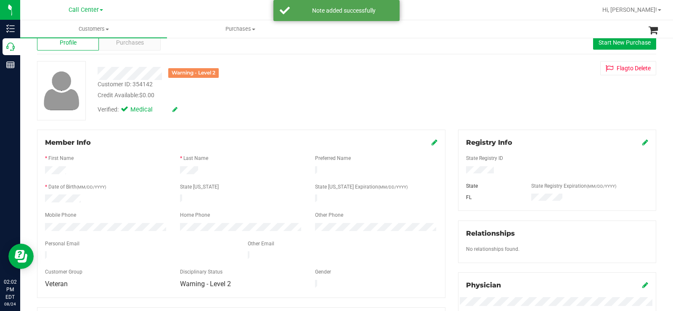
scroll to position [0, 0]
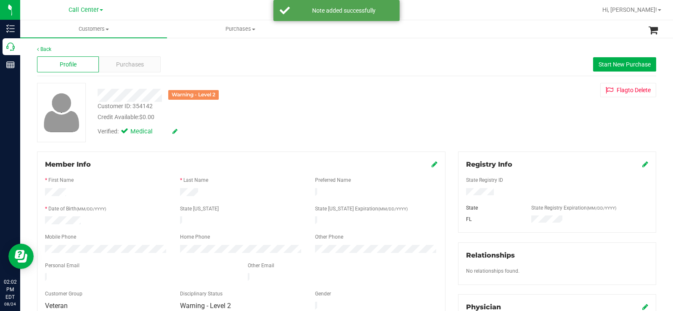
click at [425, 164] on div "Member Info" at bounding box center [241, 164] width 392 height 10
drag, startPoint x: 429, startPoint y: 165, endPoint x: 372, endPoint y: 183, distance: 60.2
click at [431, 165] on icon at bounding box center [434, 164] width 6 height 7
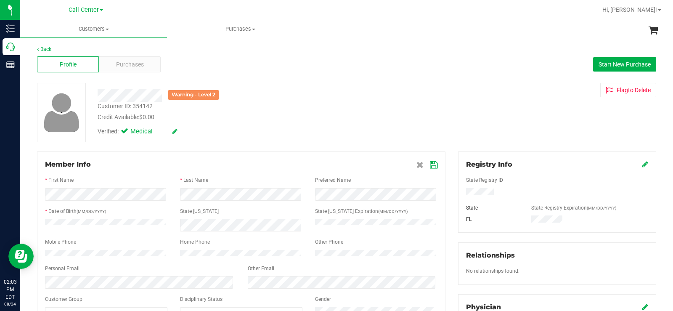
click at [430, 165] on icon at bounding box center [434, 164] width 8 height 7
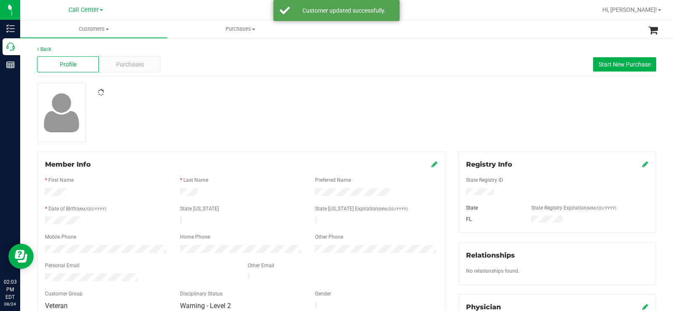
click at [306, 99] on div at bounding box center [346, 112] width 631 height 59
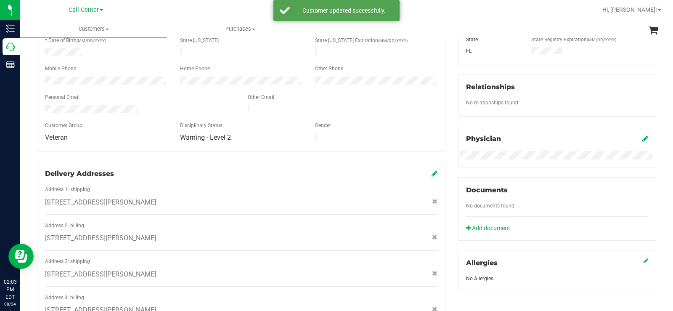
scroll to position [339, 0]
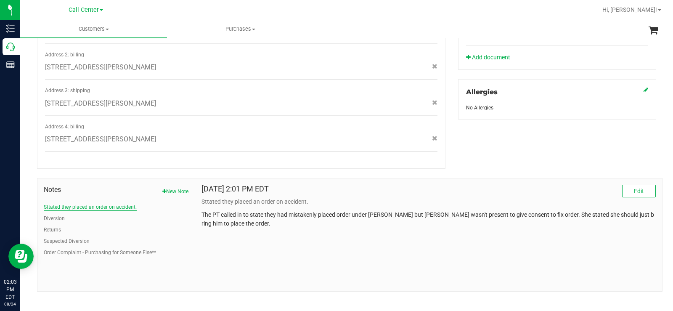
click at [107, 203] on button "Sttated they placed an order on accident." at bounding box center [90, 207] width 93 height 8
click at [634, 187] on span "Edit" at bounding box center [638, 190] width 10 height 7
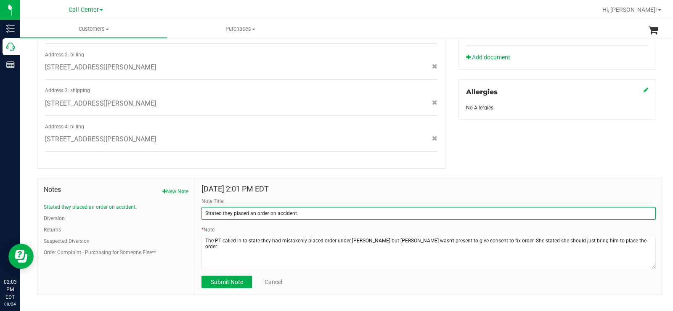
click at [329, 207] on input "Sttated they placed an order on accident." at bounding box center [428, 213] width 454 height 13
type input "Sttated they placed an order on accident.- CUSTOMERCARE"
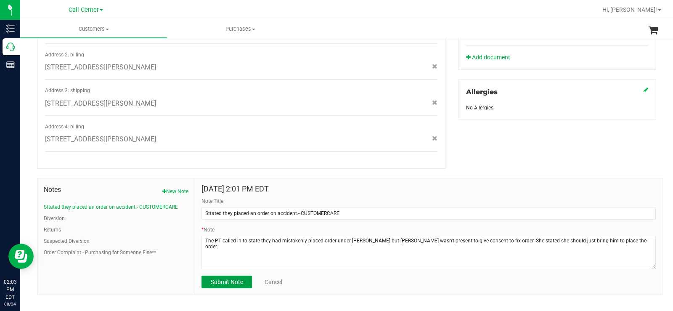
click at [243, 275] on button "Submit Note" at bounding box center [226, 281] width 50 height 13
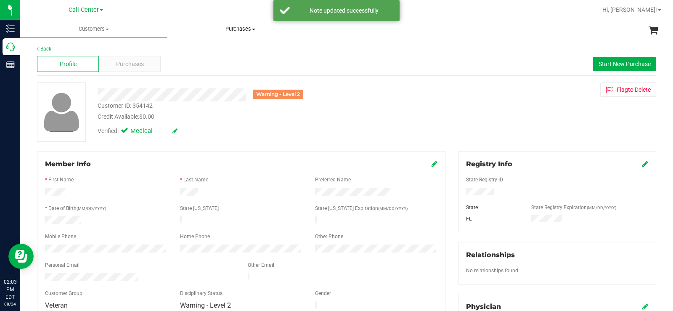
scroll to position [0, 0]
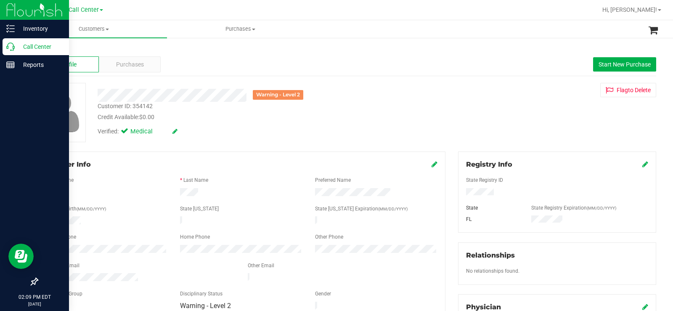
click at [13, 48] on icon at bounding box center [10, 46] width 8 height 8
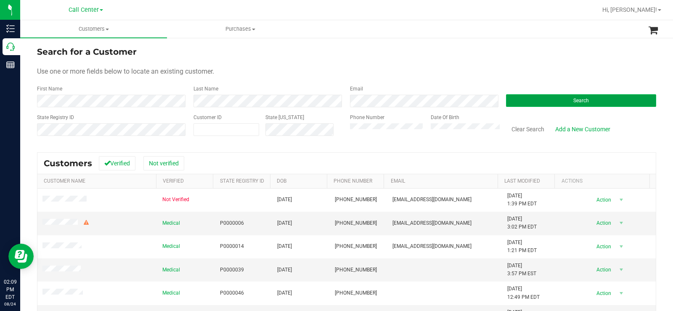
click at [524, 99] on button "Search" at bounding box center [581, 100] width 150 height 13
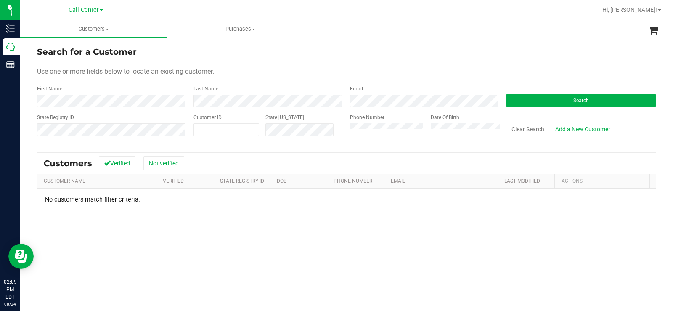
click at [345, 130] on div "Phone Number Date Of Birth" at bounding box center [421, 128] width 156 height 30
click at [547, 98] on button "Search" at bounding box center [581, 100] width 150 height 13
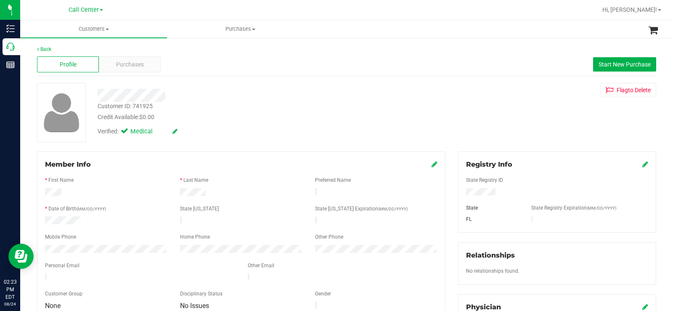
drag, startPoint x: 498, startPoint y: 190, endPoint x: 458, endPoint y: 194, distance: 39.8
click at [459, 194] on div at bounding box center [556, 192] width 195 height 9
click at [88, 218] on div at bounding box center [106, 221] width 135 height 10
click at [39, 219] on div at bounding box center [106, 221] width 135 height 10
click at [79, 226] on div at bounding box center [241, 229] width 392 height 7
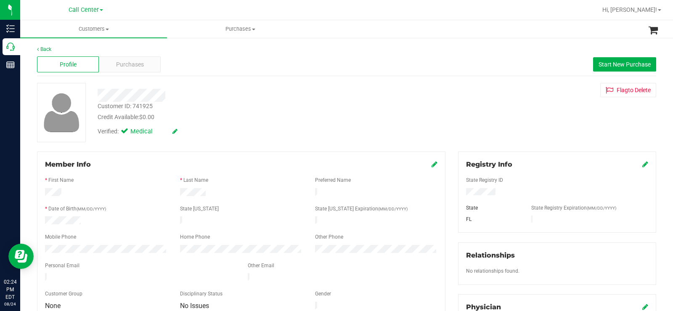
click at [46, 219] on div at bounding box center [106, 221] width 135 height 10
click at [292, 113] on div "Credit Available: $0.00" at bounding box center [249, 117] width 303 height 9
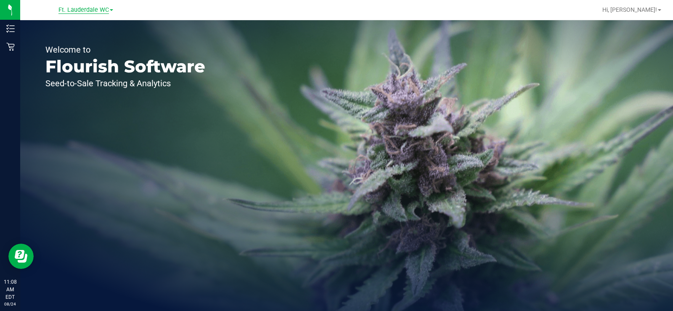
click at [83, 11] on span "Ft. Lauderdale WC" at bounding box center [83, 10] width 50 height 8
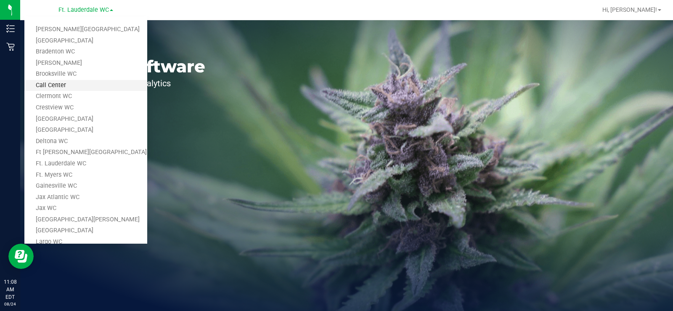
click at [99, 86] on link "Call Center" at bounding box center [85, 85] width 123 height 11
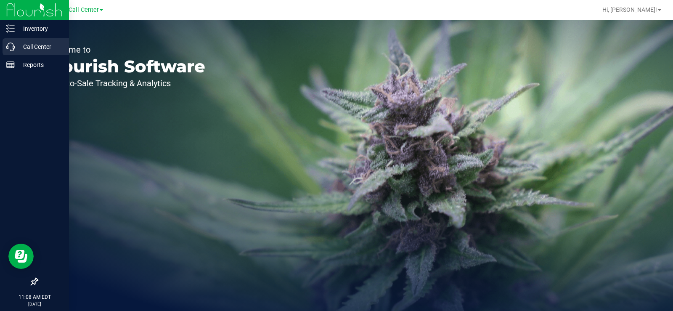
click at [12, 49] on icon at bounding box center [10, 46] width 8 height 8
click at [13, 48] on icon at bounding box center [10, 46] width 8 height 8
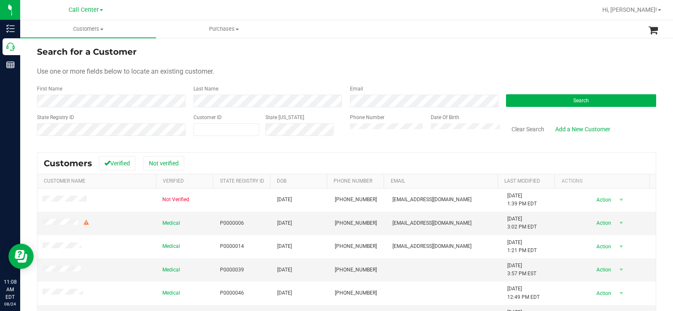
drag, startPoint x: 294, startPoint y: 74, endPoint x: 388, endPoint y: 84, distance: 94.7
click at [296, 74] on div "Use one or more fields below to locate an existing customer." at bounding box center [346, 71] width 619 height 10
click at [631, 103] on button "Search" at bounding box center [581, 100] width 150 height 13
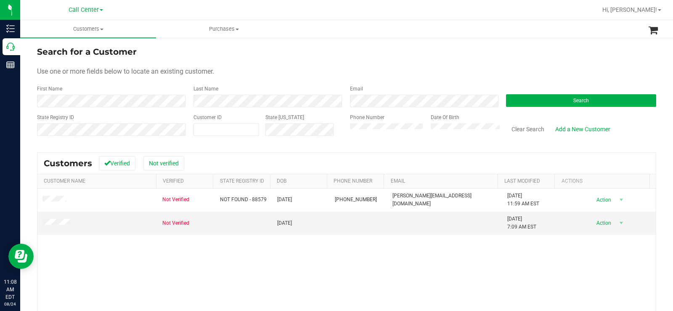
click at [419, 57] on div "Search for a Customer" at bounding box center [346, 51] width 619 height 13
click at [90, 9] on span "Call Center" at bounding box center [84, 10] width 30 height 8
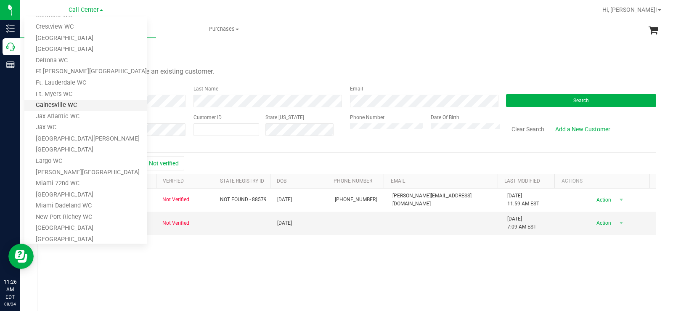
scroll to position [84, 0]
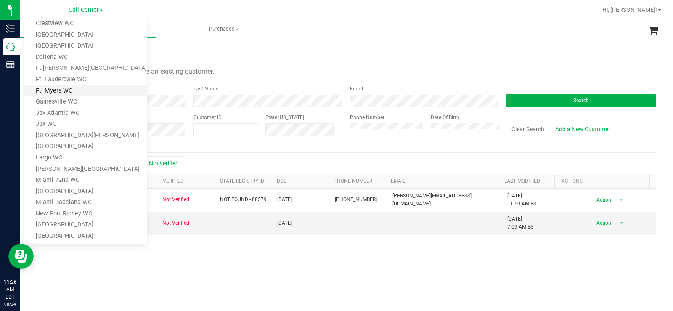
click at [89, 90] on link "Ft. Myers WC" at bounding box center [85, 90] width 123 height 11
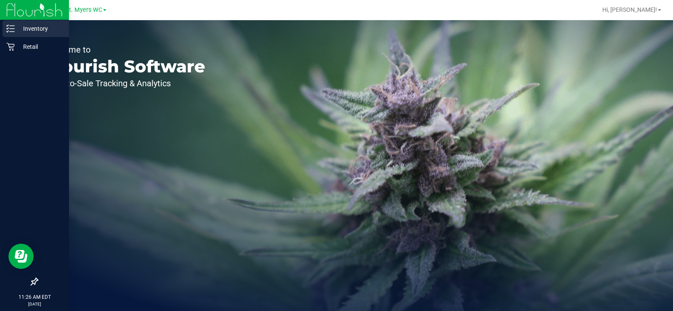
click at [18, 31] on p "Inventory" at bounding box center [40, 29] width 50 height 10
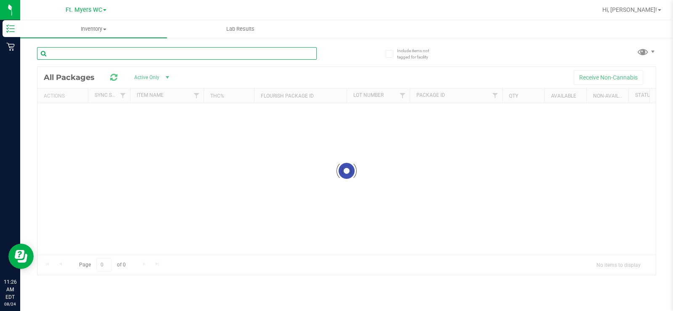
click at [217, 50] on div "Inventory All packages All inventory Waste log Lab Results Include items not ta…" at bounding box center [346, 165] width 652 height 290
paste input "SW 30ml (600mg) Tincture Relief (1:9 CBD:THC)"
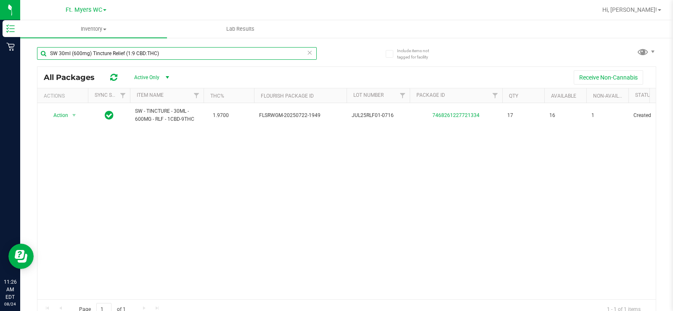
click at [177, 51] on input "SW 30ml (600mg) Tincture Relief (1:9 CBD:THC)" at bounding box center [177, 53] width 280 height 13
paste input "10mg Theragels Relief (1:9 CBD:THC) 40ct"
type input "SW 10mg Theragels Relief (1:9 CBD:THC) 40ct"
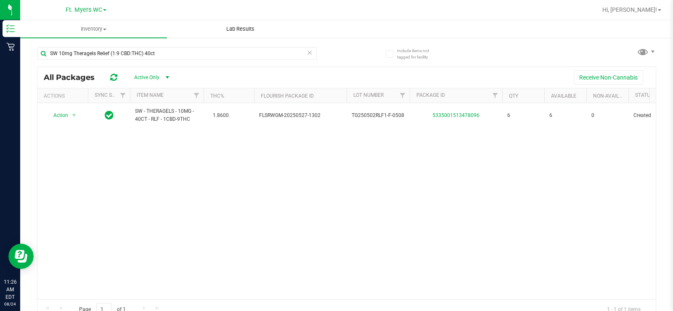
drag, startPoint x: 207, startPoint y: 206, endPoint x: 179, endPoint y: 27, distance: 180.9
click at [207, 203] on div "Action Action Global inventory Package audit log Print package label Print prod…" at bounding box center [346, 201] width 618 height 196
click at [90, 10] on span "Ft. Myers WC" at bounding box center [84, 10] width 37 height 8
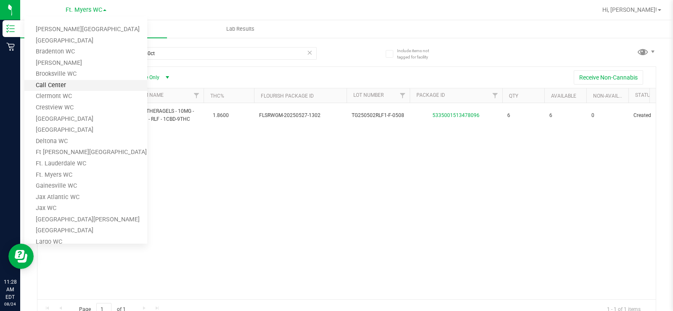
click at [74, 84] on link "Call Center" at bounding box center [85, 85] width 123 height 11
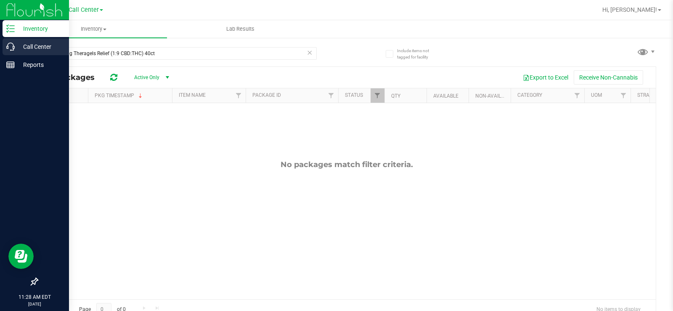
click at [16, 48] on p "Call Center" at bounding box center [40, 47] width 50 height 10
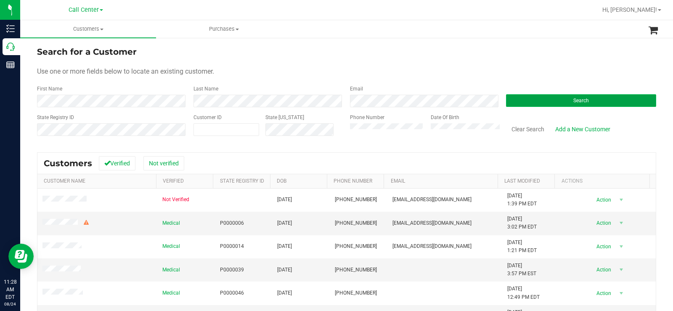
click at [543, 97] on button "Search" at bounding box center [581, 100] width 150 height 13
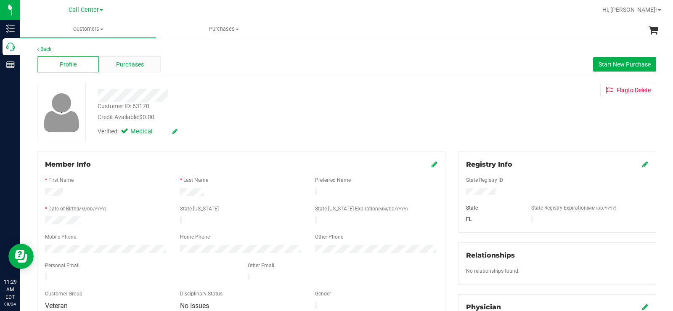
click at [146, 58] on div "Purchases" at bounding box center [130, 64] width 62 height 16
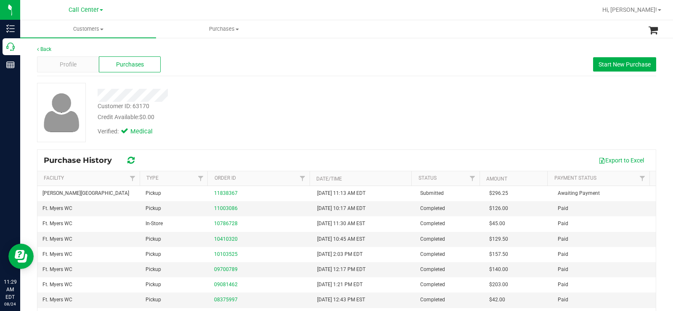
click at [467, 118] on div "Customer ID: 63170 Credit Available: $0.00 Verified: Medical" at bounding box center [346, 112] width 631 height 59
click at [621, 65] on span "Start New Purchase" at bounding box center [624, 64] width 52 height 7
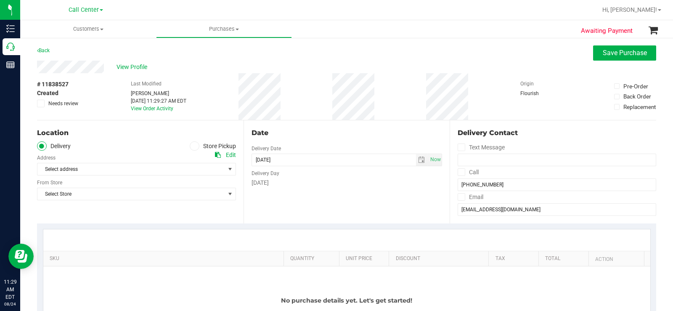
click at [194, 151] on div "Select address Select address 2136 NE 19th PL 2136 NE 19TH PL, 163 Sterling Spr…" at bounding box center [136, 162] width 199 height 25
click at [193, 146] on icon at bounding box center [194, 146] width 5 height 0
click at [0, 0] on input "Store Pickup" at bounding box center [0, 0] width 0 height 0
click at [128, 165] on span "Select Store" at bounding box center [130, 169] width 187 height 12
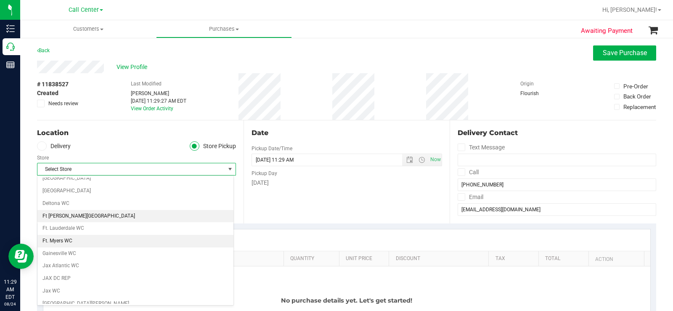
scroll to position [126, 0]
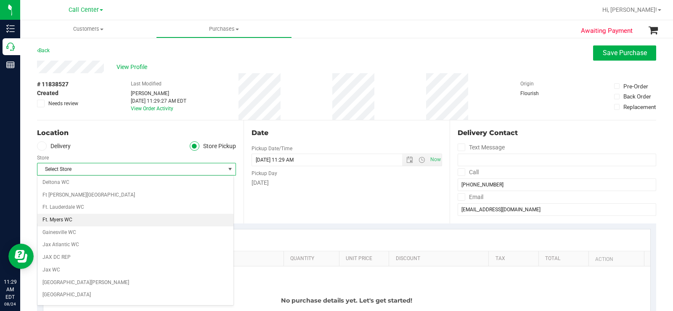
click at [92, 219] on li "Ft. Myers WC" at bounding box center [135, 220] width 196 height 13
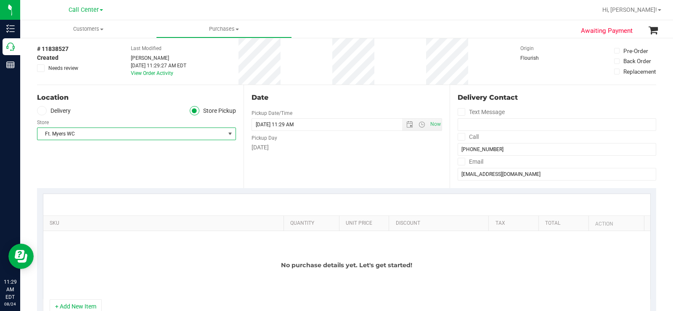
scroll to position [84, 0]
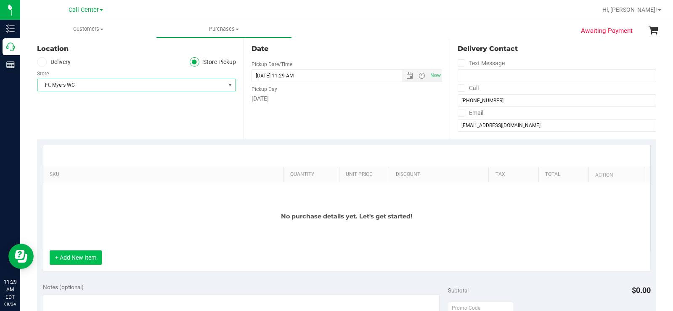
click at [81, 260] on button "+ Add New Item" at bounding box center [76, 257] width 52 height 14
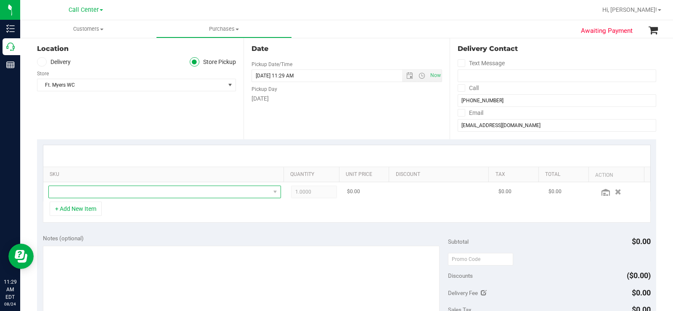
click at [136, 191] on span "NO DATA FOUND" at bounding box center [159, 192] width 221 height 12
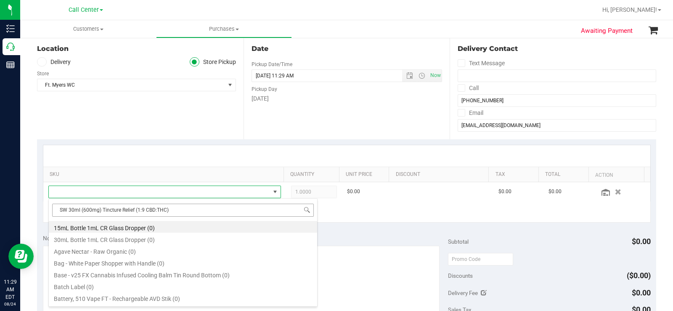
scroll to position [13, 225]
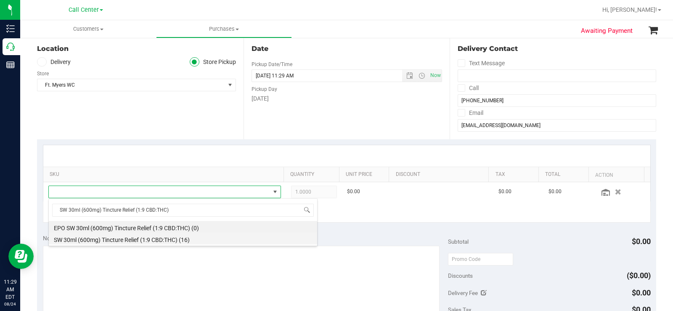
click at [160, 241] on li "SW 30ml (600mg) Tincture Relief (1:9 CBD:THC) (16)" at bounding box center [183, 238] width 268 height 12
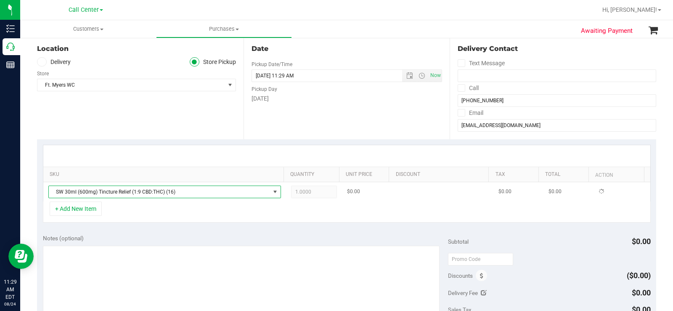
click at [322, 190] on span "1.0000 1" at bounding box center [314, 191] width 46 height 13
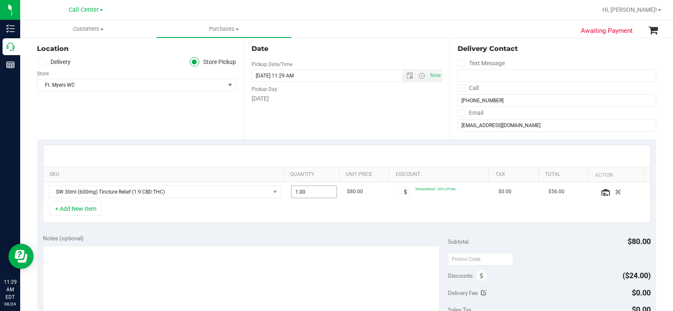
click at [322, 190] on span "1.00 1" at bounding box center [314, 191] width 46 height 13
click at [322, 190] on input "1" at bounding box center [313, 192] width 45 height 12
click at [322, 190] on input "14" at bounding box center [313, 192] width 45 height 12
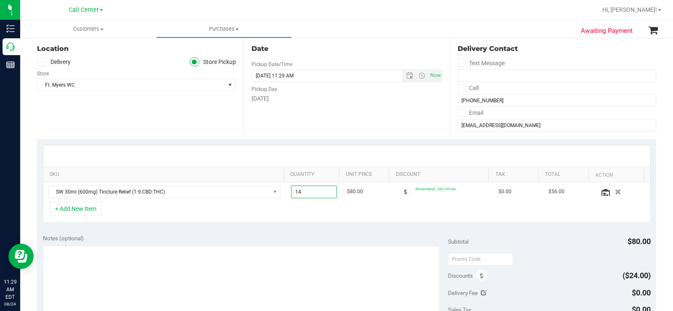
click at [322, 190] on input "14" at bounding box center [313, 192] width 45 height 12
type input "4"
type input "4.00"
click at [317, 210] on div "+ Add New Item" at bounding box center [346, 211] width 607 height 21
click at [90, 205] on button "+ Add New Item" at bounding box center [76, 208] width 52 height 14
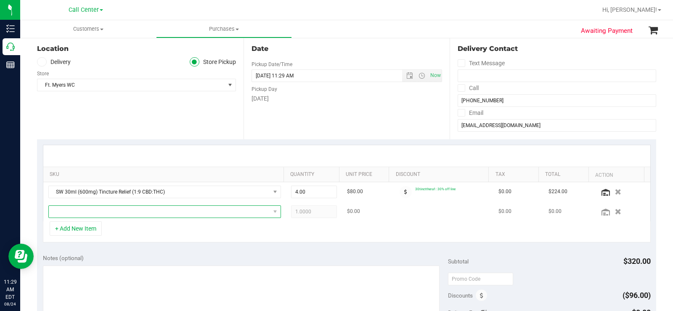
click at [119, 211] on span "NO DATA FOUND" at bounding box center [159, 212] width 221 height 12
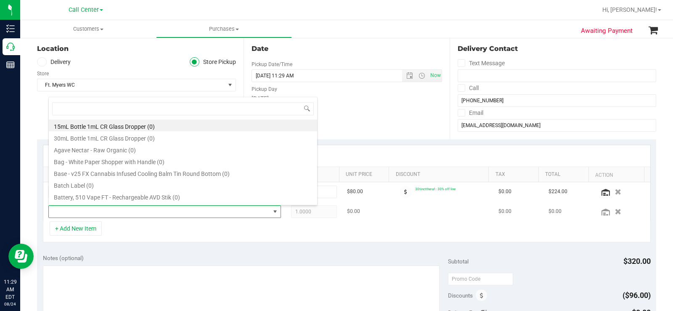
type input "SW 10mg Theragels Relief (1:9 CBD:THC) 40ct"
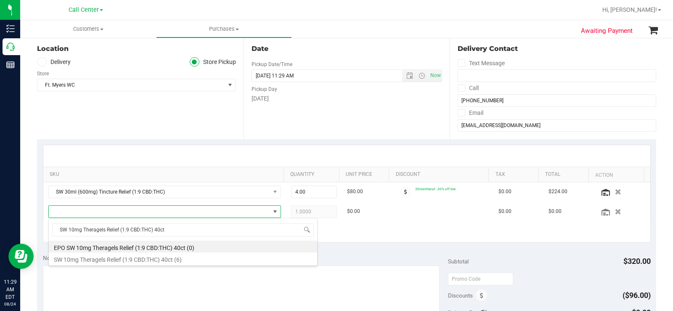
click at [125, 264] on div "SW 10mg Theragels Relief (1:9 CBD:THC) 40ct EPO SW 10mg Theragels Relief (1:9 C…" at bounding box center [182, 242] width 269 height 48
click at [127, 260] on li "SW 10mg Theragels Relief (1:9 CBD:THC) 40ct (6)" at bounding box center [183, 258] width 268 height 12
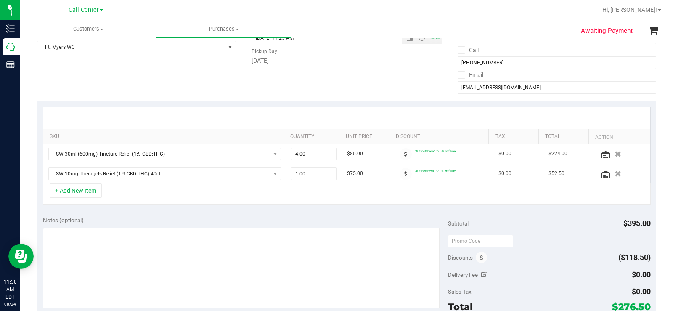
scroll to position [168, 0]
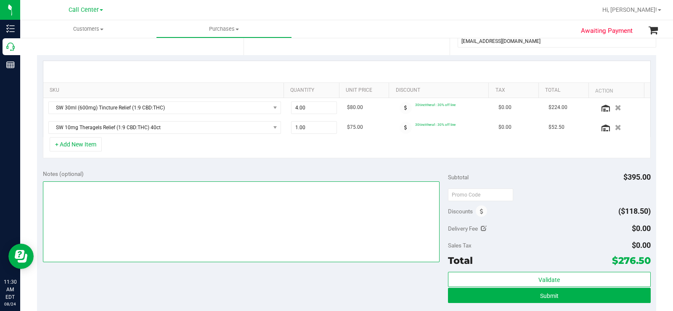
click at [227, 205] on textarea at bounding box center [241, 221] width 396 height 81
click at [282, 206] on textarea at bounding box center [241, 221] width 396 height 81
type textarea "CC MB 08/24"
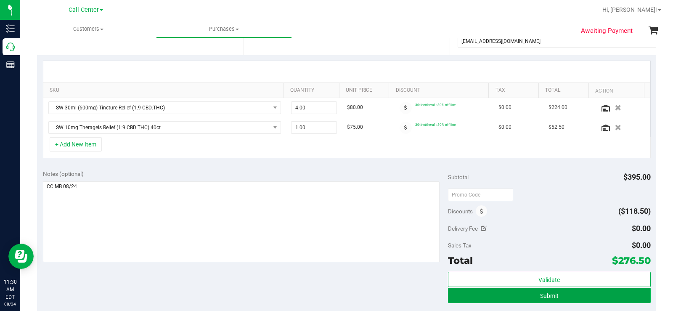
click at [451, 296] on button "Submit" at bounding box center [549, 295] width 203 height 15
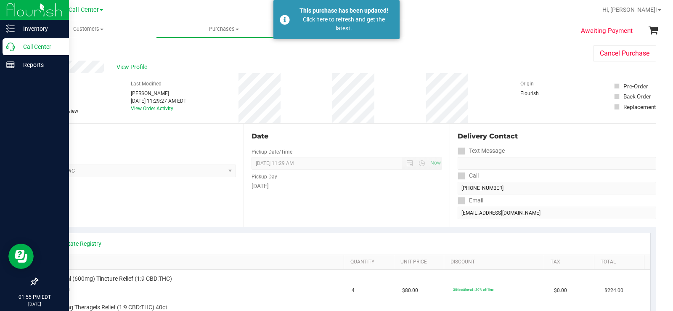
click at [20, 44] on p "Call Center" at bounding box center [40, 47] width 50 height 10
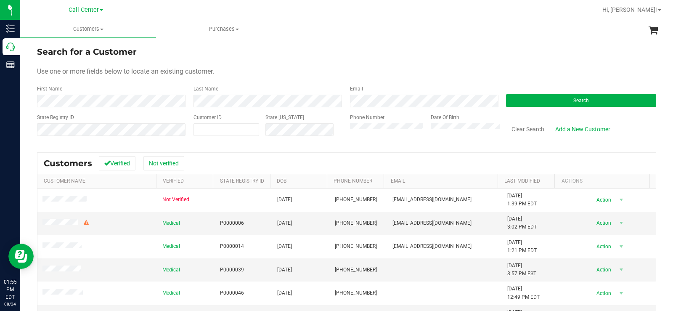
click at [277, 71] on div "Use one or more fields below to locate an existing customer." at bounding box center [346, 71] width 619 height 10
click at [226, 124] on span at bounding box center [226, 129] width 66 height 13
click at [545, 99] on button "Search" at bounding box center [581, 100] width 150 height 13
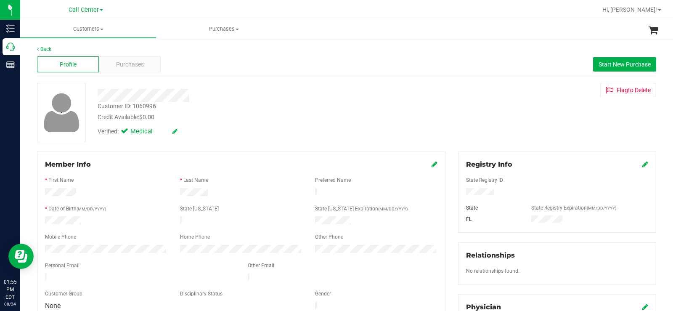
click at [271, 94] on div at bounding box center [249, 95] width 316 height 13
drag, startPoint x: 163, startPoint y: 114, endPoint x: 86, endPoint y: 94, distance: 79.4
click at [86, 94] on div "Customer ID: 1060996 Credit Available: $0.00 Verified: Medical Flag to [GEOGRAP…" at bounding box center [346, 112] width 631 height 59
click at [238, 99] on div at bounding box center [249, 95] width 316 height 13
drag, startPoint x: 158, startPoint y: 119, endPoint x: 96, endPoint y: 96, distance: 65.6
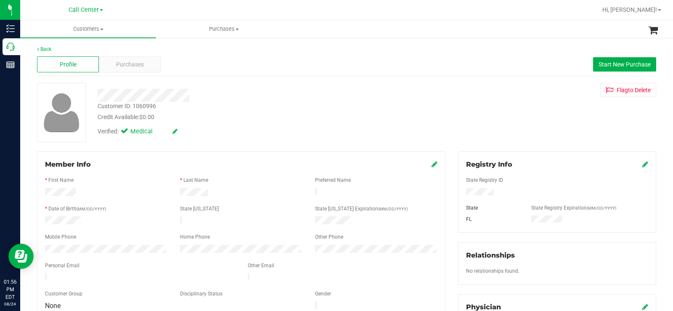
click at [96, 96] on div "Customer ID: 1060996 Credit Available: $0.00 Verified: Medical" at bounding box center [249, 111] width 316 height 57
click at [204, 93] on div at bounding box center [249, 95] width 316 height 13
click at [98, 98] on div at bounding box center [249, 95] width 316 height 13
click at [217, 94] on div at bounding box center [249, 95] width 316 height 13
drag, startPoint x: 199, startPoint y: 92, endPoint x: 96, endPoint y: 96, distance: 103.1
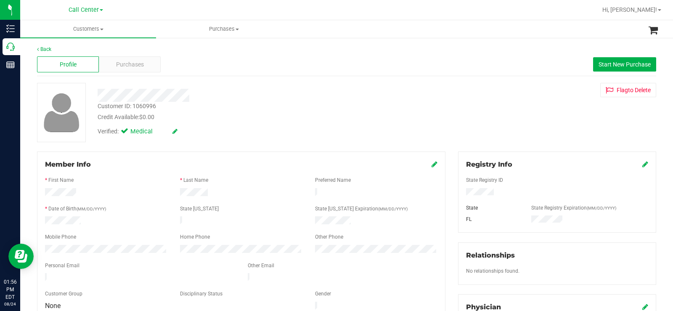
click at [96, 96] on div at bounding box center [249, 95] width 316 height 13
click at [169, 116] on div "Credit Available: $0.00" at bounding box center [249, 117] width 303 height 9
drag, startPoint x: 152, startPoint y: 118, endPoint x: 96, endPoint y: 92, distance: 61.3
click at [96, 92] on div "Customer ID: 1060996 Credit Available: $0.00 Verified: Medical" at bounding box center [249, 111] width 316 height 57
click at [296, 94] on div at bounding box center [249, 95] width 316 height 13
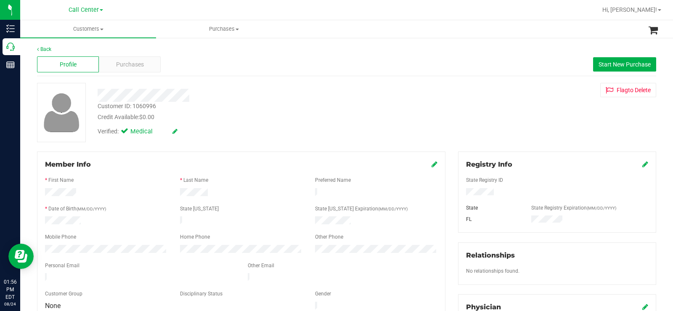
drag, startPoint x: 160, startPoint y: 117, endPoint x: 97, endPoint y: 93, distance: 67.5
click at [97, 93] on div "Customer ID: 1060996 Credit Available: $0.00 Verified: Medical" at bounding box center [249, 111] width 316 height 57
click at [296, 98] on div at bounding box center [249, 95] width 316 height 13
drag, startPoint x: 163, startPoint y: 116, endPoint x: 95, endPoint y: 87, distance: 74.0
click at [95, 87] on div "Customer ID: 1060996 Credit Available: $0.00 Verified: Medical" at bounding box center [249, 111] width 316 height 57
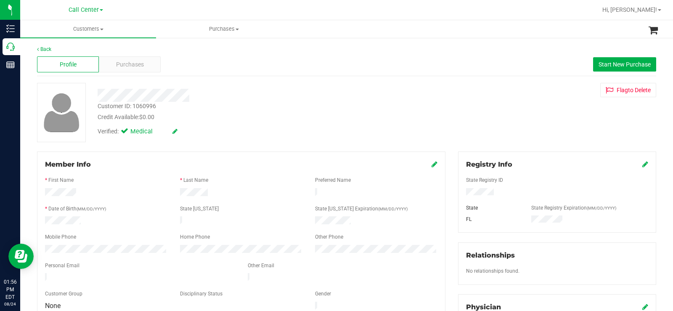
drag, startPoint x: 246, startPoint y: 111, endPoint x: 150, endPoint y: 116, distance: 96.0
click at [245, 111] on div "Customer ID: 1060996 Credit Available: $0.00" at bounding box center [249, 112] width 316 height 20
click at [149, 118] on span "$0.00" at bounding box center [146, 116] width 15 height 7
drag, startPoint x: 156, startPoint y: 113, endPoint x: 86, endPoint y: 88, distance: 73.9
click at [86, 88] on div "Customer ID: 1060996 Credit Available: $0.00 Verified: Medical Flag to [GEOGRAP…" at bounding box center [346, 112] width 631 height 59
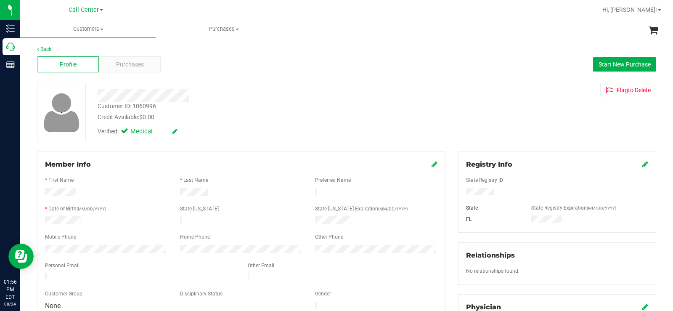
click at [216, 122] on div "Verified: Medical" at bounding box center [249, 130] width 316 height 18
click at [165, 124] on div "Verified: Medical" at bounding box center [249, 130] width 316 height 18
click at [99, 94] on div "Customer ID: 1060996 Credit Available: $0.00 Verified: Medical" at bounding box center [249, 111] width 316 height 57
click at [250, 100] on div at bounding box center [249, 95] width 316 height 13
click at [154, 66] on div "Purchases" at bounding box center [130, 64] width 62 height 16
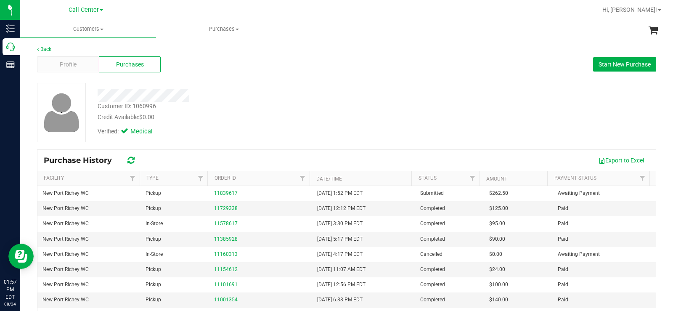
click at [100, 92] on div "Customer ID: 1060996 Credit Available: $0.00 Verified: Medical" at bounding box center [249, 111] width 316 height 57
click at [256, 103] on div "Customer ID: 1060996 Credit Available: $0.00" at bounding box center [249, 112] width 316 height 20
click at [100, 95] on div "Customer ID: 1060996 Credit Available: $0.00 Verified: Medical" at bounding box center [249, 111] width 316 height 57
click at [240, 114] on div "Credit Available: $0.00" at bounding box center [249, 117] width 303 height 9
click at [182, 113] on div "Credit Available: $0.00" at bounding box center [249, 117] width 303 height 9
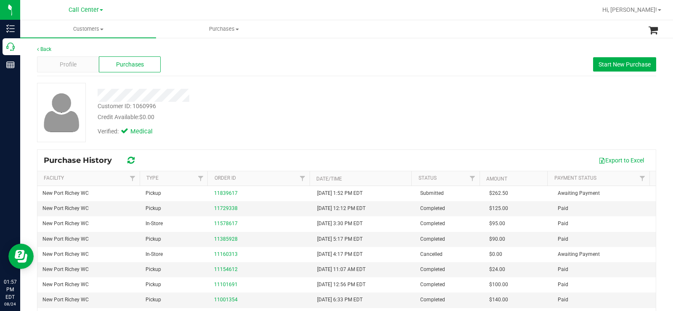
drag, startPoint x: 158, startPoint y: 116, endPoint x: 92, endPoint y: 105, distance: 67.3
click at [92, 105] on div "Customer ID: 1060996 Credit Available: $0.00" at bounding box center [249, 112] width 316 height 20
click at [289, 126] on div "Verified: Medical" at bounding box center [249, 130] width 316 height 18
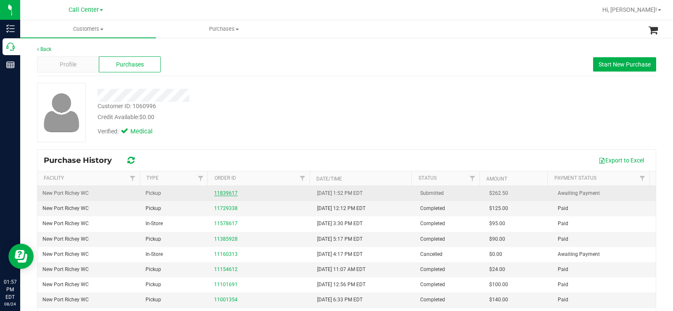
click at [219, 194] on link "11839617" at bounding box center [226, 193] width 24 height 6
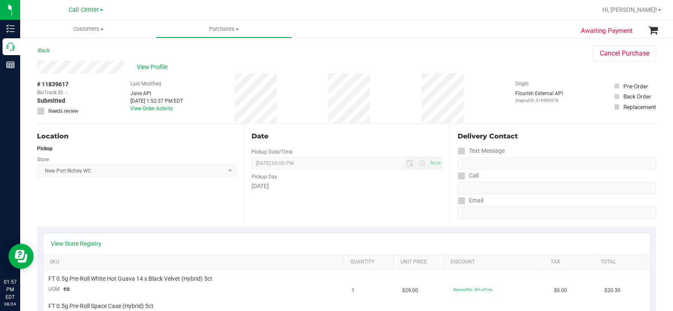
click at [208, 208] on div "Location Pickup Store [GEOGRAPHIC_DATA][PERSON_NAME] Select Store [PERSON_NAME]…" at bounding box center [140, 175] width 206 height 103
click at [156, 66] on span "View Profile" at bounding box center [154, 67] width 34 height 9
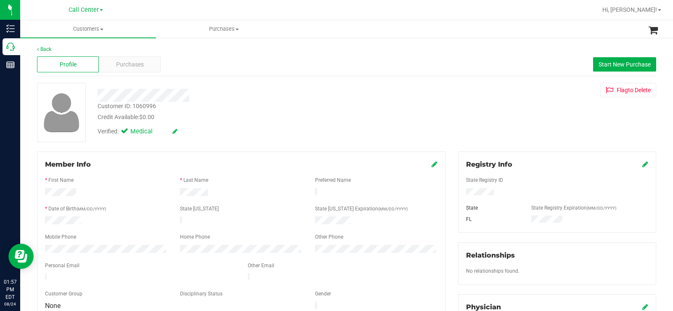
drag, startPoint x: 159, startPoint y: 116, endPoint x: 96, endPoint y: 94, distance: 67.0
click at [96, 94] on div "Customer ID: 1060996 Credit Available: $0.00 Verified: Medical" at bounding box center [249, 111] width 316 height 57
drag, startPoint x: 190, startPoint y: 114, endPoint x: 179, endPoint y: 117, distance: 12.1
click at [191, 114] on div "Credit Available: $0.00" at bounding box center [249, 117] width 303 height 9
click at [163, 115] on div "Credit Available: $0.00" at bounding box center [249, 117] width 303 height 9
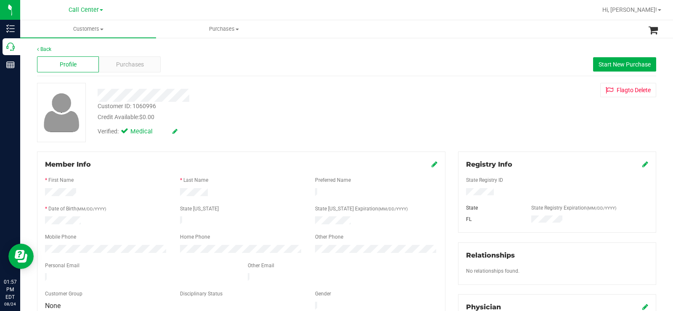
click at [99, 92] on div "Customer ID: 1060996 Credit Available: $0.00 Verified: Medical" at bounding box center [249, 111] width 316 height 57
click at [276, 103] on div "Customer ID: 1060996 Credit Available: $0.00" at bounding box center [249, 112] width 316 height 20
drag, startPoint x: 135, startPoint y: 273, endPoint x: 43, endPoint y: 186, distance: 127.3
click at [45, 186] on form "Member Info * First Name * Last Name Preferred Name * Date of Birth (MM/DD/YYYY…" at bounding box center [241, 235] width 392 height 152
click at [112, 205] on div "* Date of Birth (MM/DD/YYYY)" at bounding box center [106, 210] width 135 height 10
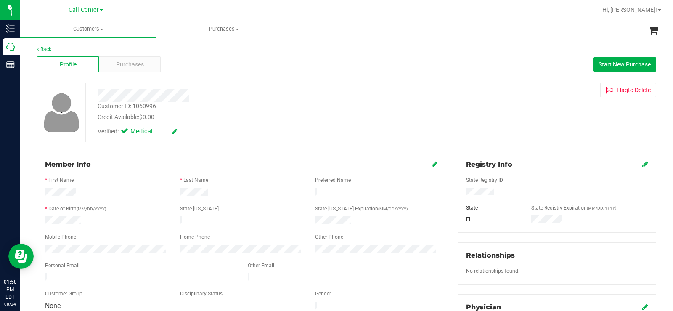
click at [199, 118] on div "Credit Available: $0.00" at bounding box center [249, 117] width 303 height 9
drag, startPoint x: 159, startPoint y: 117, endPoint x: 91, endPoint y: 92, distance: 73.0
click at [91, 92] on div "Customer ID: 1060996 Credit Available: $0.00 Verified: Medical Flag to [GEOGRAP…" at bounding box center [346, 112] width 631 height 59
click at [259, 119] on div "Credit Available: $0.00" at bounding box center [249, 117] width 303 height 9
click at [127, 63] on span "Purchases" at bounding box center [130, 64] width 28 height 9
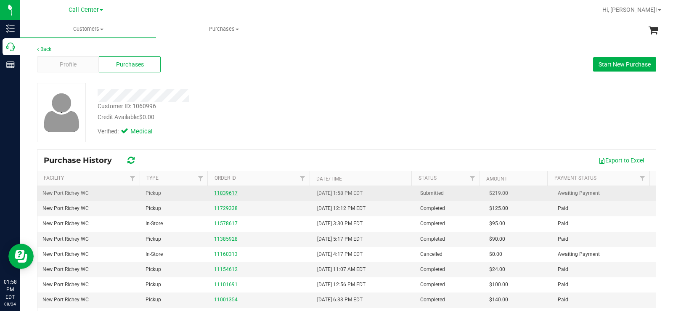
click at [219, 193] on link "11839617" at bounding box center [226, 193] width 24 height 6
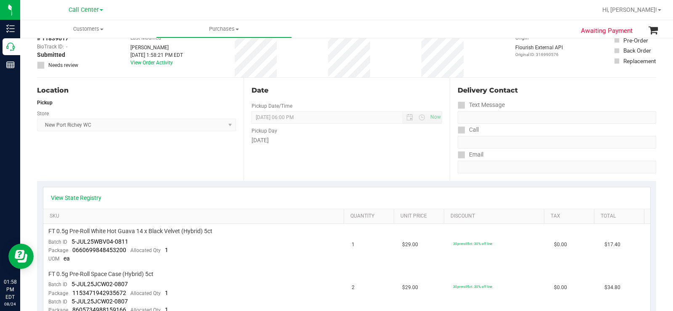
scroll to position [42, 0]
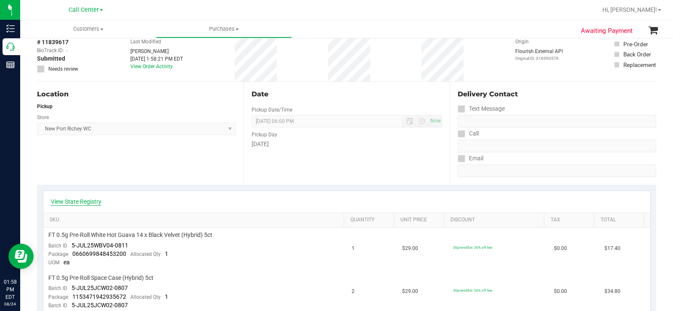
click at [95, 202] on link "View State Registry" at bounding box center [76, 201] width 50 height 8
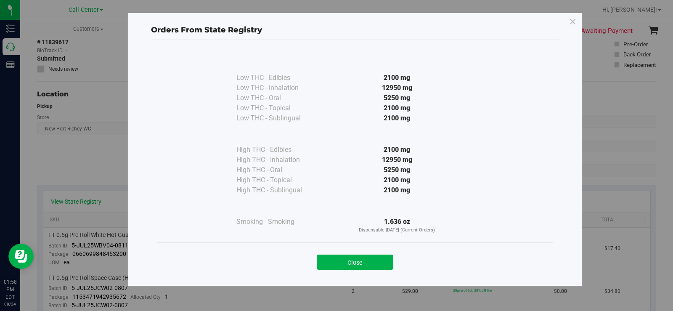
click at [374, 273] on div "Close" at bounding box center [354, 259] width 395 height 34
click at [367, 264] on button "Close" at bounding box center [355, 261] width 77 height 15
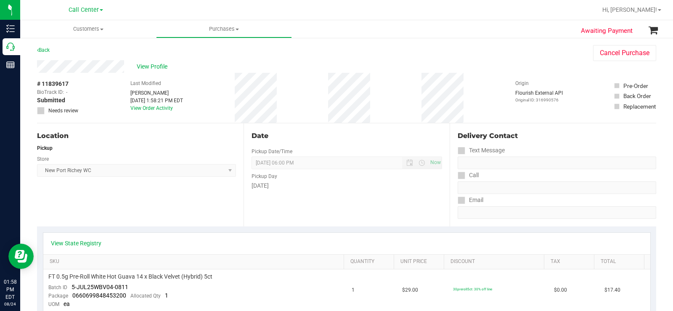
scroll to position [0, 0]
drag, startPoint x: 274, startPoint y: 181, endPoint x: 247, endPoint y: 151, distance: 40.2
click at [247, 151] on div "Date Pickup Date/Time [DATE] Now [DATE] 06:00 PM Now Pickup Day [DATE]" at bounding box center [346, 175] width 206 height 103
click at [247, 149] on div "Date Pickup Date/Time [DATE] Now [DATE] 06:00 PM Now Pickup Day [DATE]" at bounding box center [346, 175] width 206 height 103
click at [464, 218] on div "Location Pickup Store [GEOGRAPHIC_DATA][PERSON_NAME] Select Store [PERSON_NAME]…" at bounding box center [346, 175] width 619 height 103
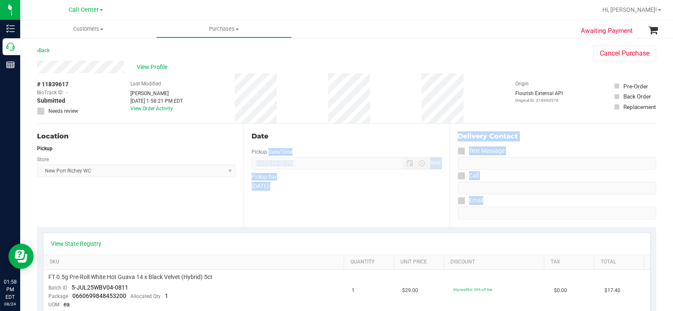
click at [335, 207] on div "Date Pickup Date/Time [DATE] Now [DATE] 06:00 PM Now Pickup Day [DATE]" at bounding box center [346, 175] width 206 height 103
drag, startPoint x: 59, startPoint y: 118, endPoint x: 667, endPoint y: 118, distance: 607.4
click at [667, 118] on div "Customers All customers Add a new customer All physicians Purchases All purchas…" at bounding box center [346, 165] width 652 height 290
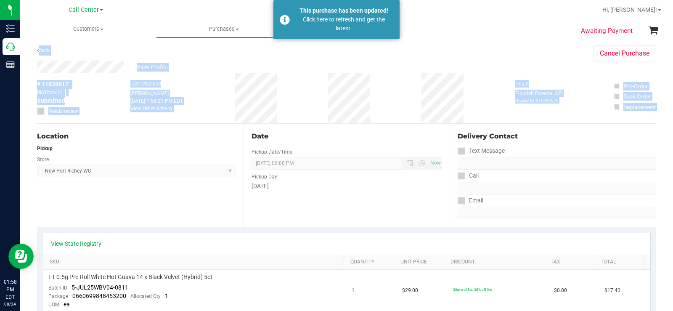
drag, startPoint x: 660, startPoint y: 121, endPoint x: 33, endPoint y: 51, distance: 630.3
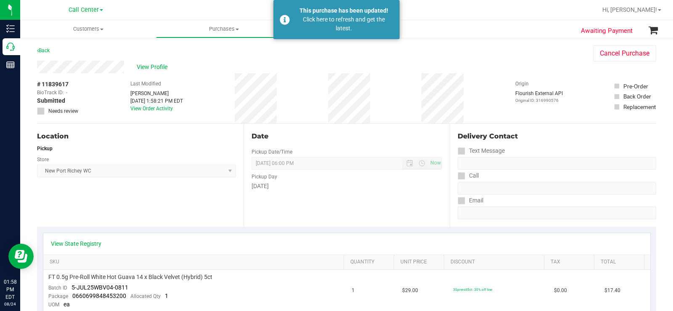
click at [184, 168] on span "[GEOGRAPHIC_DATA][PERSON_NAME] Select Store [PERSON_NAME][GEOGRAPHIC_DATA] [PER…" at bounding box center [136, 170] width 199 height 13
drag, startPoint x: 239, startPoint y: 169, endPoint x: 42, endPoint y: 173, distance: 197.2
click at [42, 173] on div "Location Pickup Store [GEOGRAPHIC_DATA][PERSON_NAME] Select Store [PERSON_NAME]…" at bounding box center [346, 175] width 619 height 103
click at [87, 161] on div "Store" at bounding box center [136, 158] width 199 height 12
drag, startPoint x: 42, startPoint y: 171, endPoint x: 124, endPoint y: 174, distance: 82.0
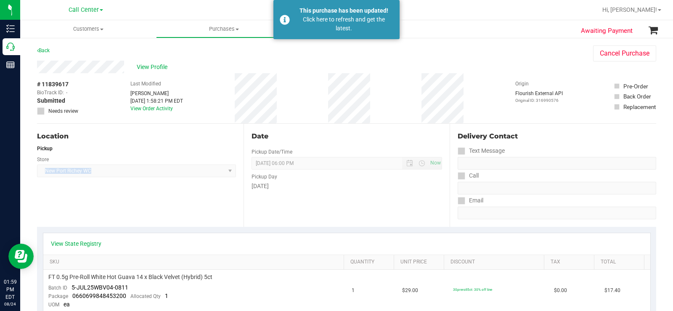
click at [124, 174] on span "[GEOGRAPHIC_DATA][PERSON_NAME] Select Store [PERSON_NAME][GEOGRAPHIC_DATA] [PER…" at bounding box center [136, 170] width 199 height 13
click at [120, 200] on div "Location Pickup Store [GEOGRAPHIC_DATA][PERSON_NAME] Select Store [PERSON_NAME]…" at bounding box center [140, 175] width 206 height 103
click at [152, 66] on span "View Profile" at bounding box center [154, 67] width 34 height 9
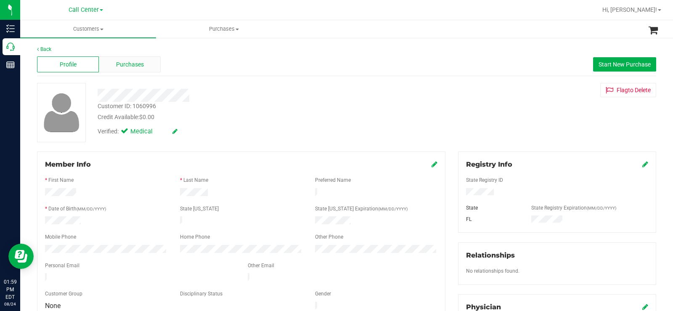
click at [145, 59] on div "Purchases" at bounding box center [130, 64] width 62 height 16
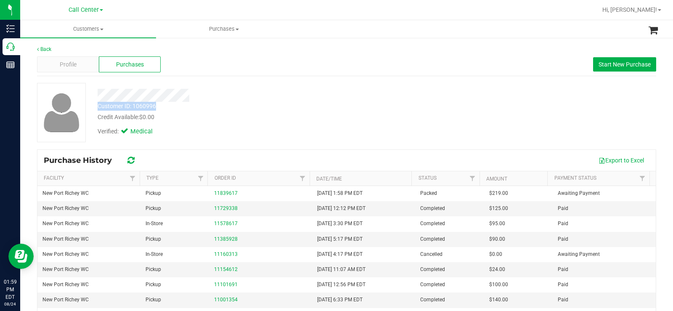
drag, startPoint x: 157, startPoint y: 106, endPoint x: 97, endPoint y: 103, distance: 60.2
click at [97, 103] on div "Customer ID: 1060996 Credit Available: $0.00" at bounding box center [249, 112] width 316 height 20
copy div "Customer ID: 1060996"
click at [263, 120] on div "Credit Available: $0.00" at bounding box center [249, 117] width 303 height 9
click at [77, 63] on div "Profile" at bounding box center [68, 64] width 62 height 16
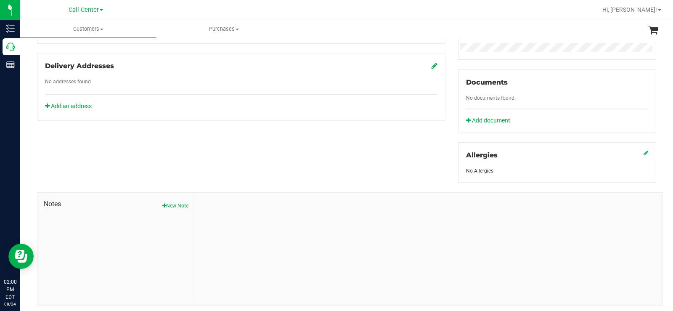
scroll to position [297, 0]
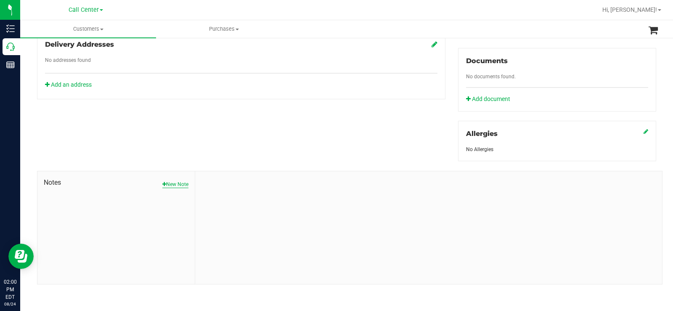
click at [172, 182] on button "New Note" at bounding box center [175, 184] width 26 height 8
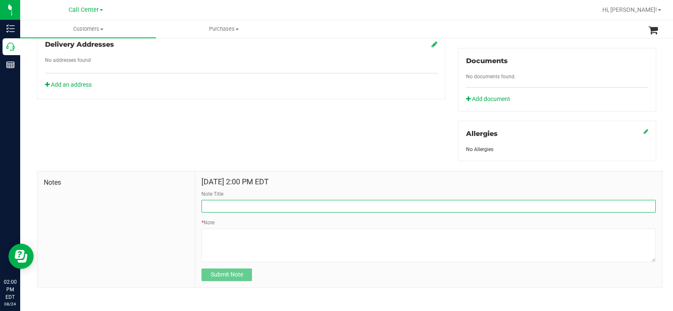
click at [244, 205] on input "Note Title" at bounding box center [428, 206] width 454 height 13
type input "C"
type input "p"
type input "Family member placing orders."
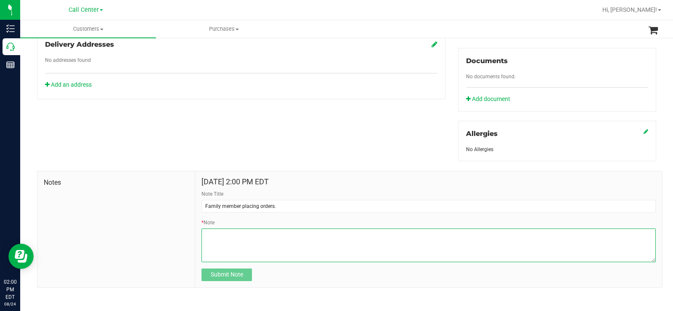
click at [227, 234] on textarea "* Note" at bounding box center [428, 245] width 454 height 34
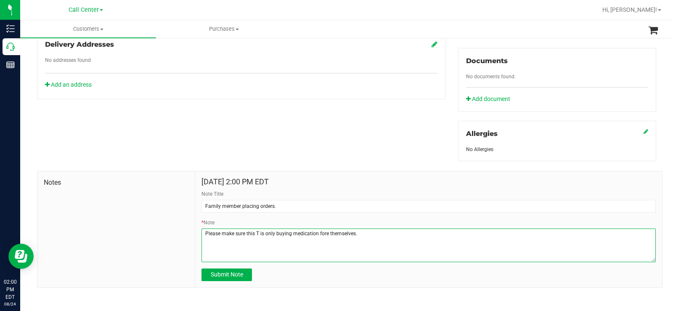
click at [276, 253] on textarea "* Note" at bounding box center [428, 245] width 454 height 34
type textarea "Please make sure this T is only buying medication fore themselves."
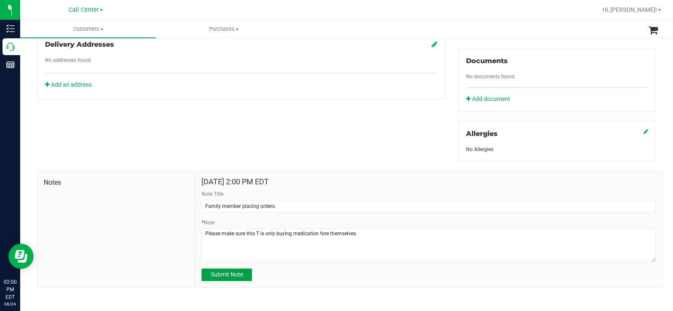
click at [235, 271] on span "Submit Note" at bounding box center [227, 274] width 32 height 7
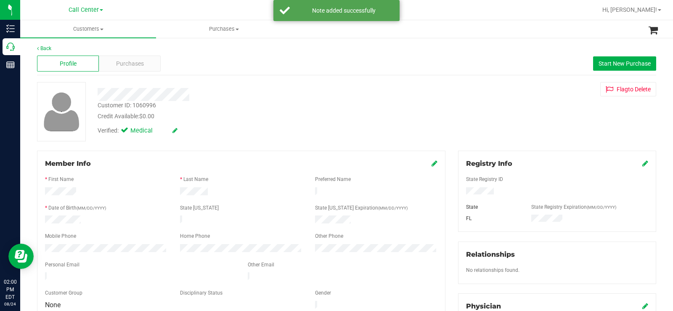
scroll to position [0, 0]
click at [238, 96] on div at bounding box center [249, 95] width 316 height 13
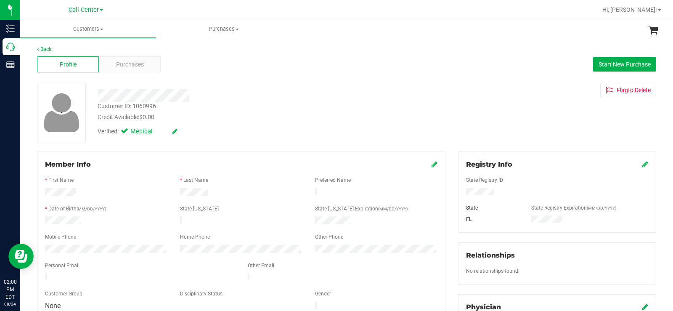
click at [431, 166] on icon at bounding box center [434, 164] width 6 height 7
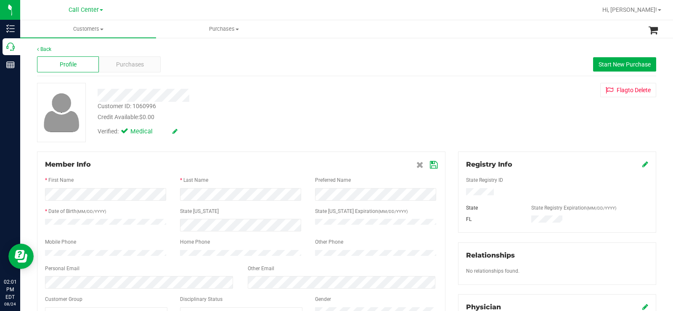
click at [430, 166] on icon at bounding box center [434, 164] width 8 height 7
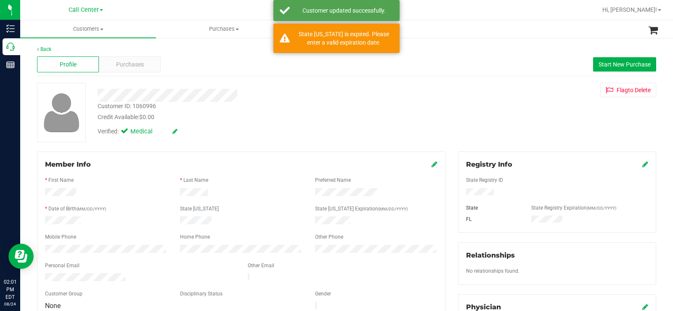
click at [338, 130] on div "Verified: Medical" at bounding box center [249, 130] width 316 height 18
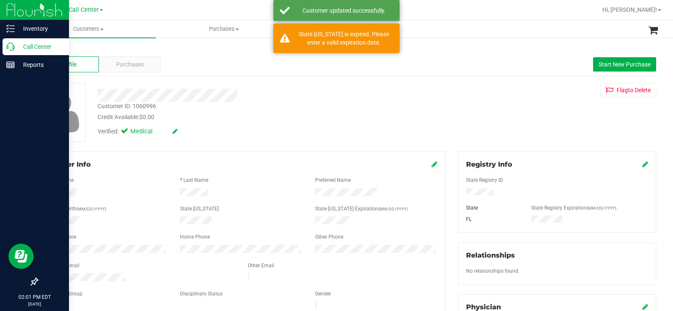
click at [13, 45] on icon at bounding box center [10, 46] width 8 height 8
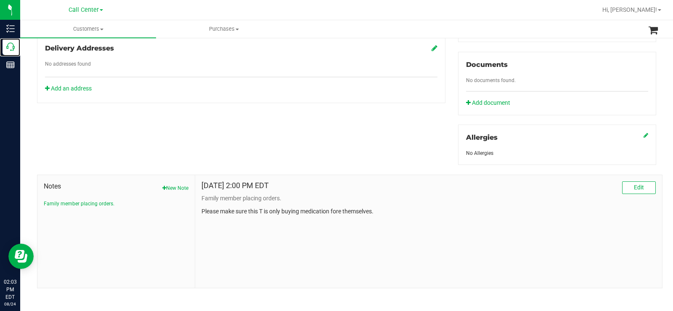
scroll to position [297, 0]
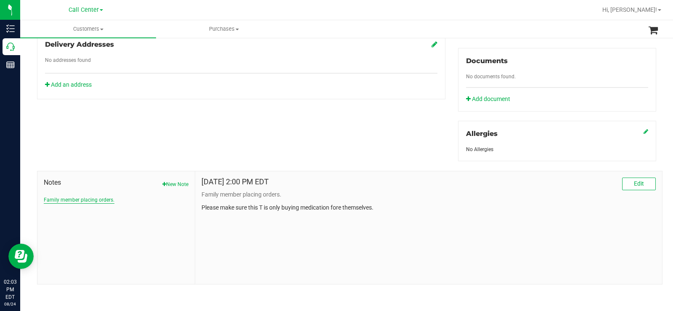
click at [95, 197] on button "Family member placing orders." at bounding box center [79, 200] width 71 height 8
click at [100, 198] on button "Family member placing orders." at bounding box center [79, 200] width 71 height 8
click at [92, 199] on button "Family member placing orders." at bounding box center [79, 200] width 71 height 8
click at [85, 197] on button "Family member placing orders." at bounding box center [79, 200] width 71 height 8
click at [650, 183] on div "[DATE] 2:00 PM EDT Edit Family member placing orders. Please make sure this T i…" at bounding box center [428, 227] width 467 height 113
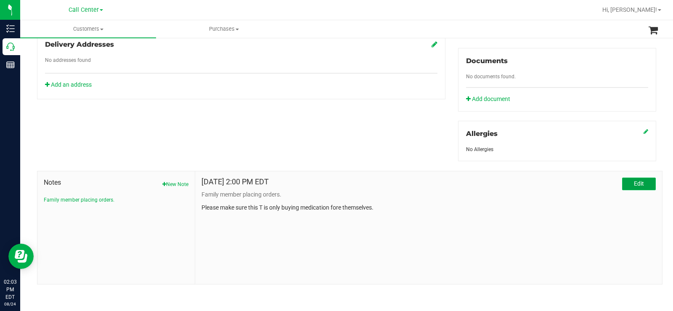
click at [646, 184] on button "Edit" at bounding box center [639, 183] width 34 height 13
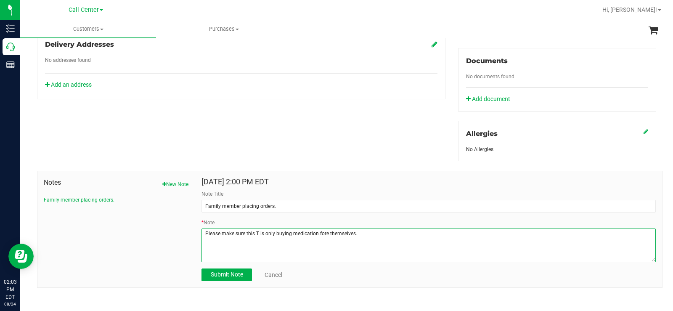
click at [326, 234] on textarea "* Note" at bounding box center [428, 245] width 454 height 34
click at [362, 234] on textarea "* Note" at bounding box center [428, 245] width 454 height 34
type textarea "Please make sure this T is only buying medication for themselves."
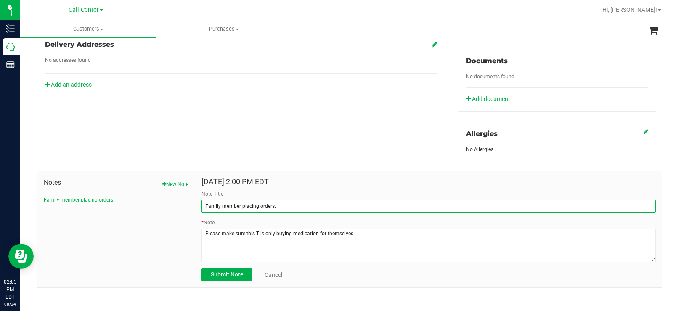
click at [345, 209] on input "Family member placing orders." at bounding box center [428, 206] width 454 height 13
type input "Family member placing orders.- CUSTOMERCARE"
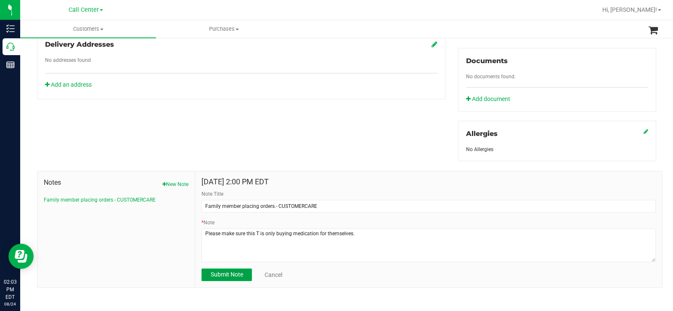
click at [217, 274] on span "Submit Note" at bounding box center [227, 274] width 32 height 7
